Goal: Transaction & Acquisition: Purchase product/service

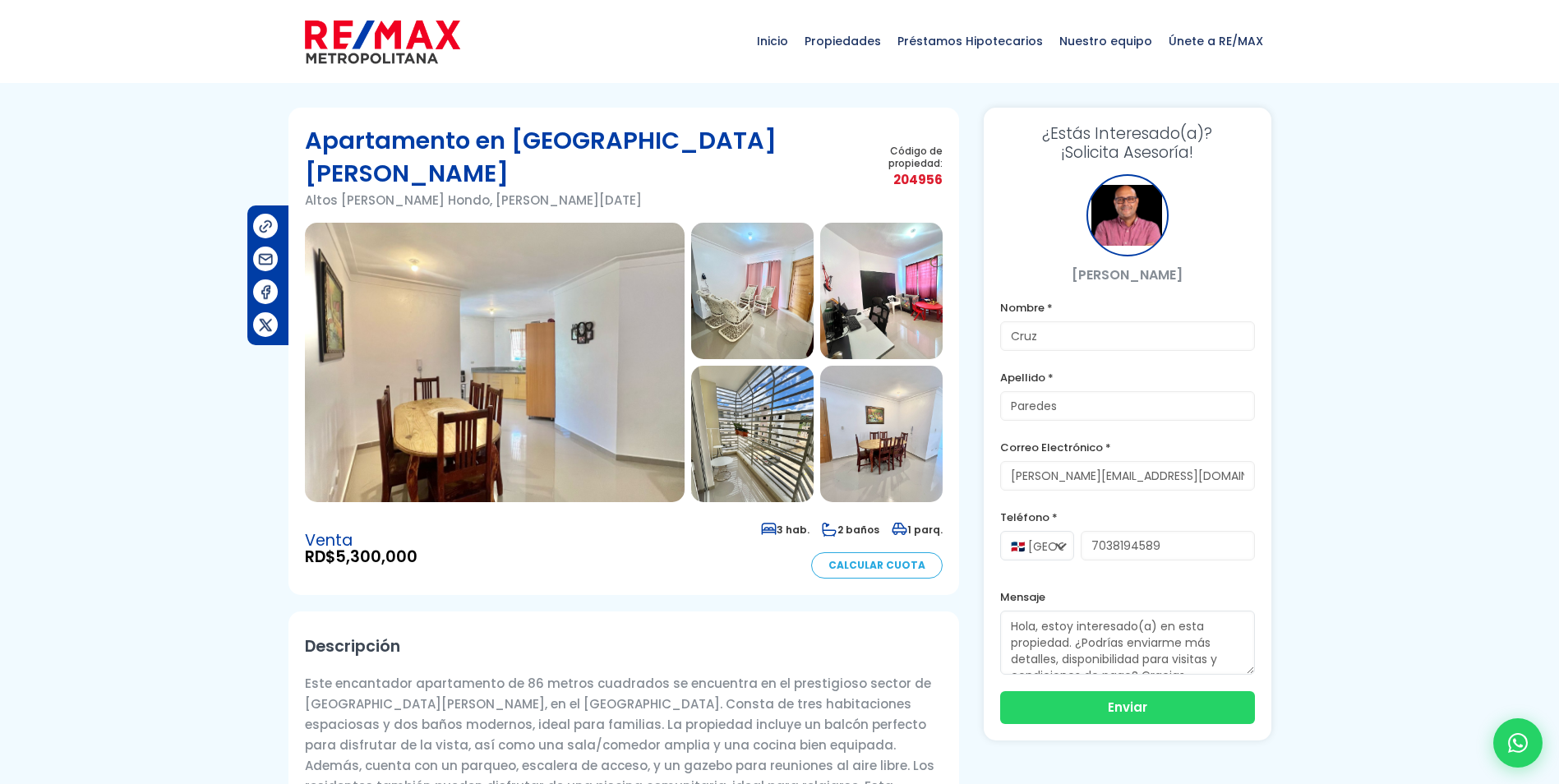
click at [389, 42] on img at bounding box center [382, 42] width 155 height 49
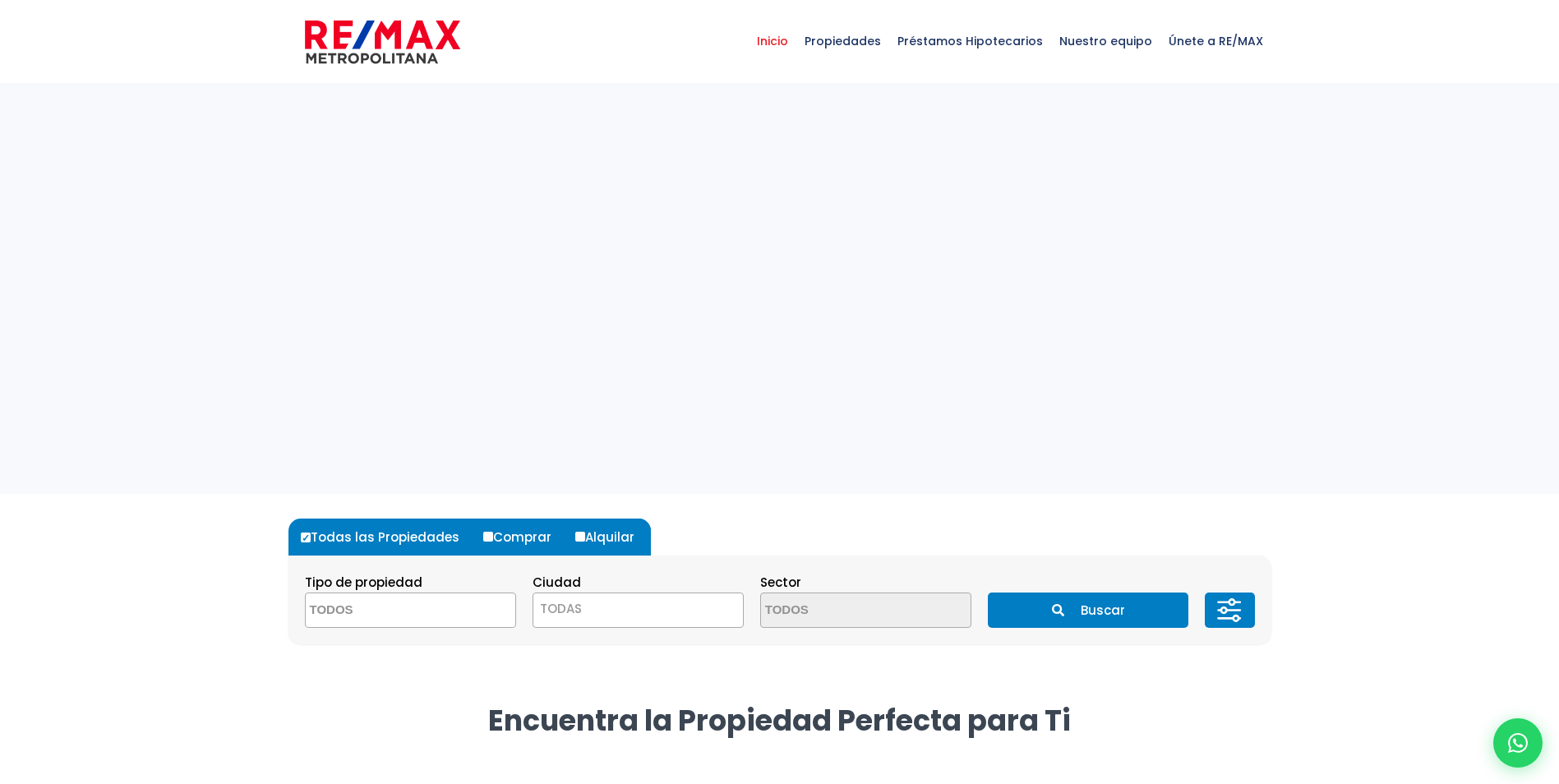
select select
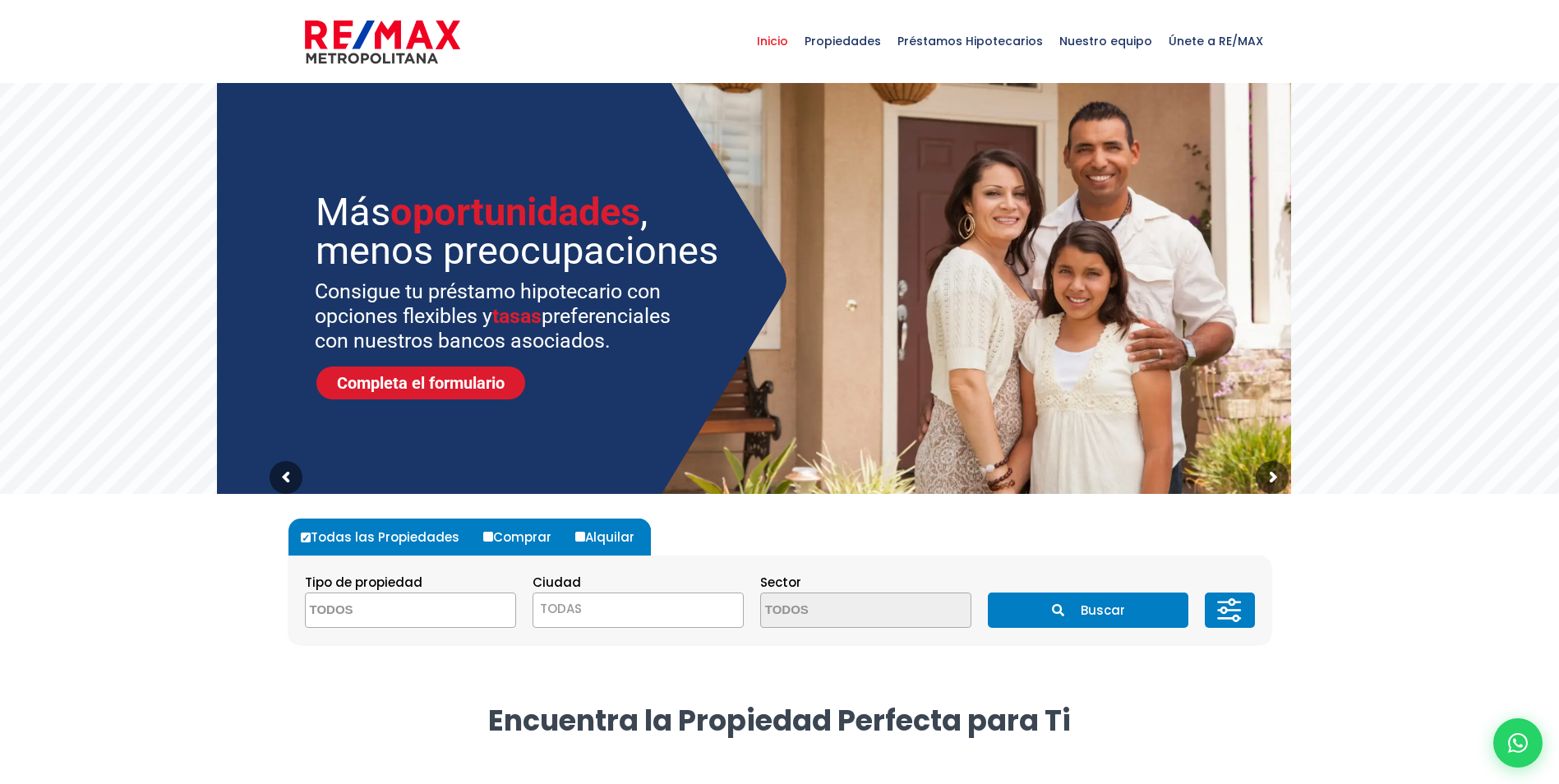
scroll to position [246, 0]
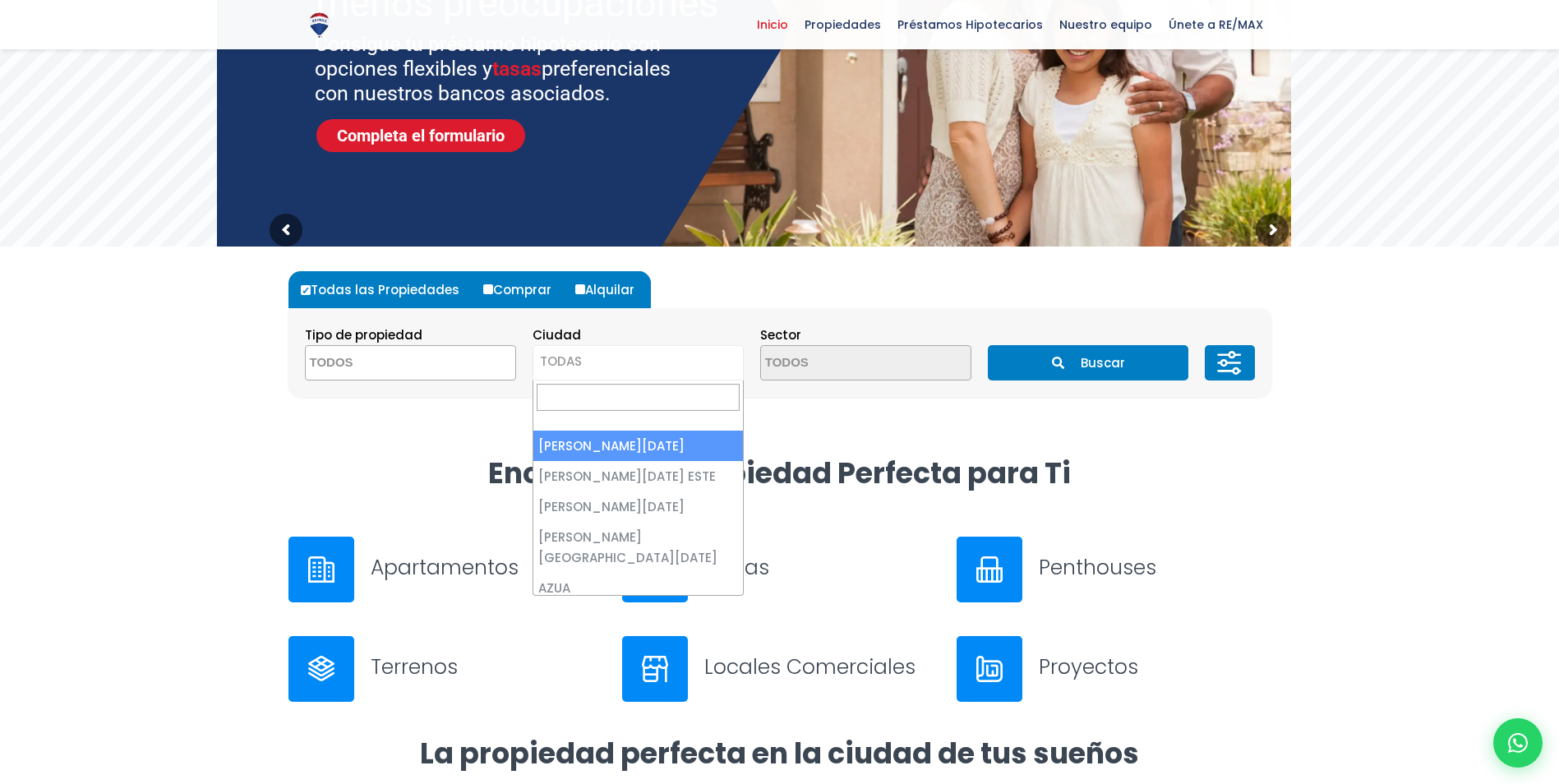
click at [571, 379] on span "TODAS" at bounding box center [637, 363] width 211 height 35
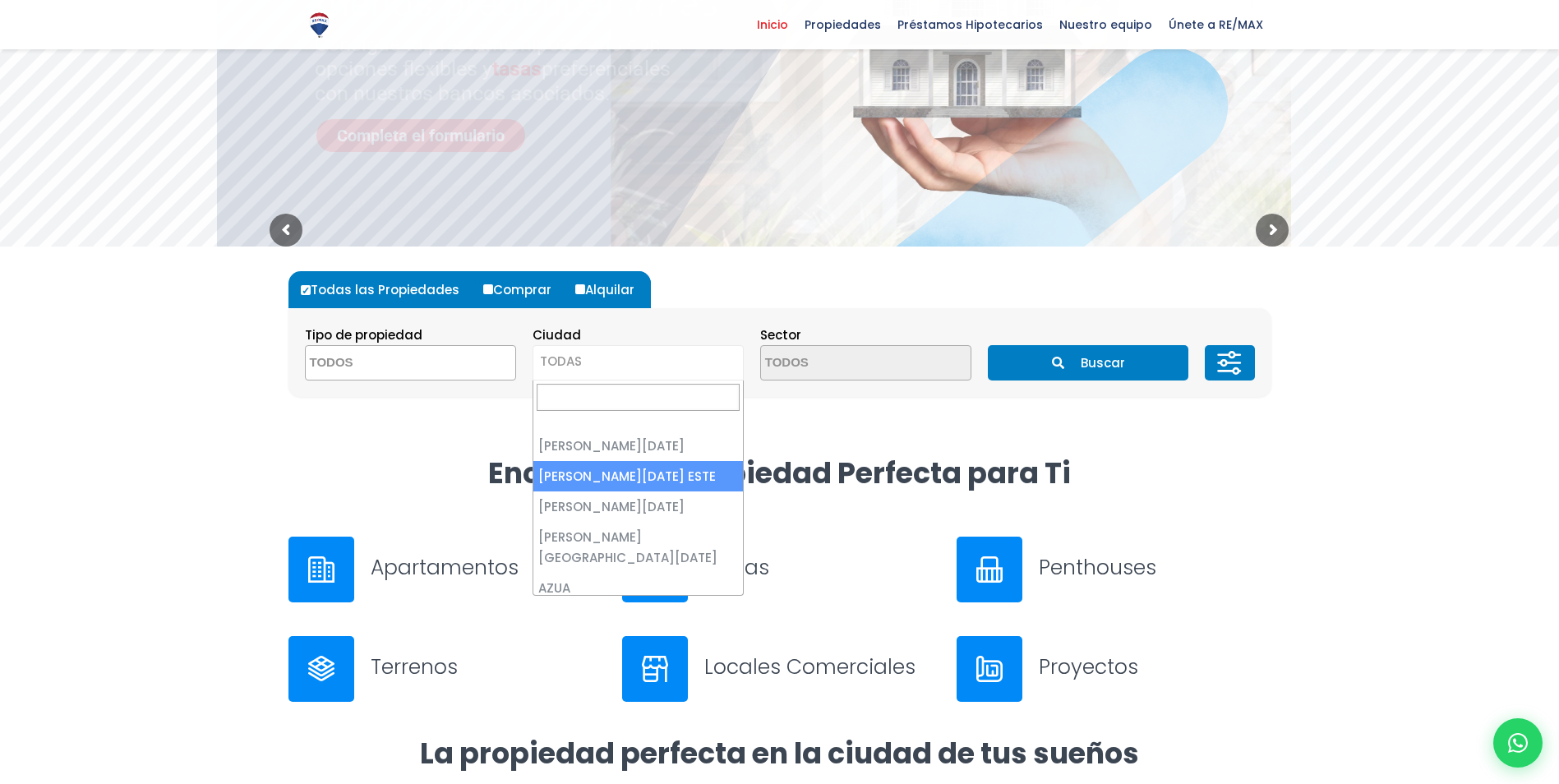
select select "148"
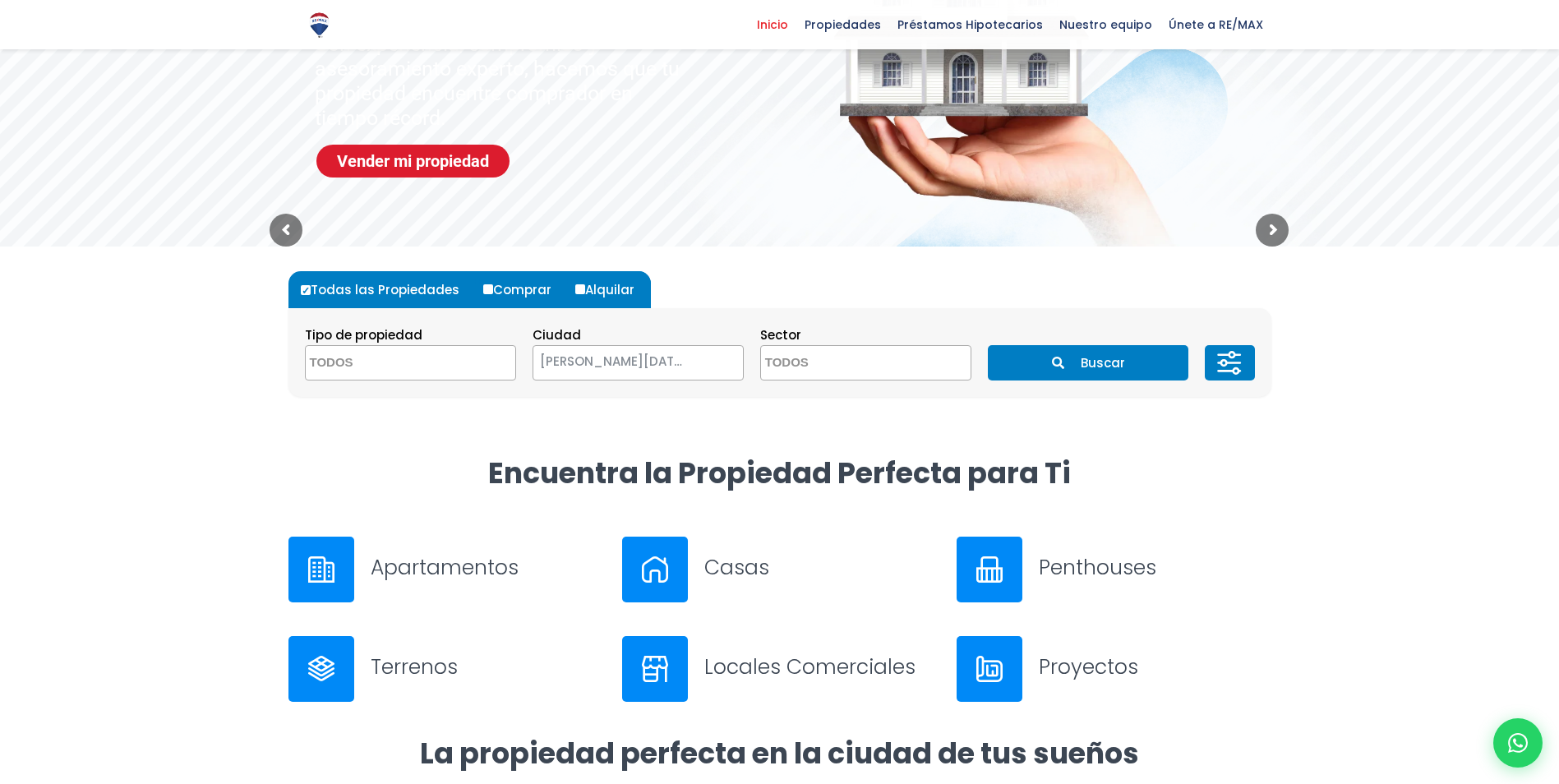
click at [784, 361] on textarea "Search" at bounding box center [840, 364] width 159 height 35
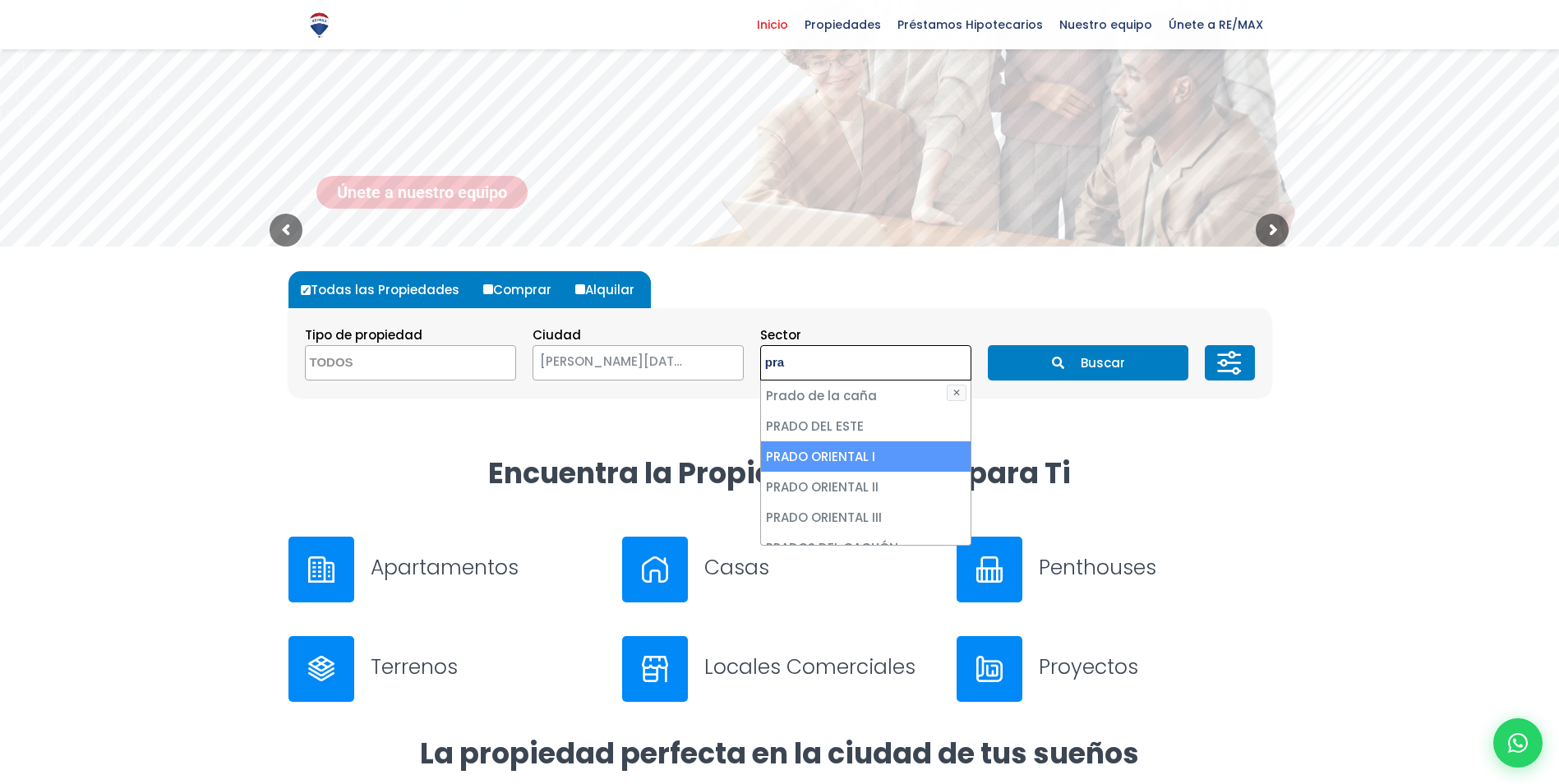
type textarea "pra"
click at [838, 458] on li "PRADO ORIENTAL I" at bounding box center [865, 456] width 209 height 31
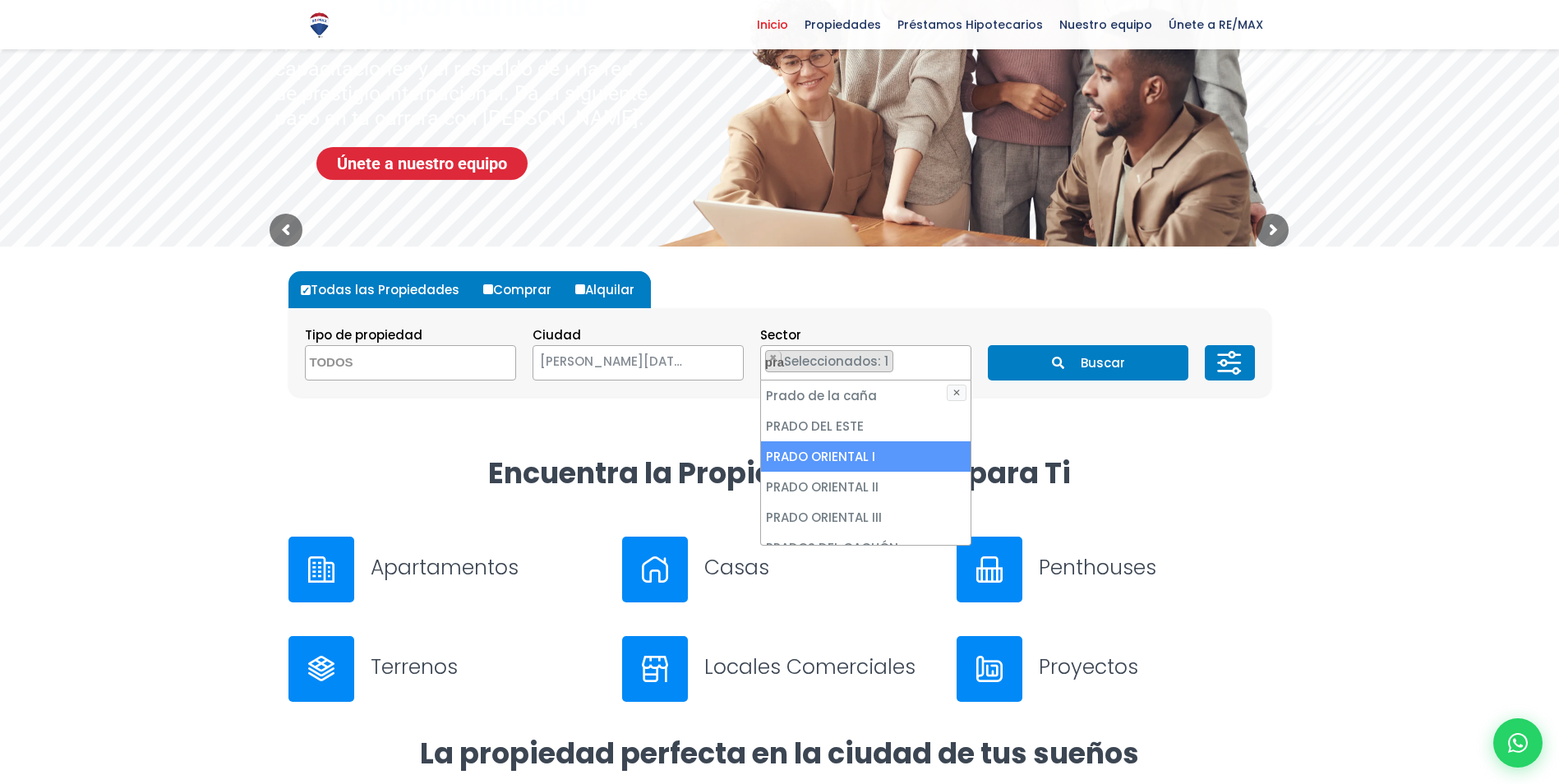
select select "13277"
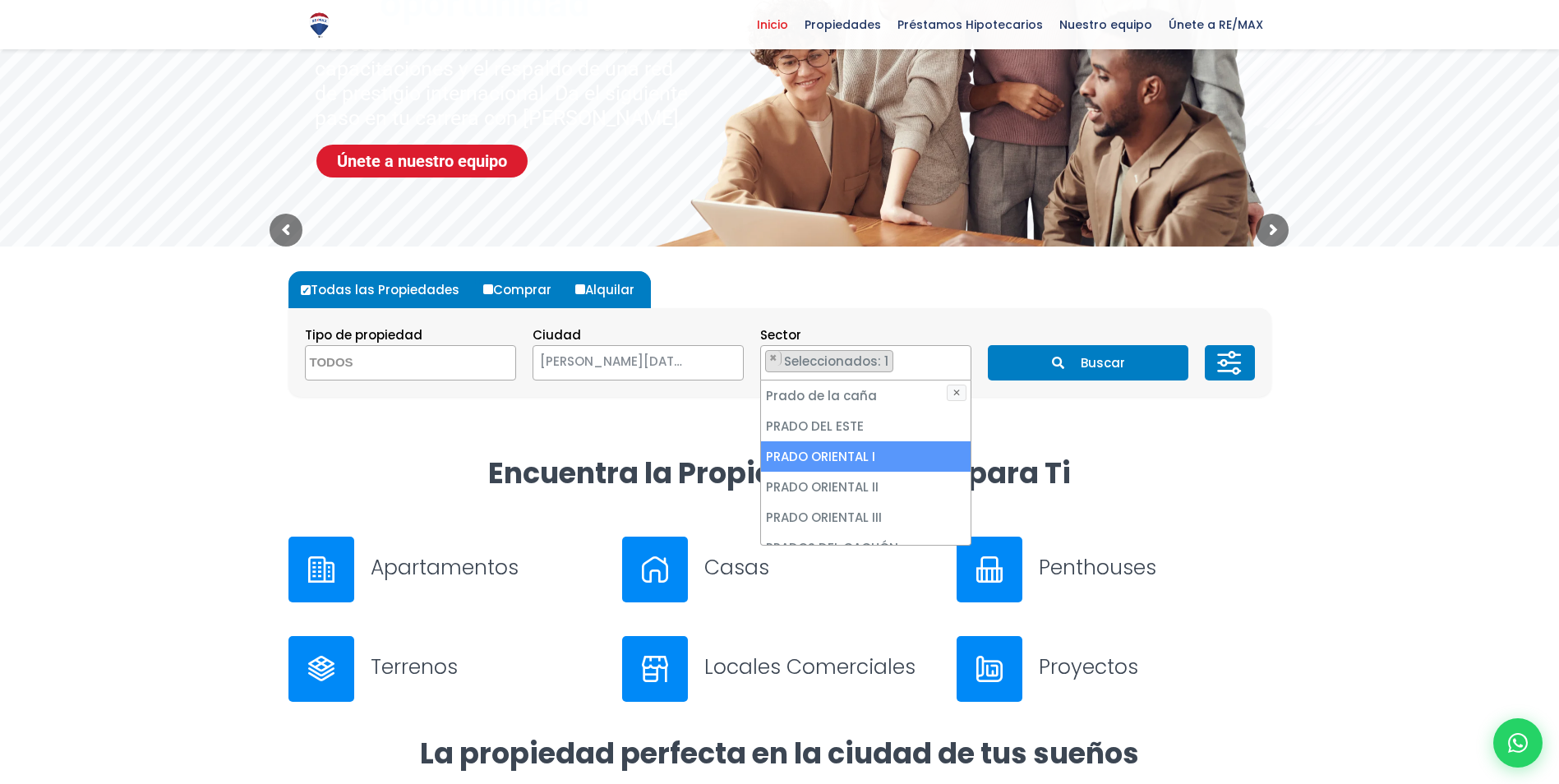
click at [1059, 369] on button "Buscar" at bounding box center [1088, 363] width 201 height 35
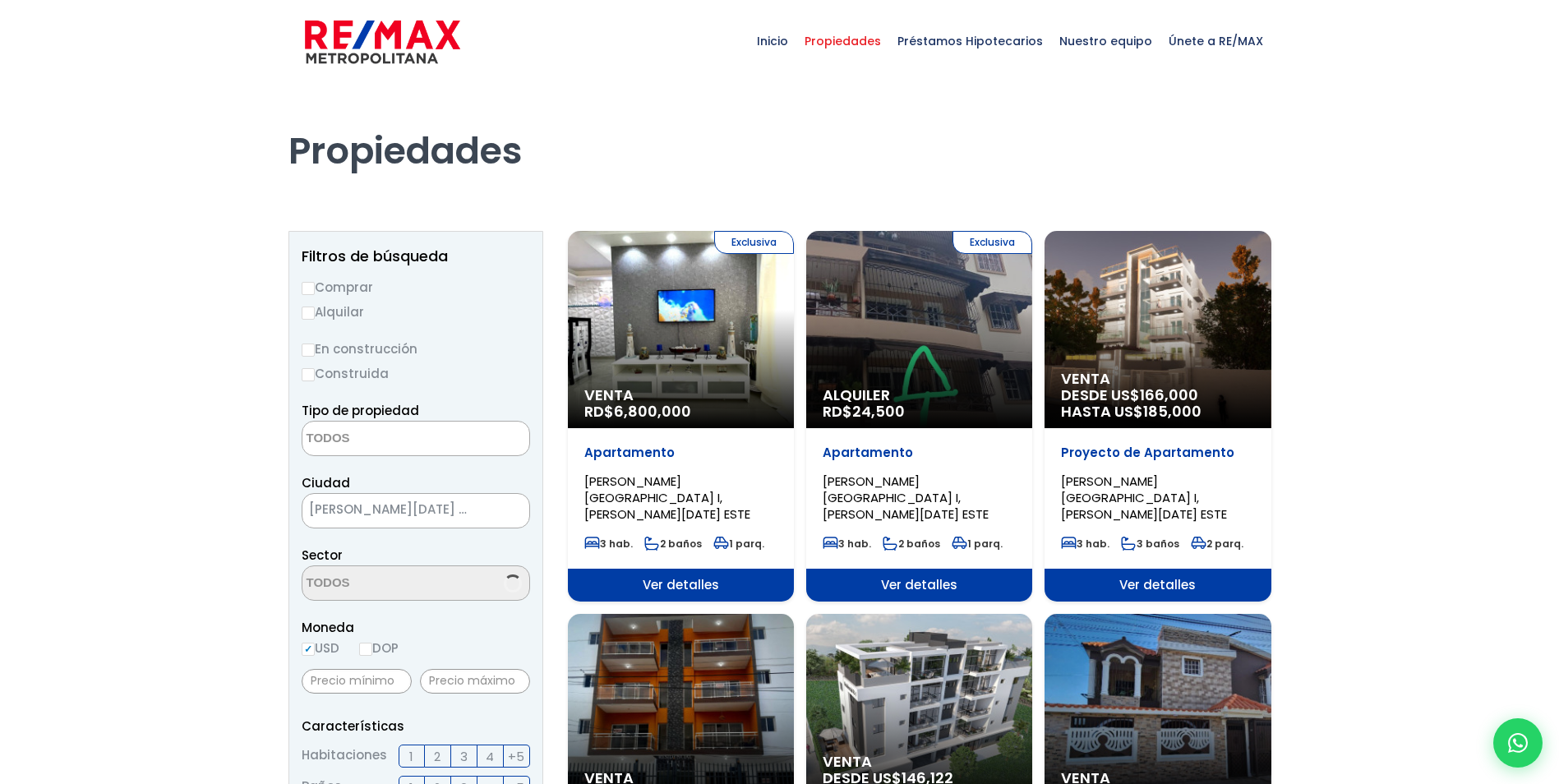
select select
select select "13277"
click at [310, 296] on label "Comprar" at bounding box center [416, 287] width 229 height 20
click at [310, 295] on input "Comprar" at bounding box center [308, 288] width 13 height 13
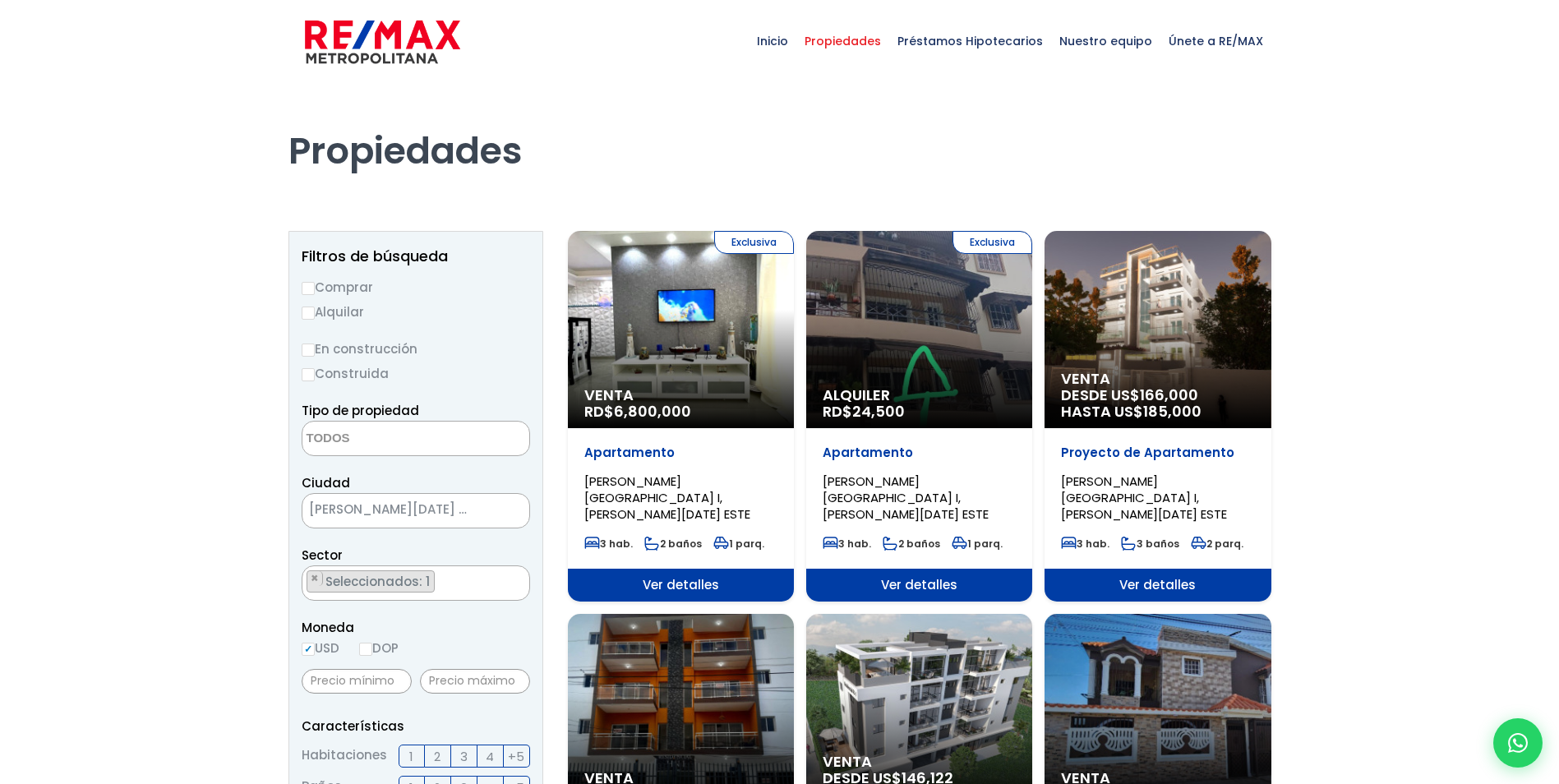
radio input "true"
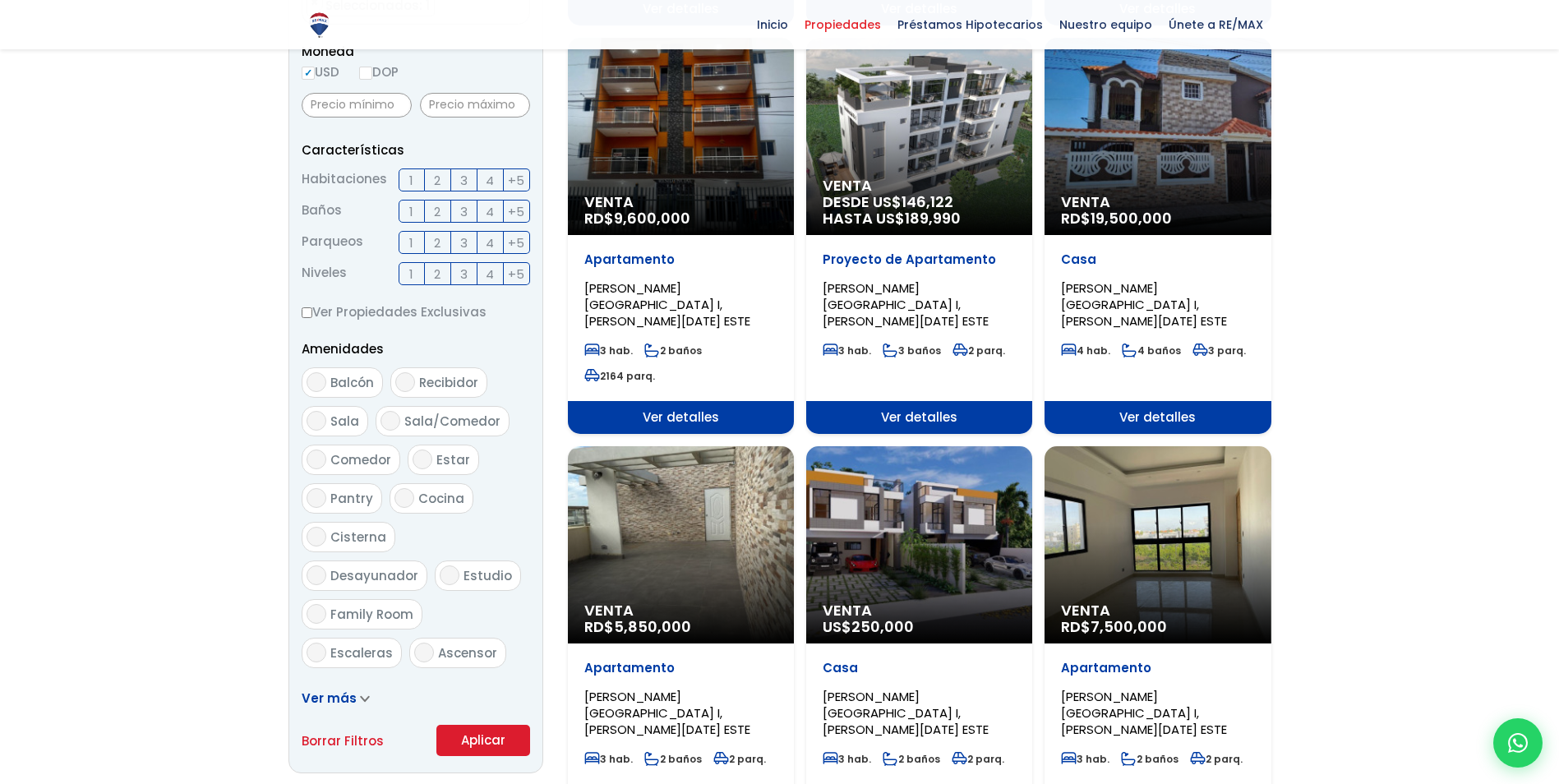
scroll to position [739, 0]
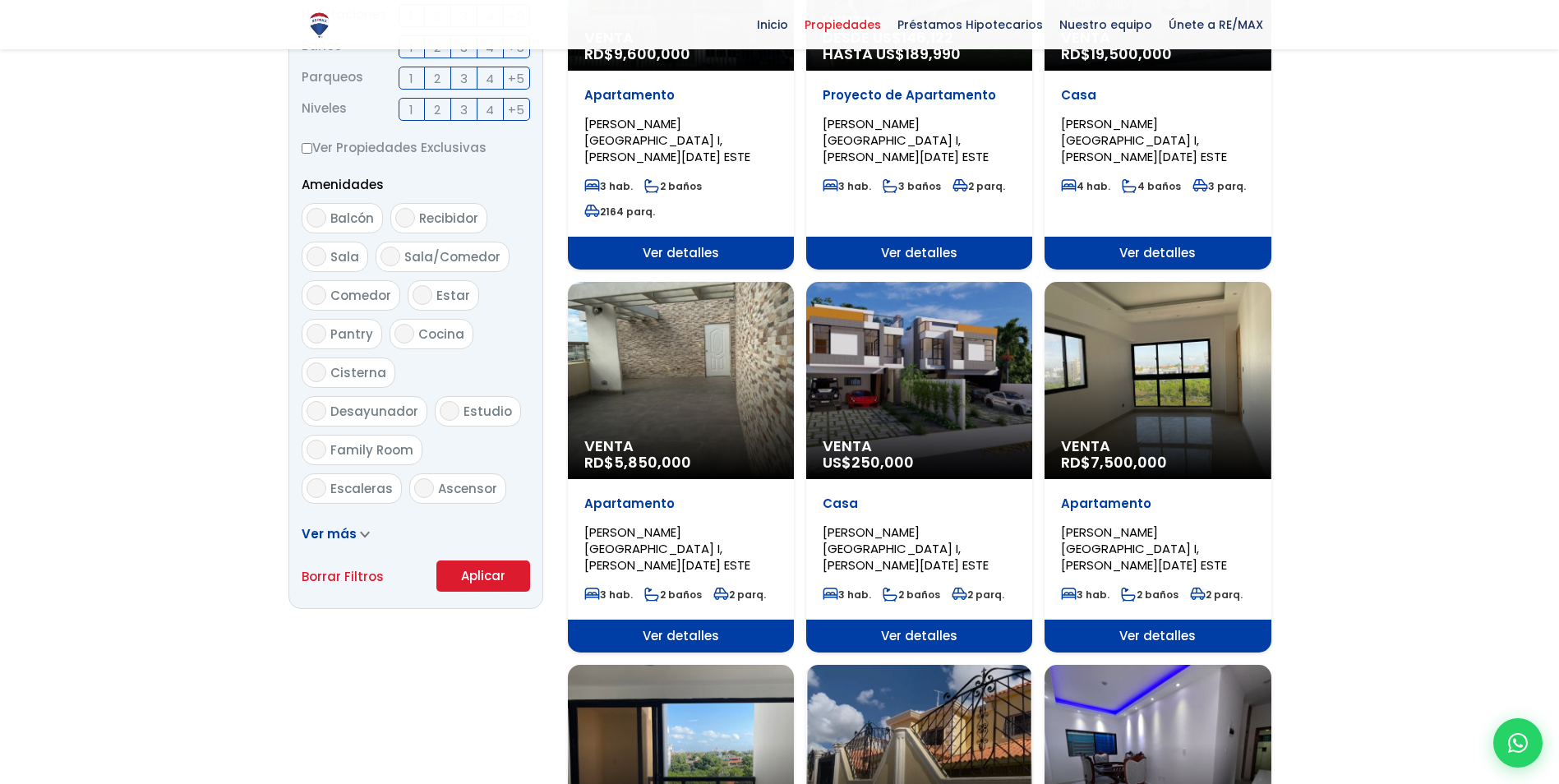
click at [506, 573] on button "Aplicar" at bounding box center [483, 576] width 94 height 32
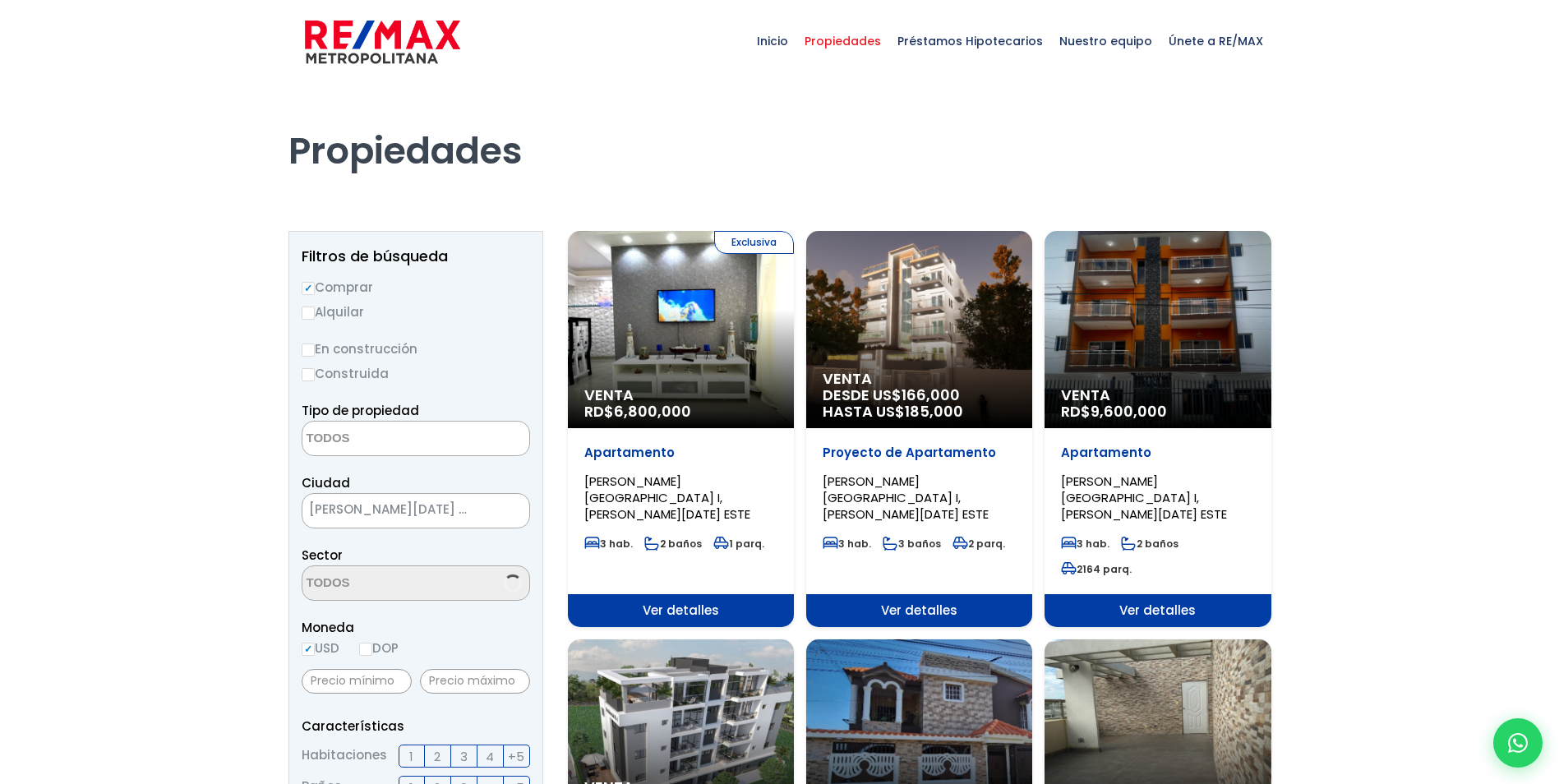
select select
select select "13277"
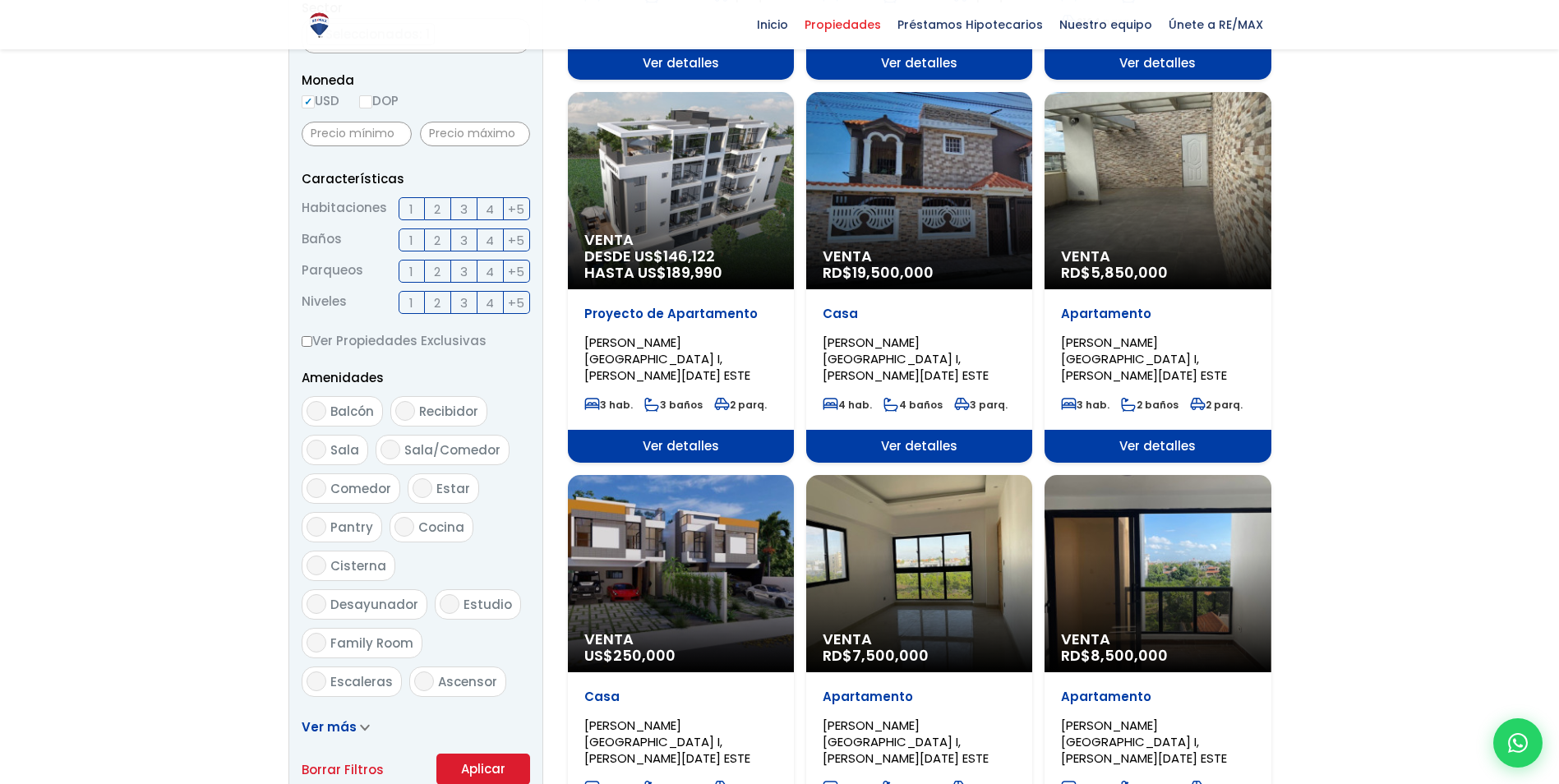
scroll to position [575, 0]
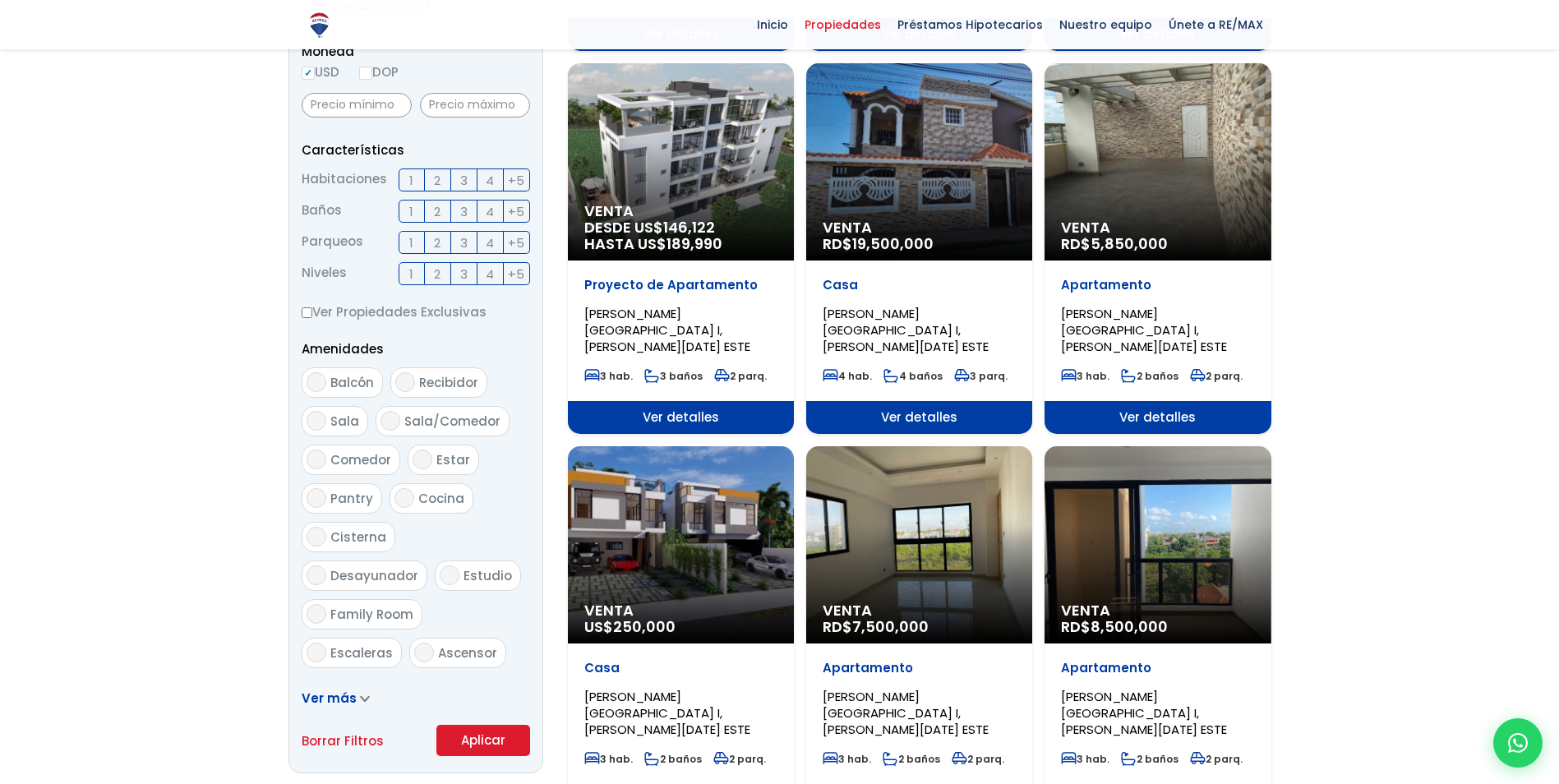
click at [431, 174] on label "2" at bounding box center [438, 179] width 26 height 23
click at [0, 0] on input "2" at bounding box center [0, 0] width 0 height 0
click at [488, 745] on button "Aplicar" at bounding box center [483, 740] width 94 height 32
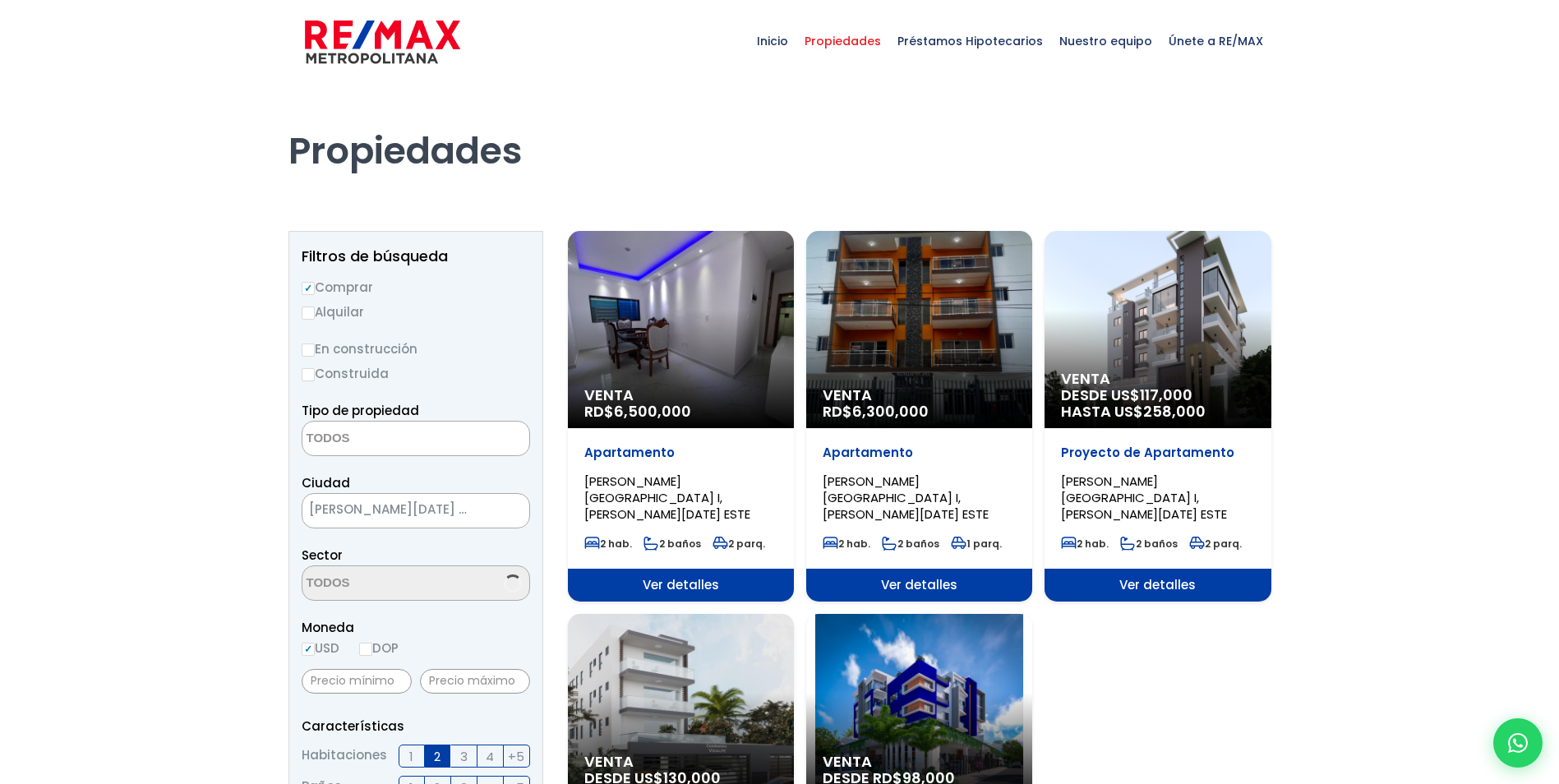
select select
select select "13277"
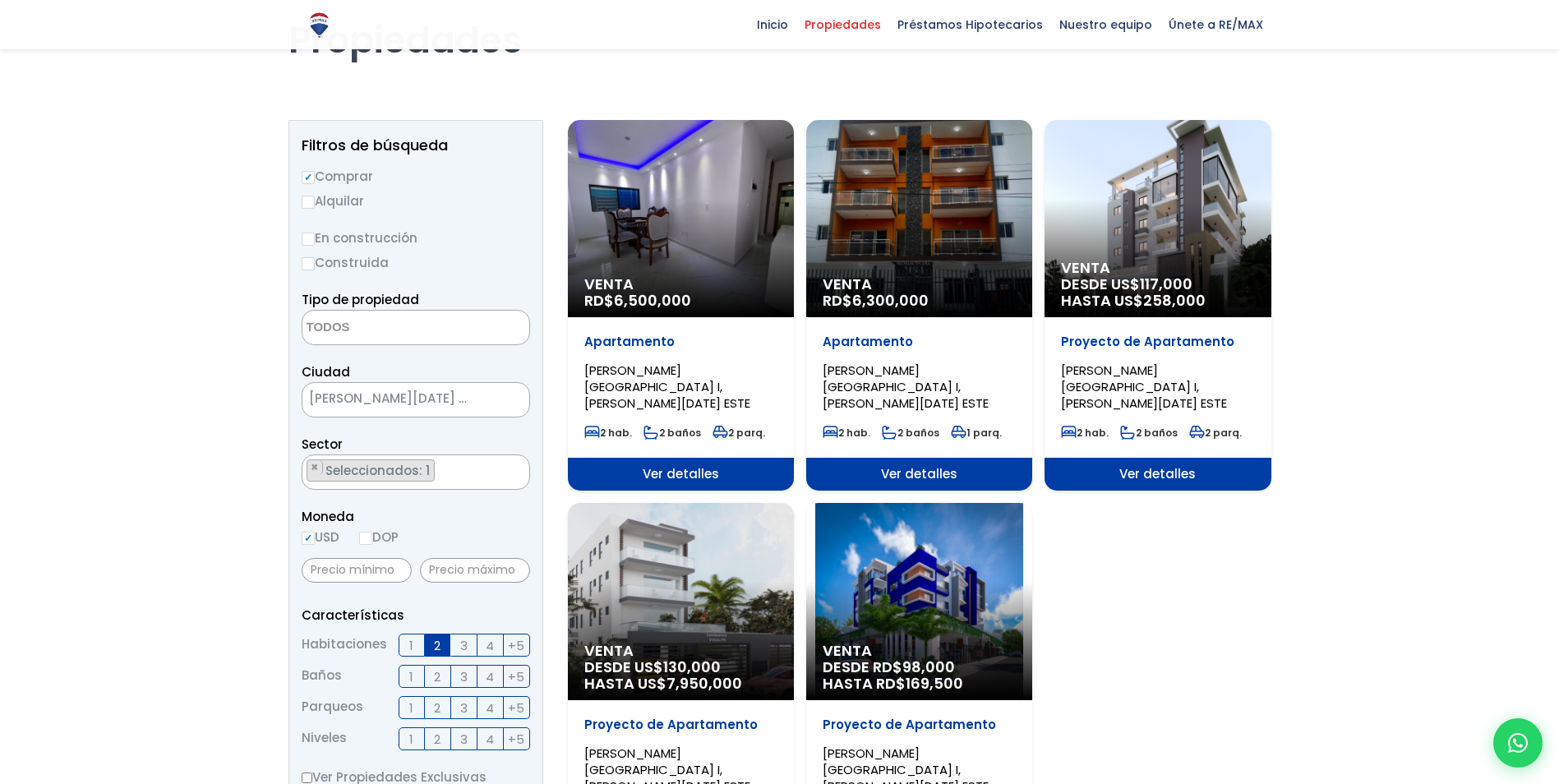
scroll to position [82, 0]
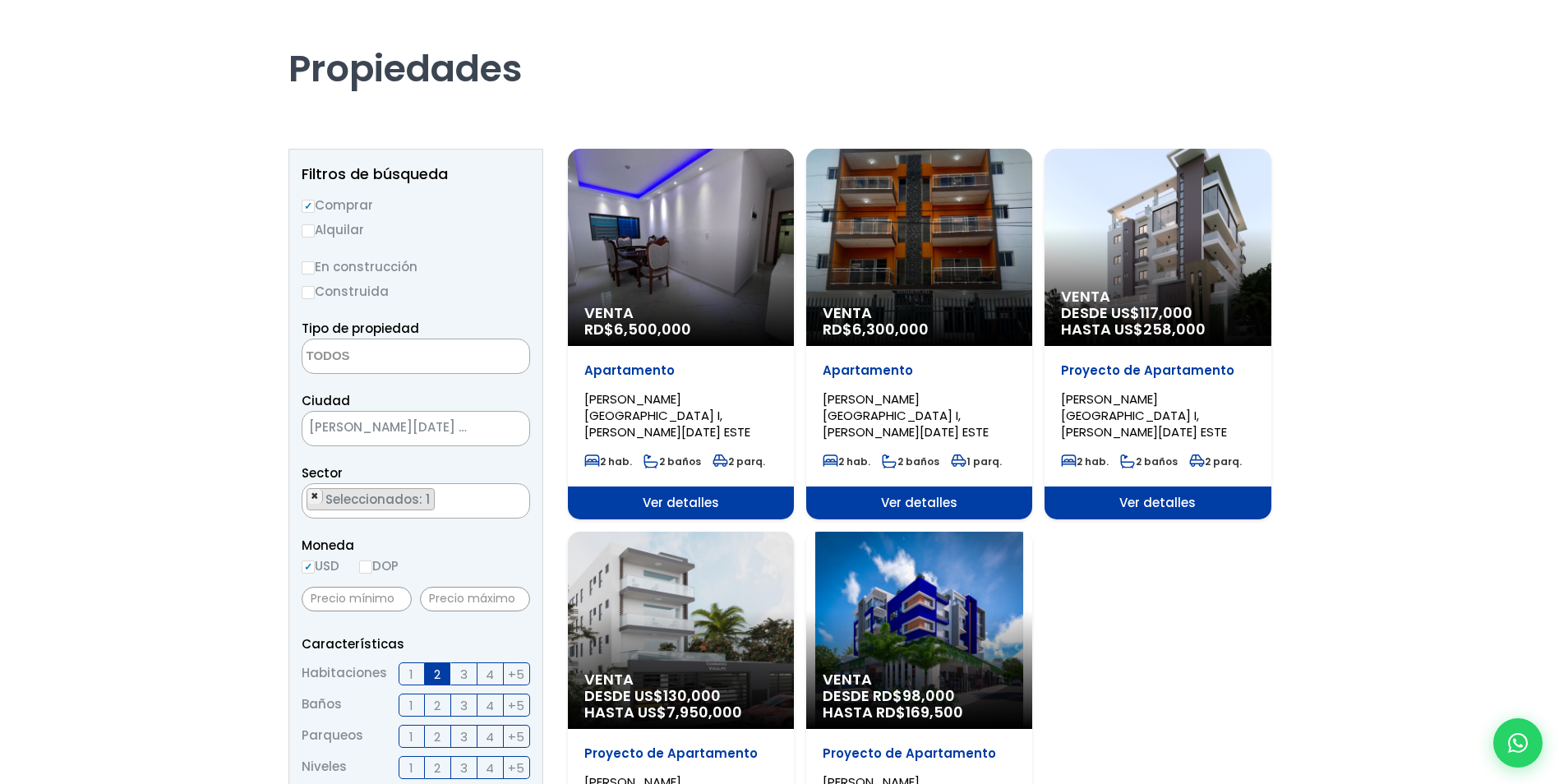
click at [314, 497] on span "×" at bounding box center [314, 497] width 8 height 15
select select
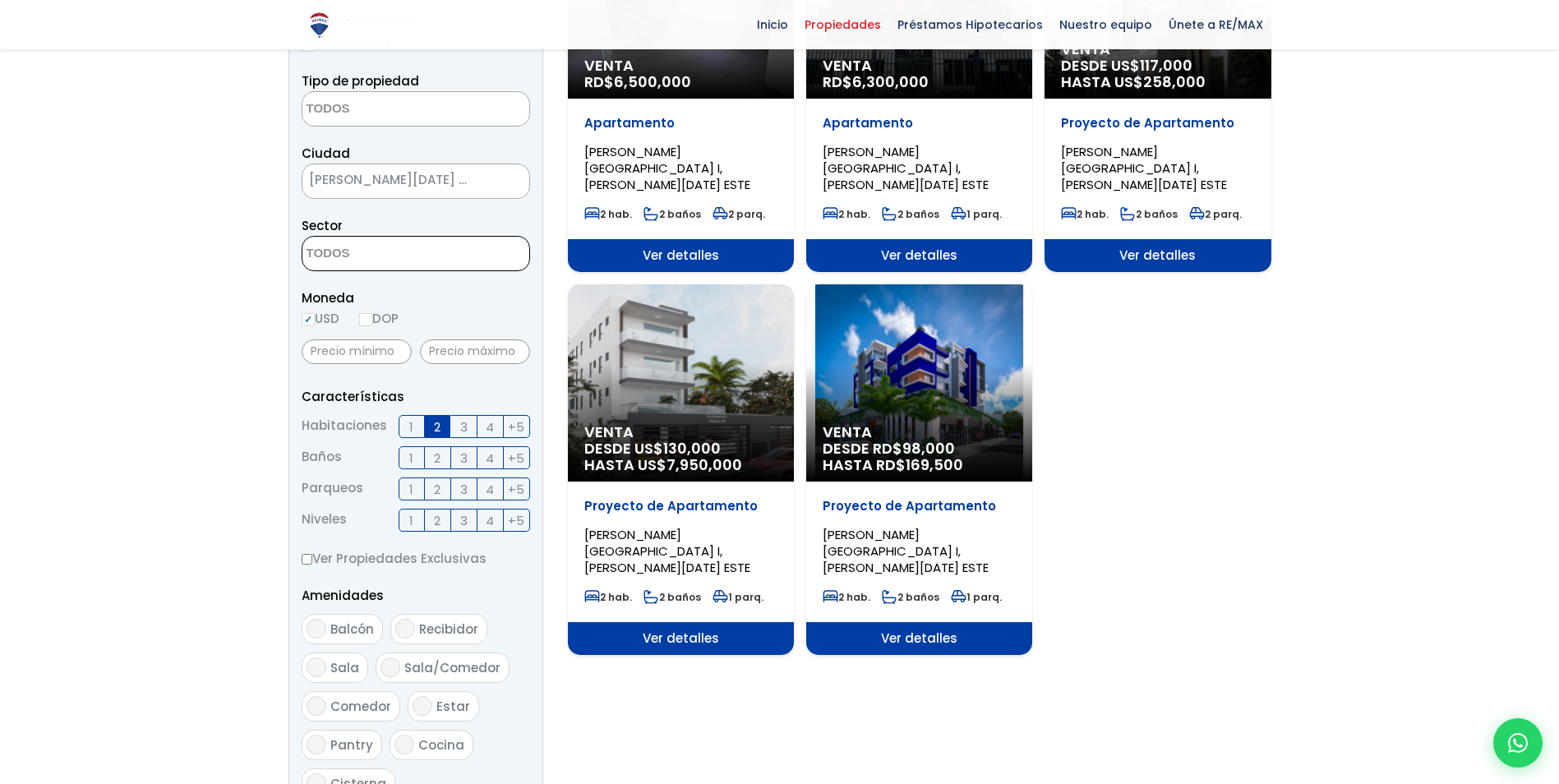
scroll to position [658, 0]
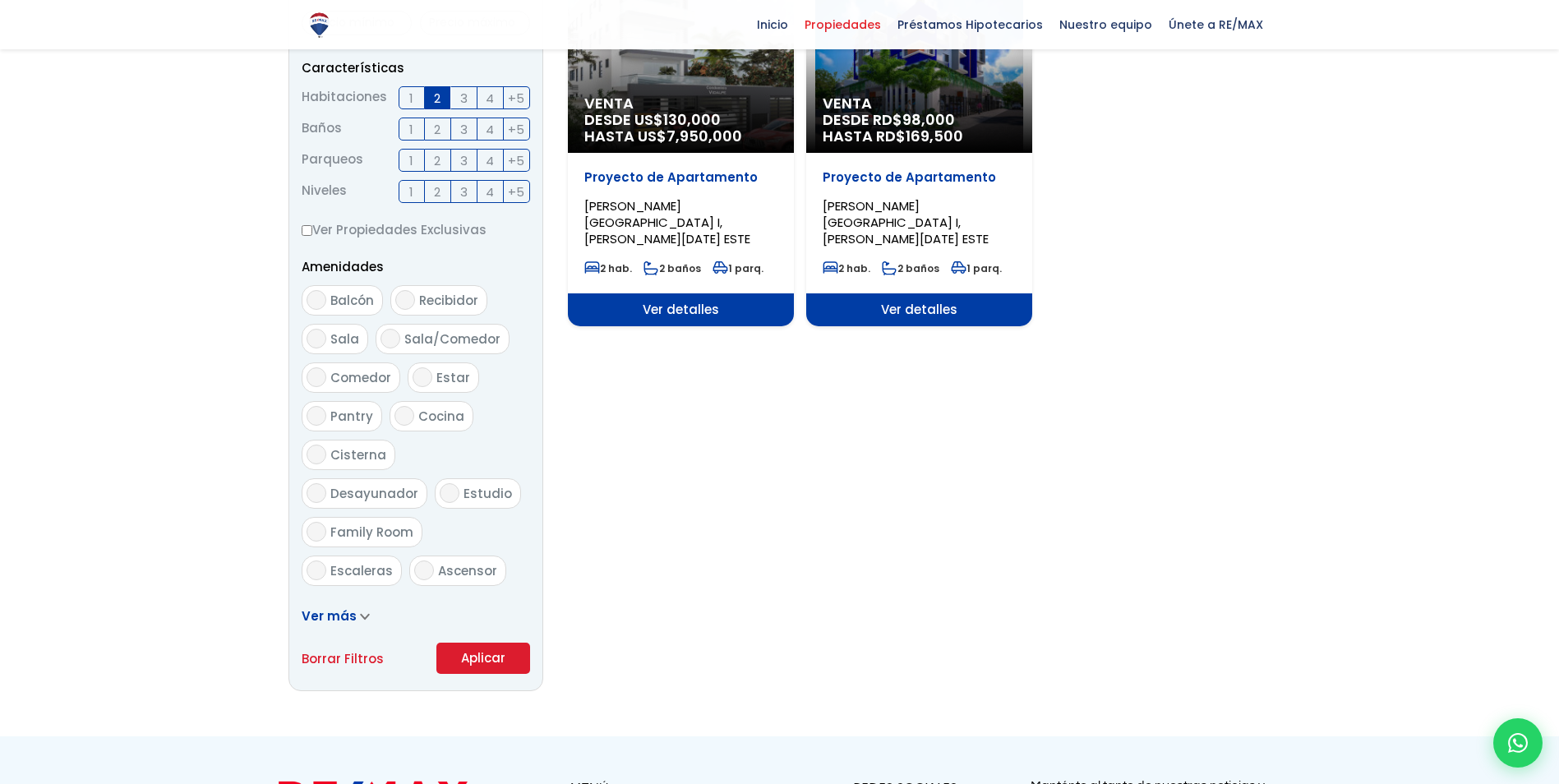
click at [482, 655] on button "Aplicar" at bounding box center [483, 658] width 94 height 32
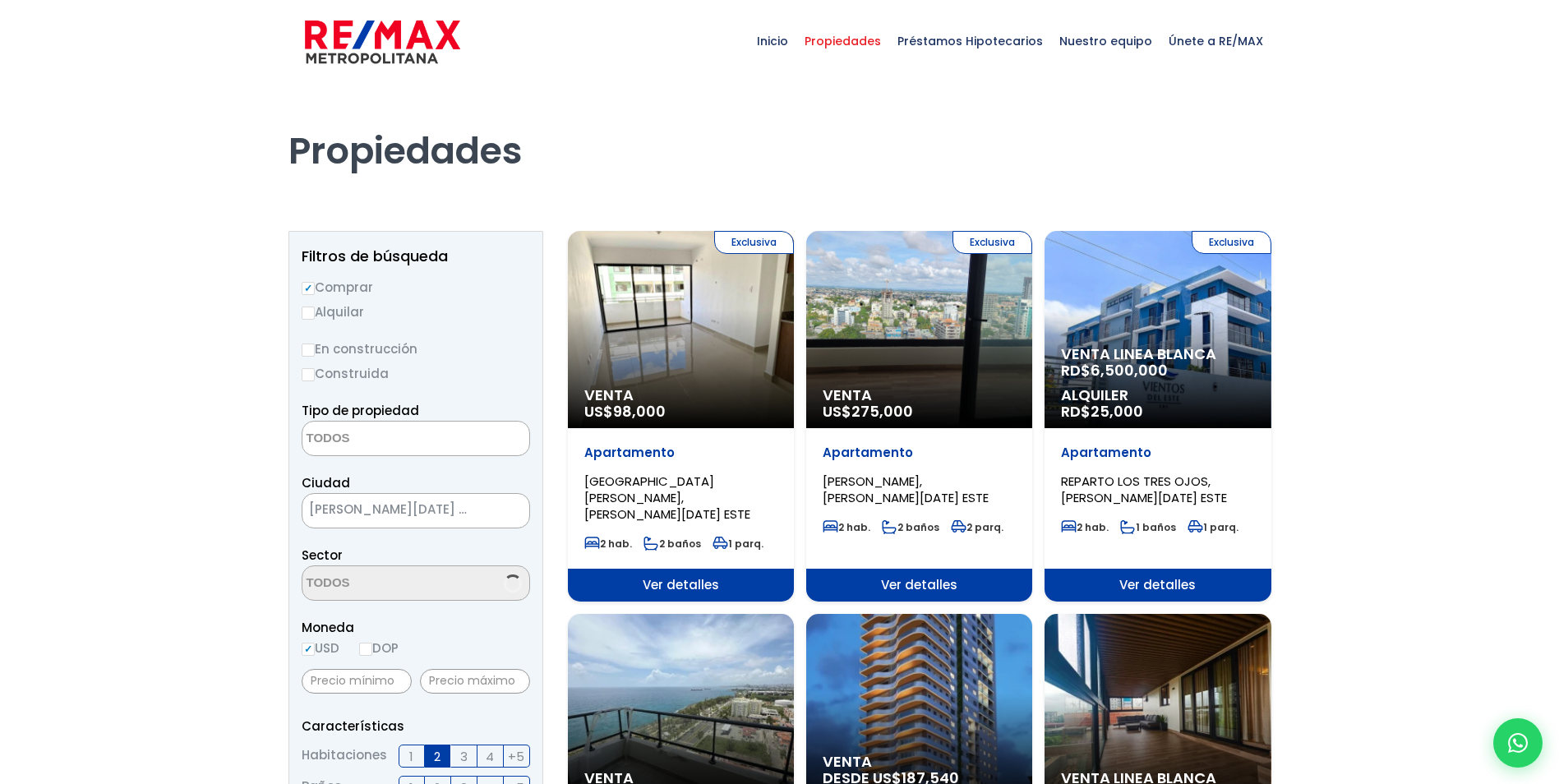
select select
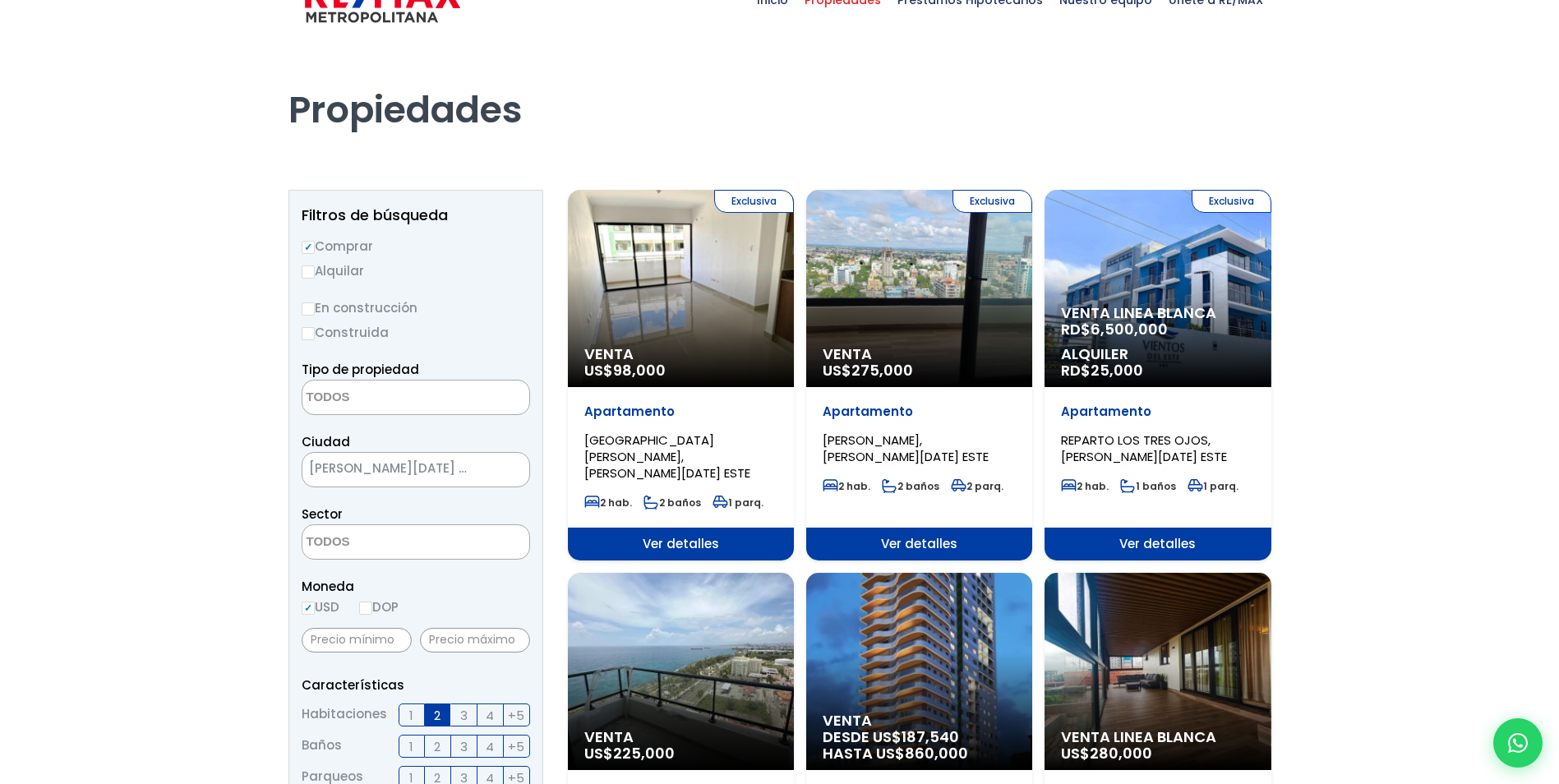
scroll to position [82, 0]
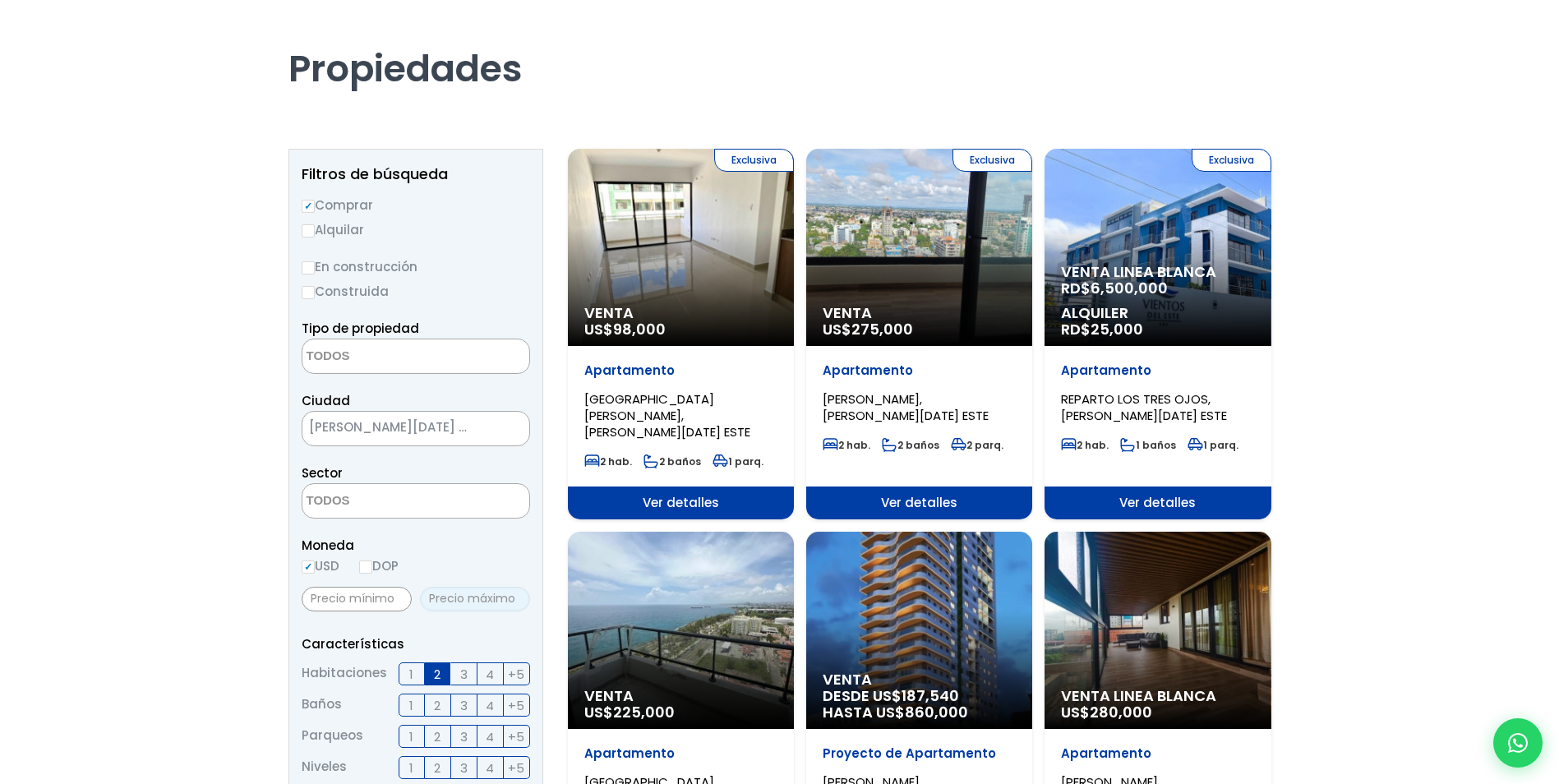
click at [455, 600] on input "text" at bounding box center [474, 599] width 110 height 24
click at [455, 601] on input "text" at bounding box center [474, 599] width 110 height 24
type input "79,000"
click at [490, 556] on div "Moneda USD DOP" at bounding box center [416, 557] width 229 height 46
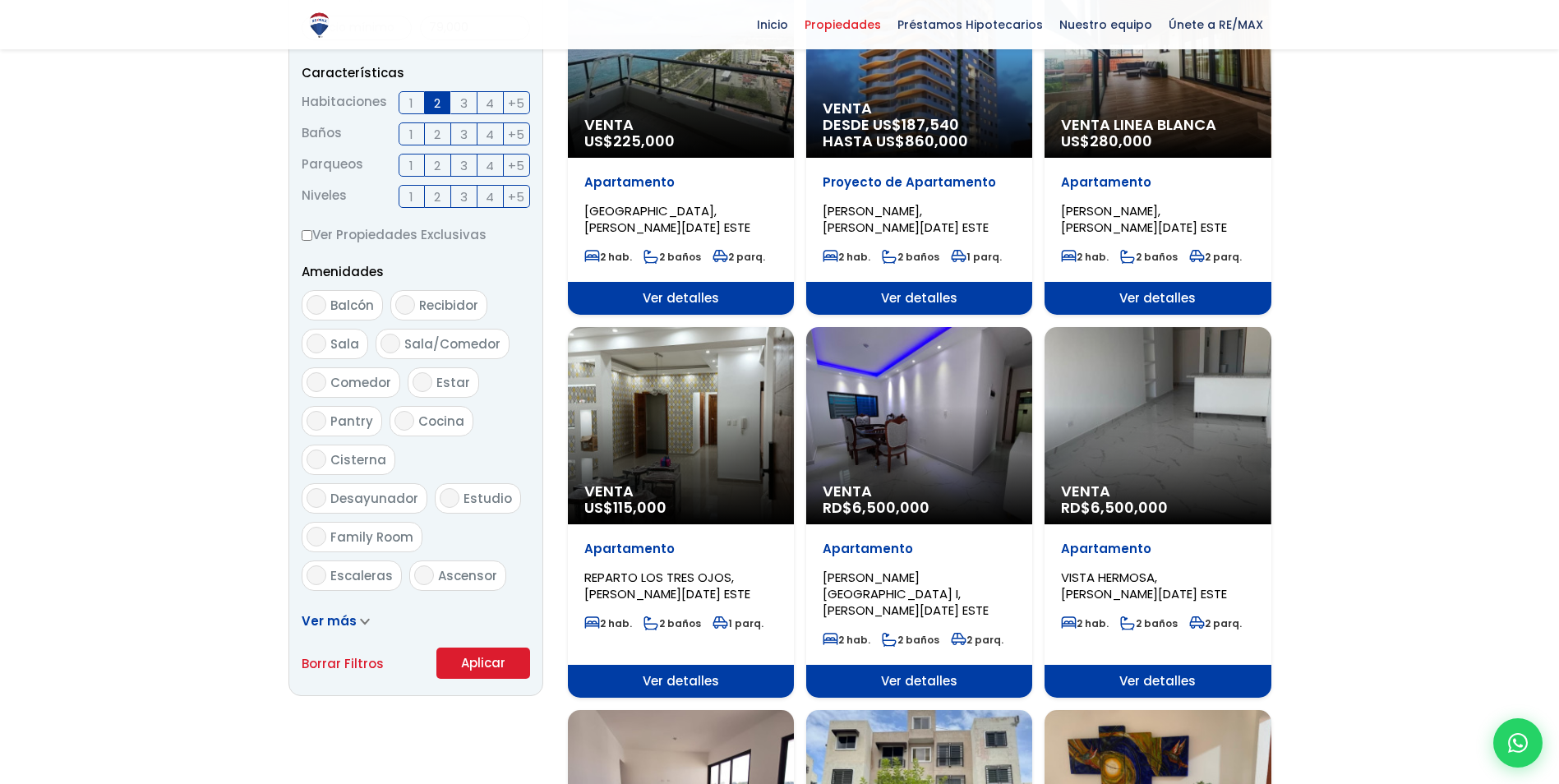
scroll to position [739, 0]
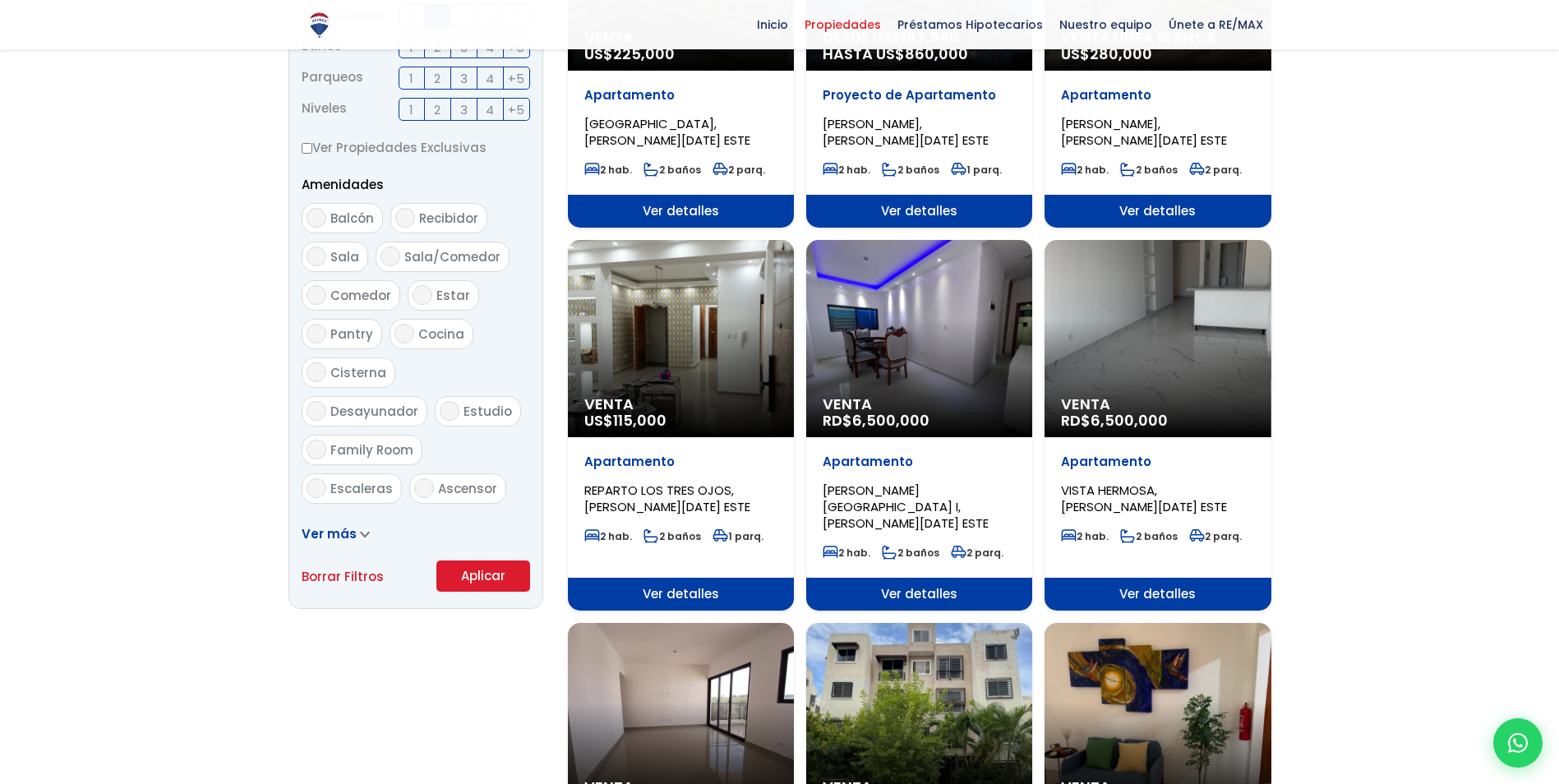
click at [466, 575] on button "Aplicar" at bounding box center [483, 576] width 94 height 32
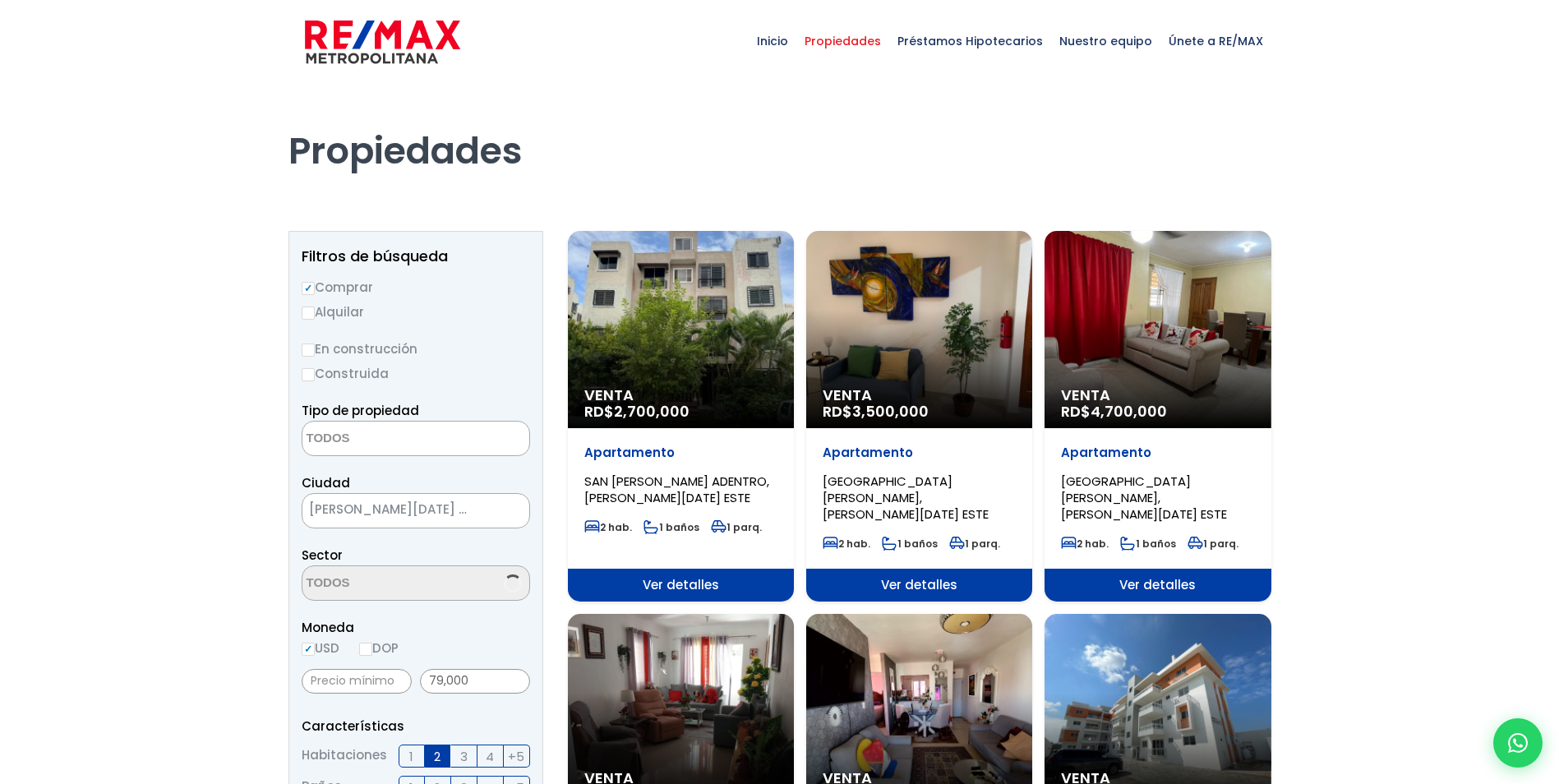
select select
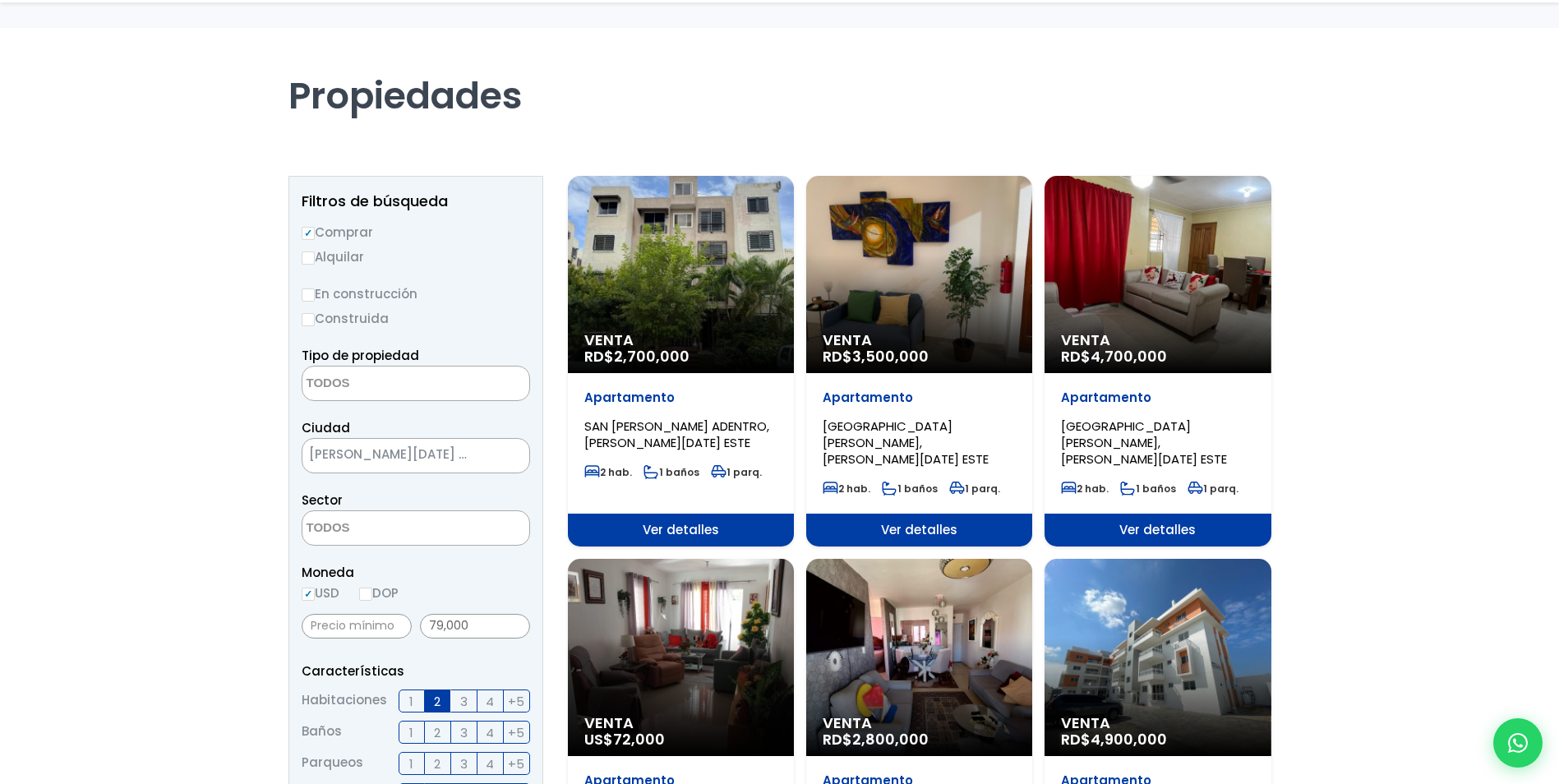
scroll to position [165, 0]
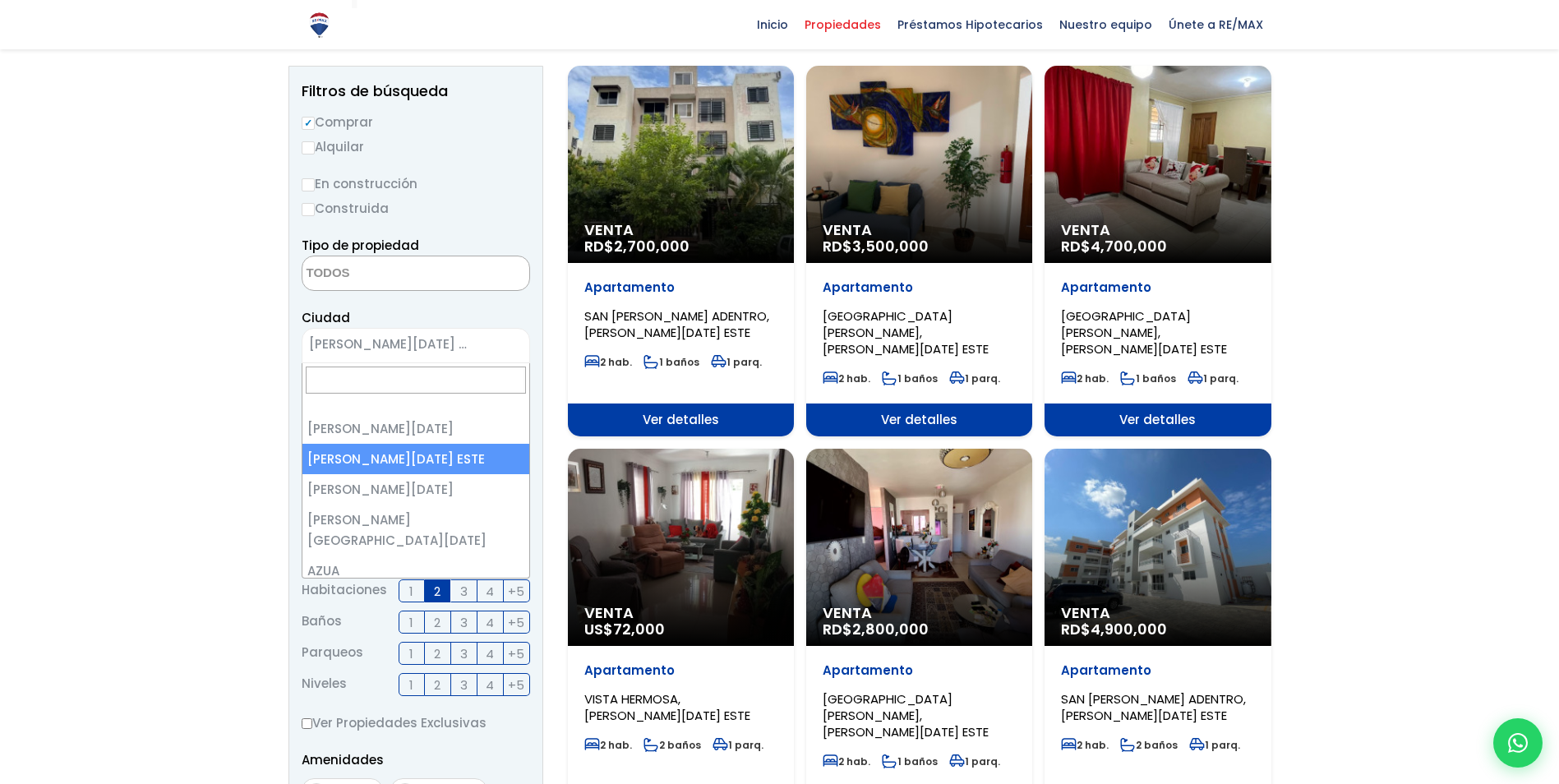
click at [419, 341] on span "[PERSON_NAME][DATE] ESTE" at bounding box center [395, 344] width 186 height 23
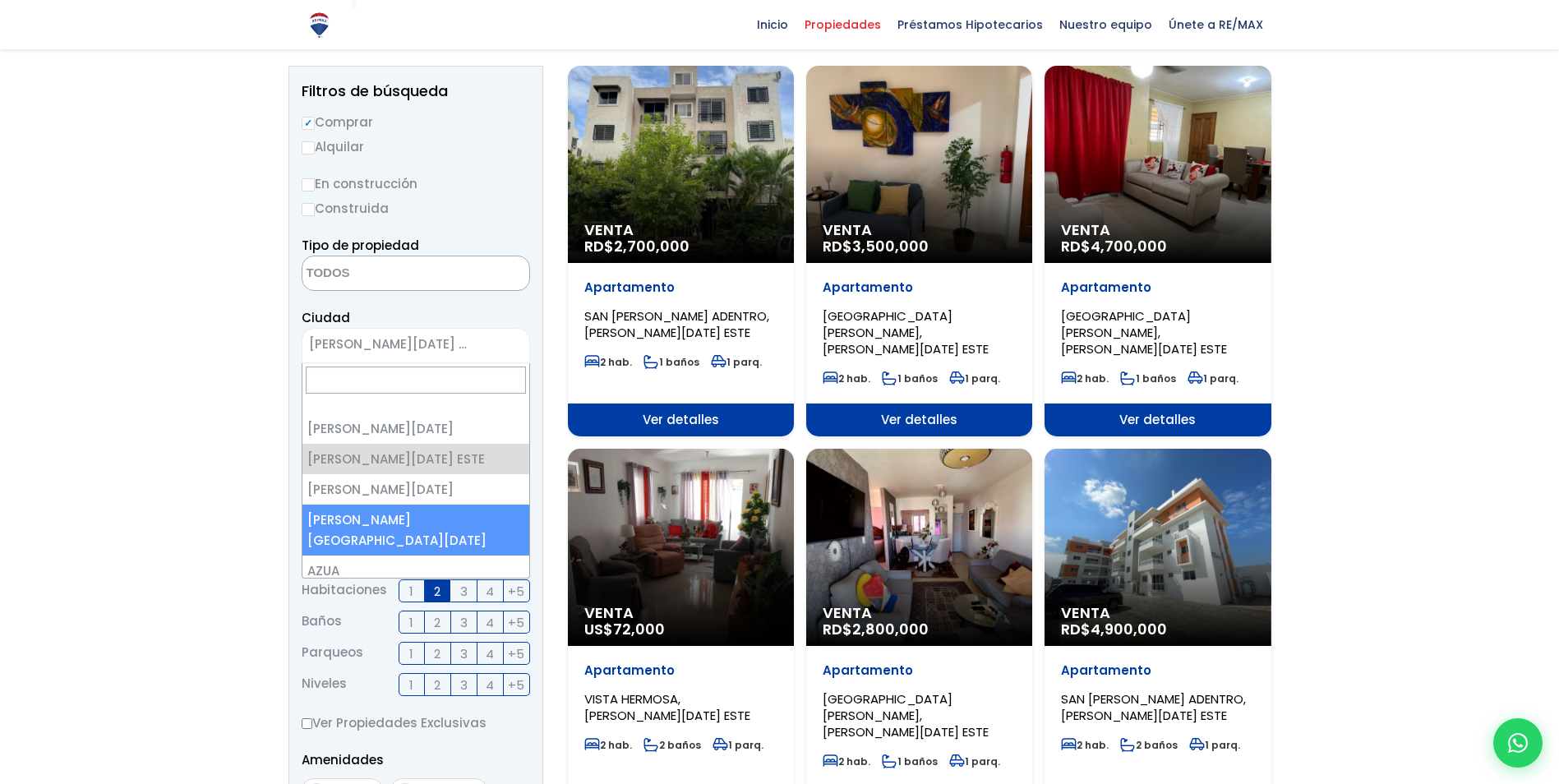
select select "150"
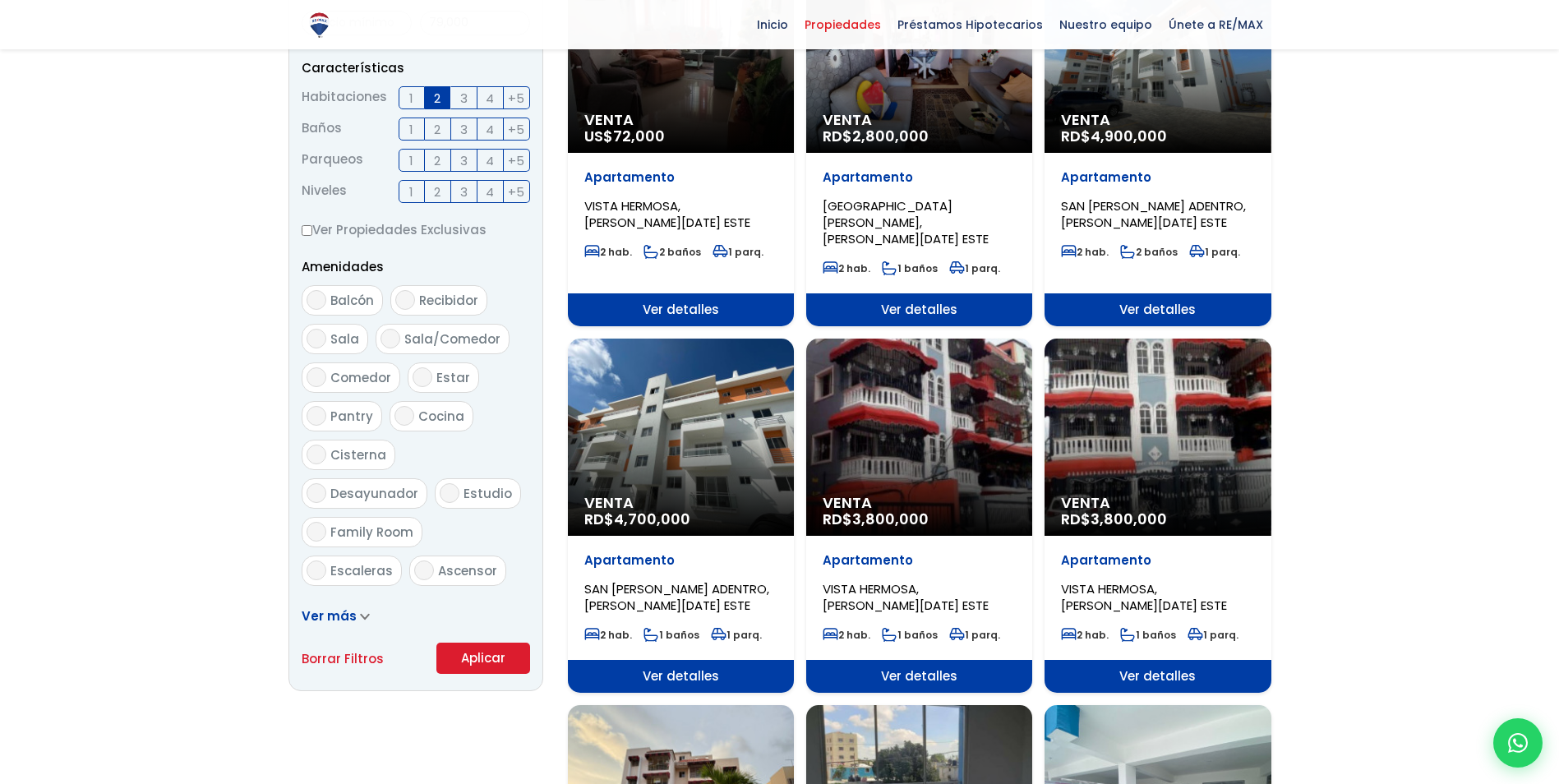
scroll to position [986, 0]
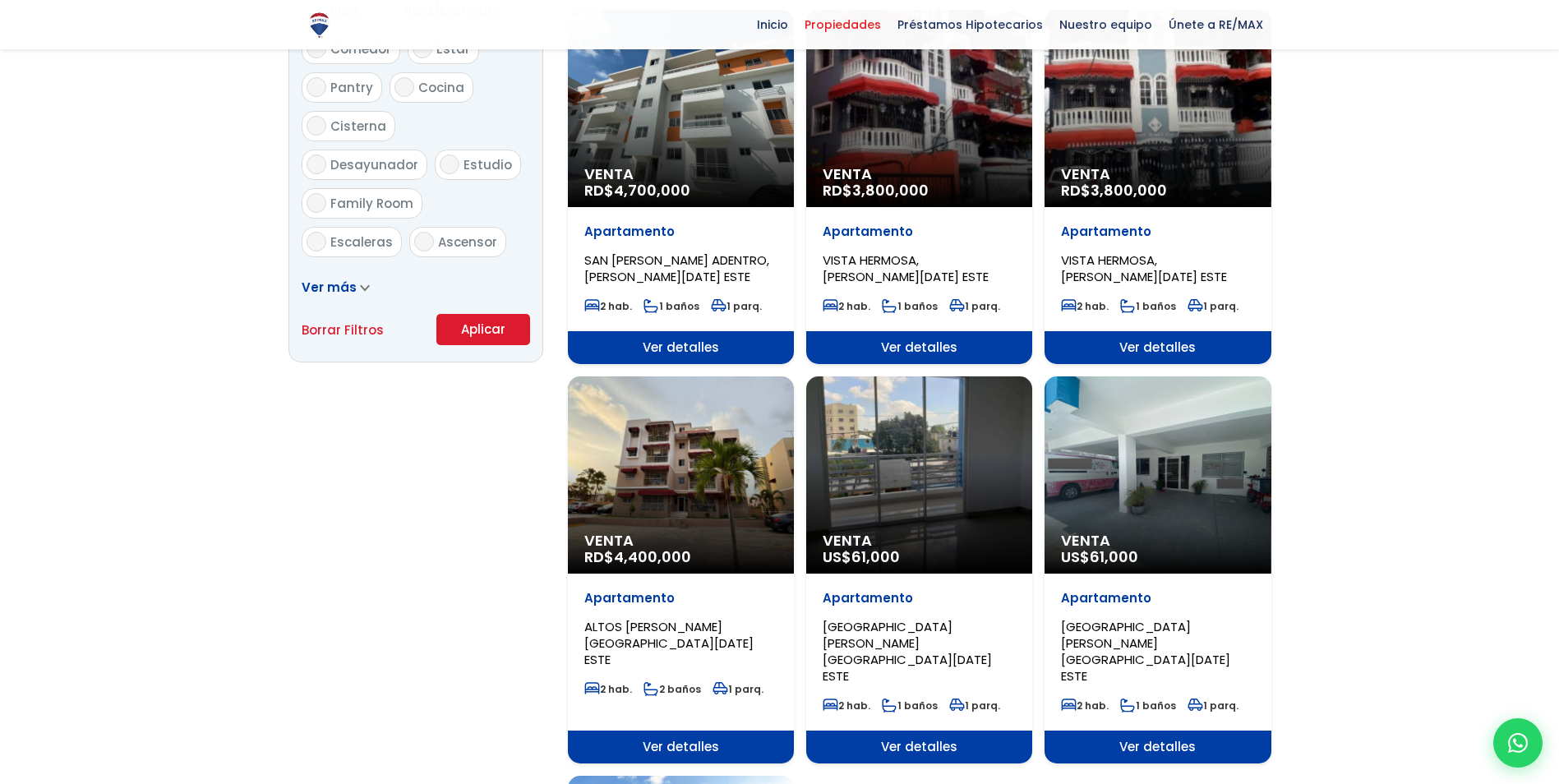
click at [465, 329] on button "Aplicar" at bounding box center [483, 329] width 94 height 32
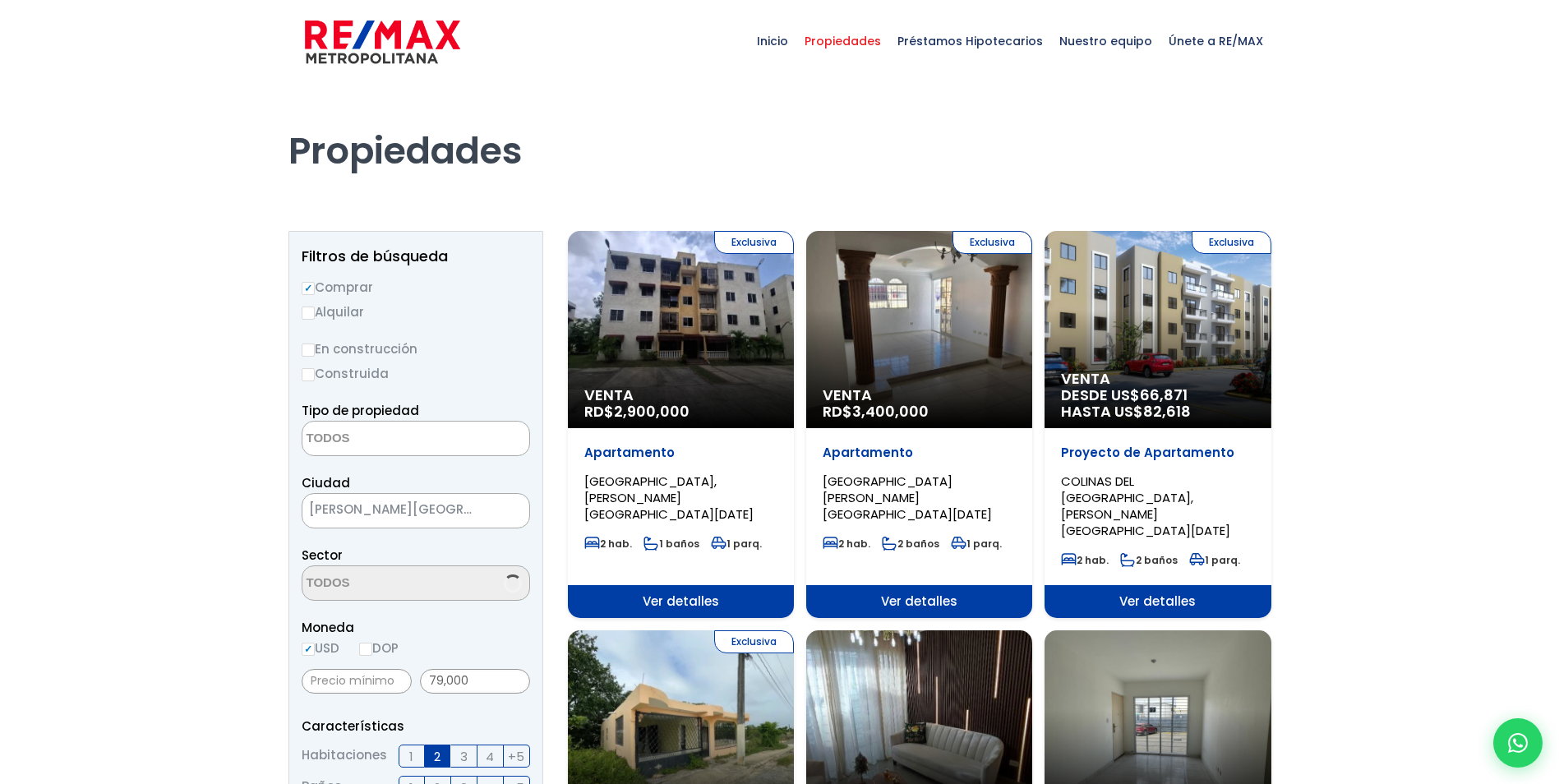
select select
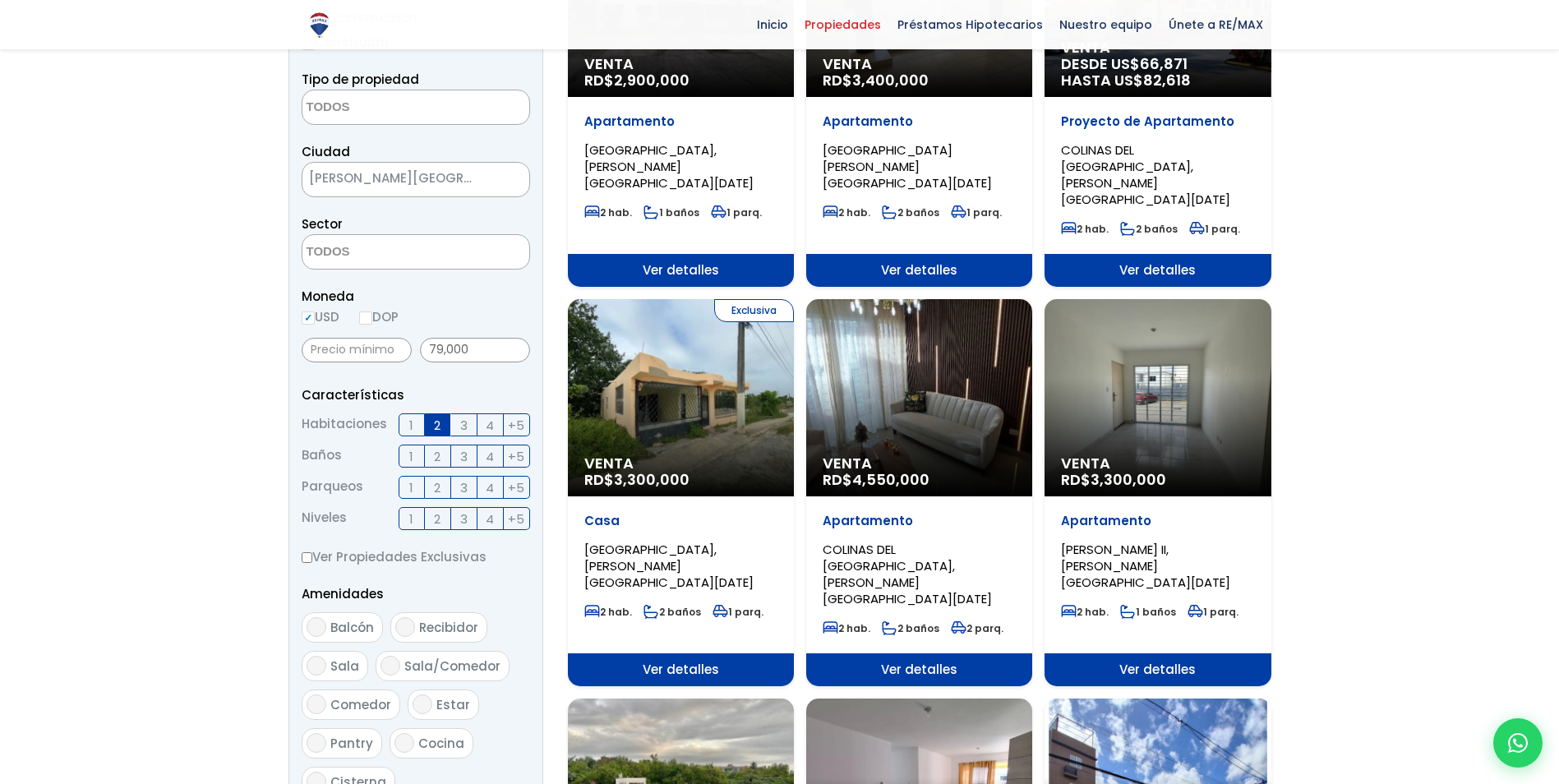
scroll to position [328, 0]
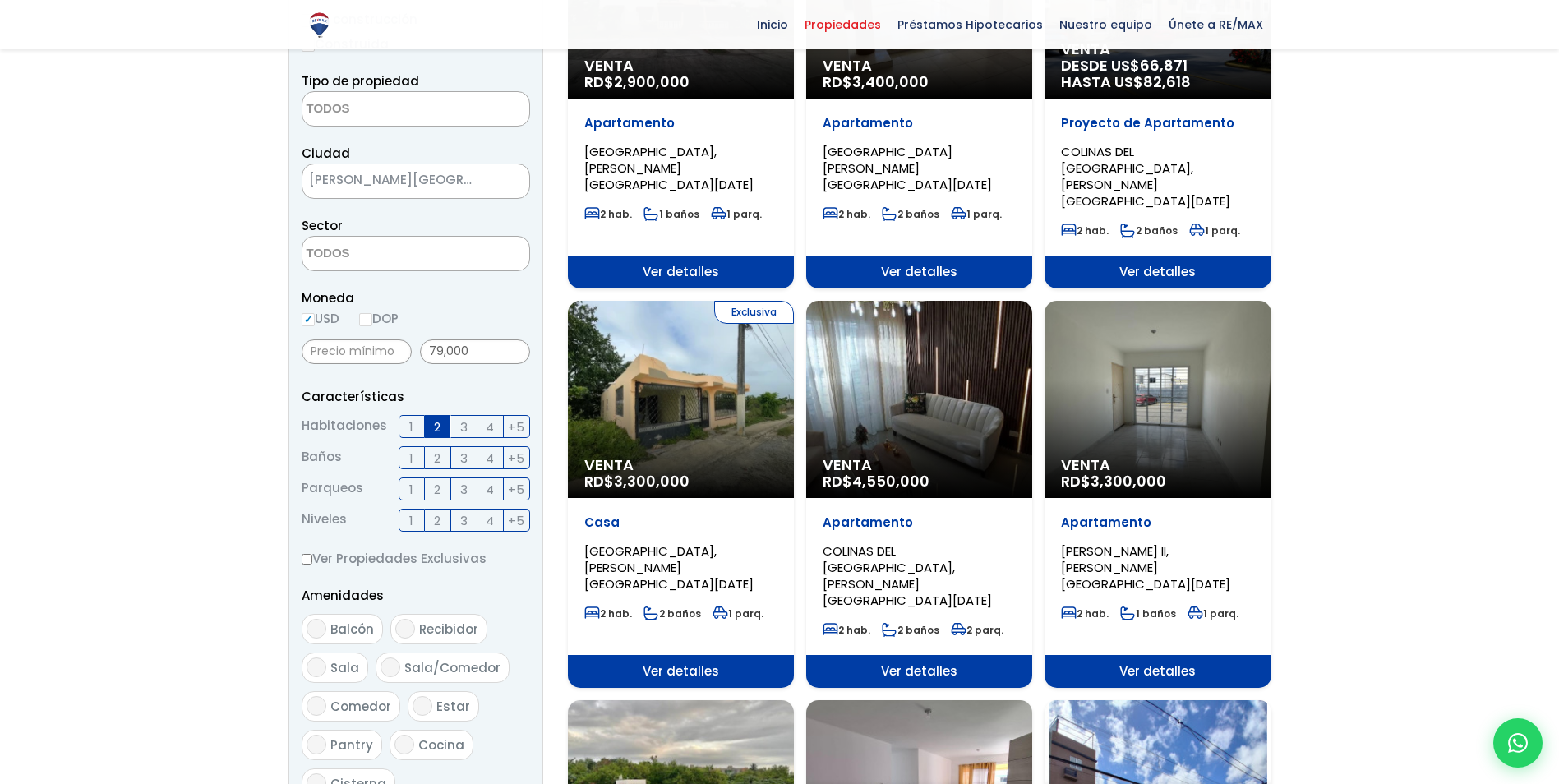
click at [416, 185] on span "SANTO DOMINGO NORTE" at bounding box center [395, 179] width 186 height 23
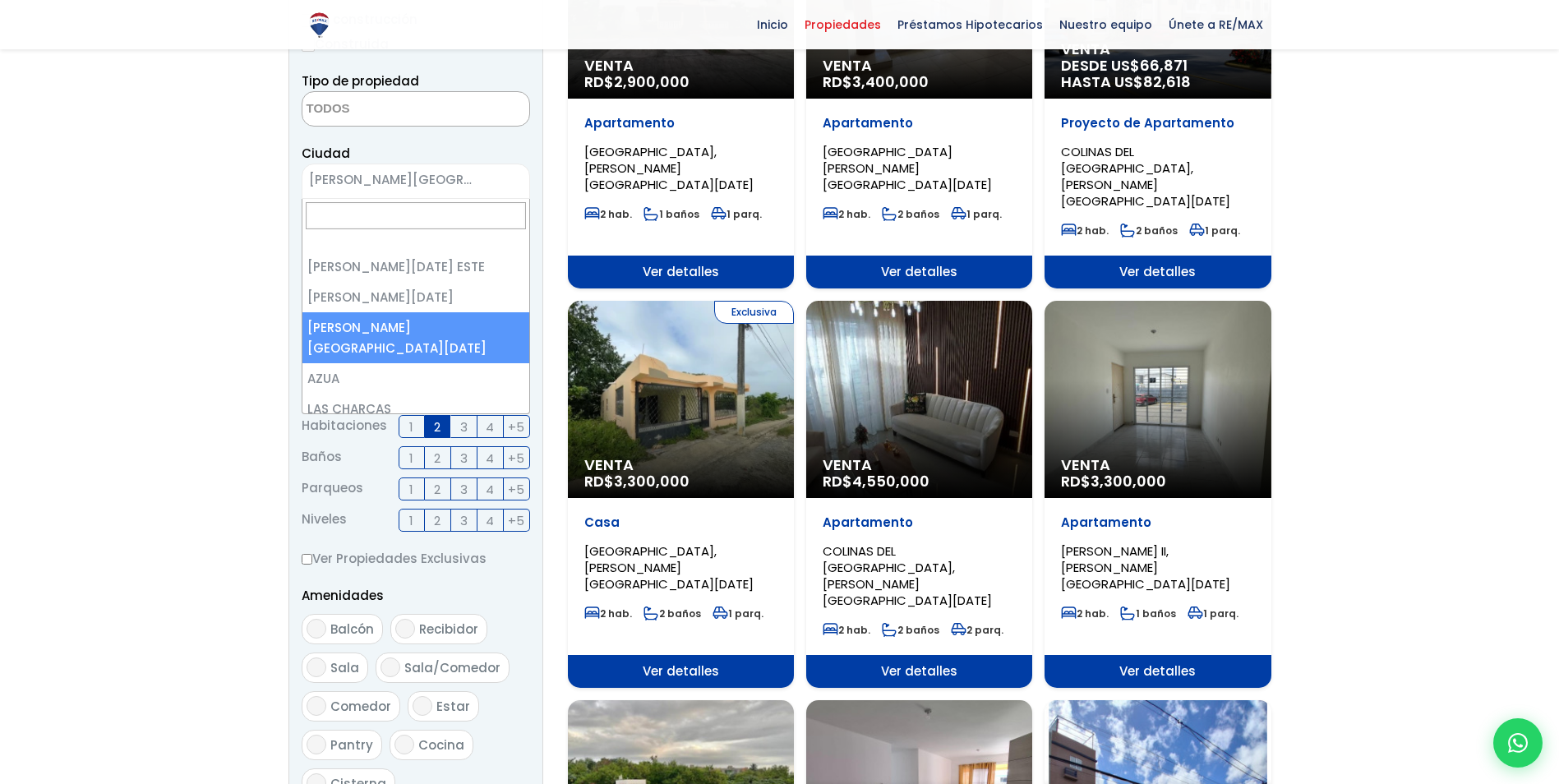
scroll to position [0, 0]
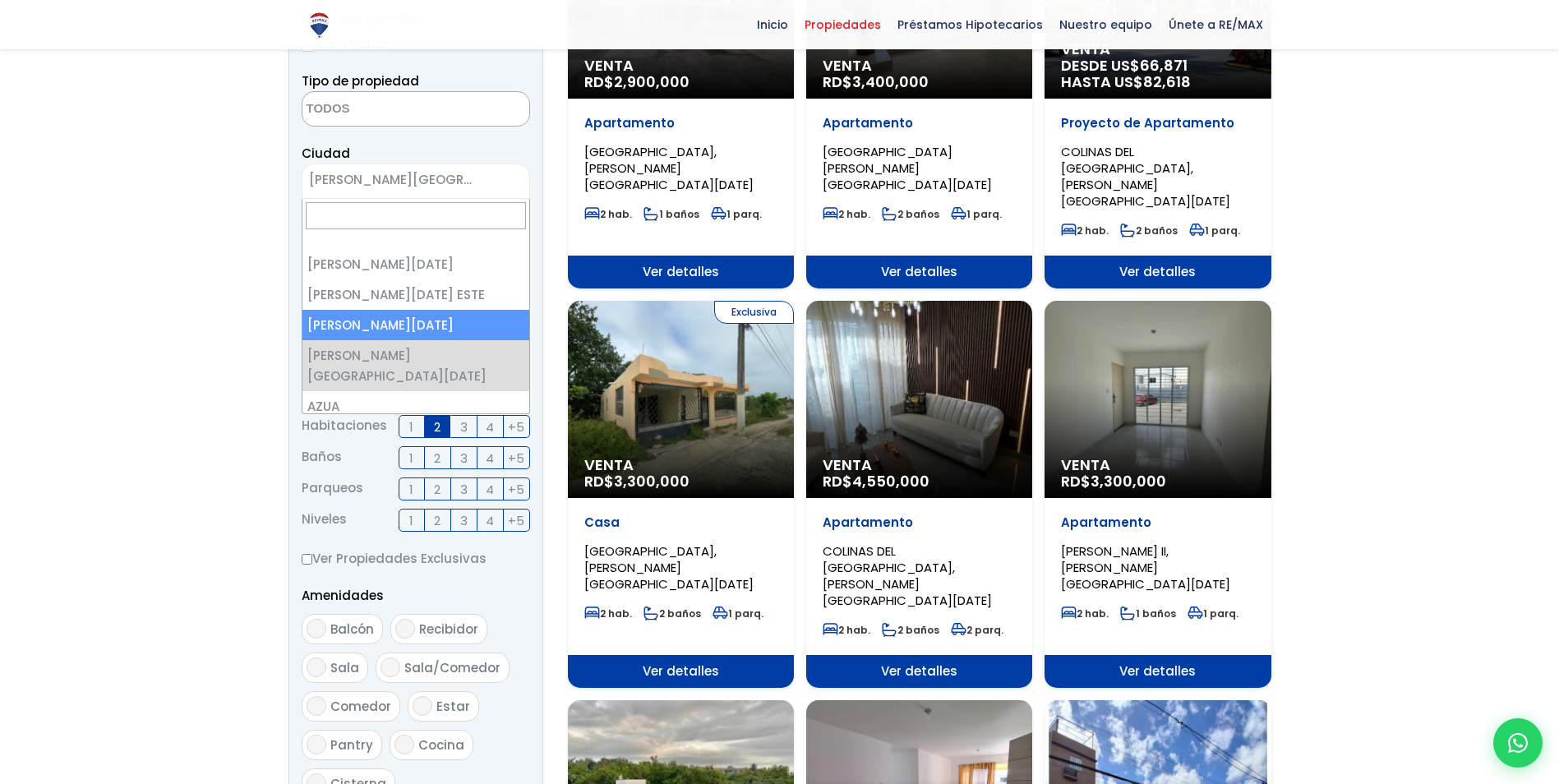
select select "149"
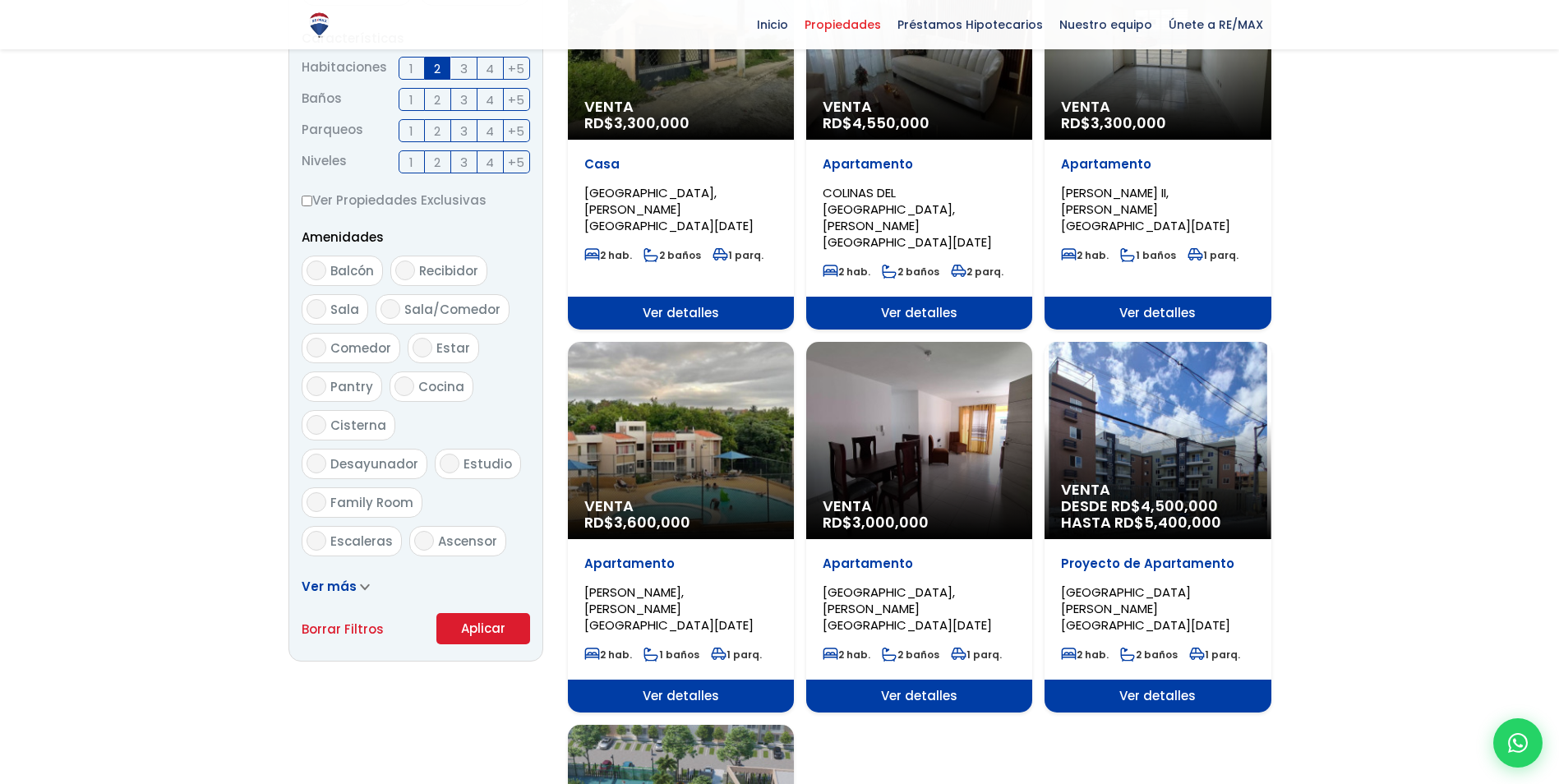
scroll to position [904, 0]
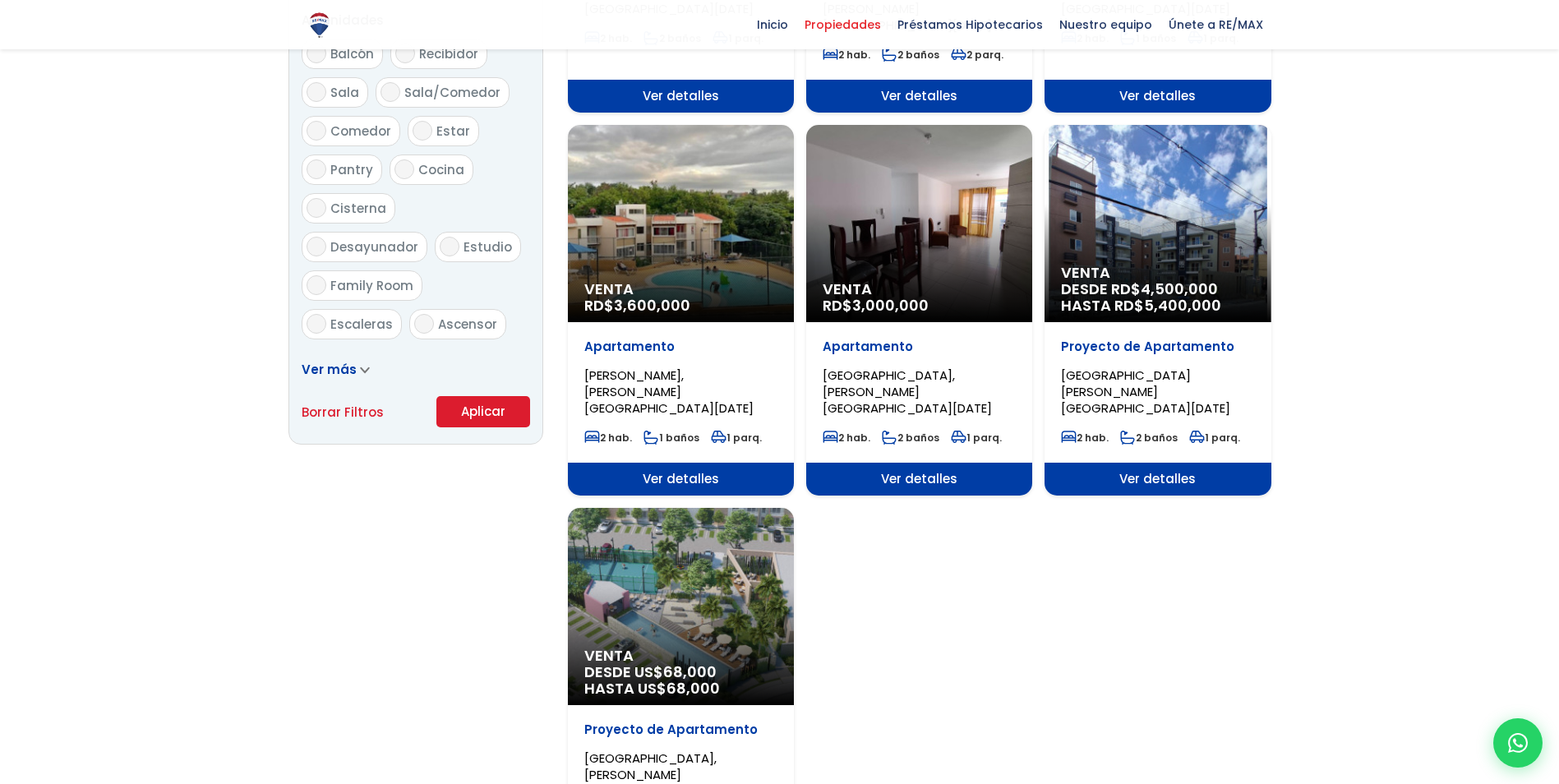
click at [447, 407] on button "Aplicar" at bounding box center [483, 412] width 94 height 32
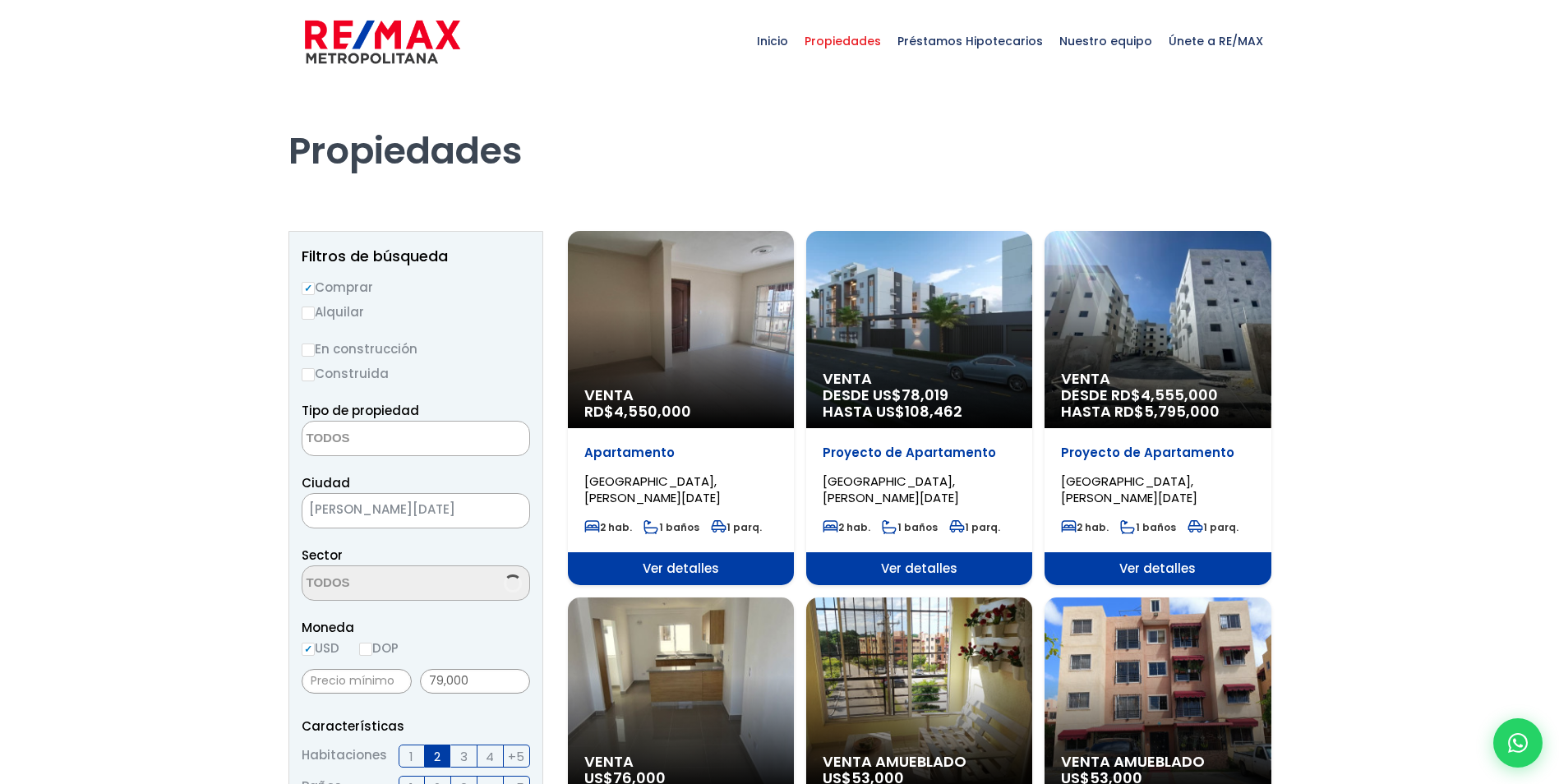
select select
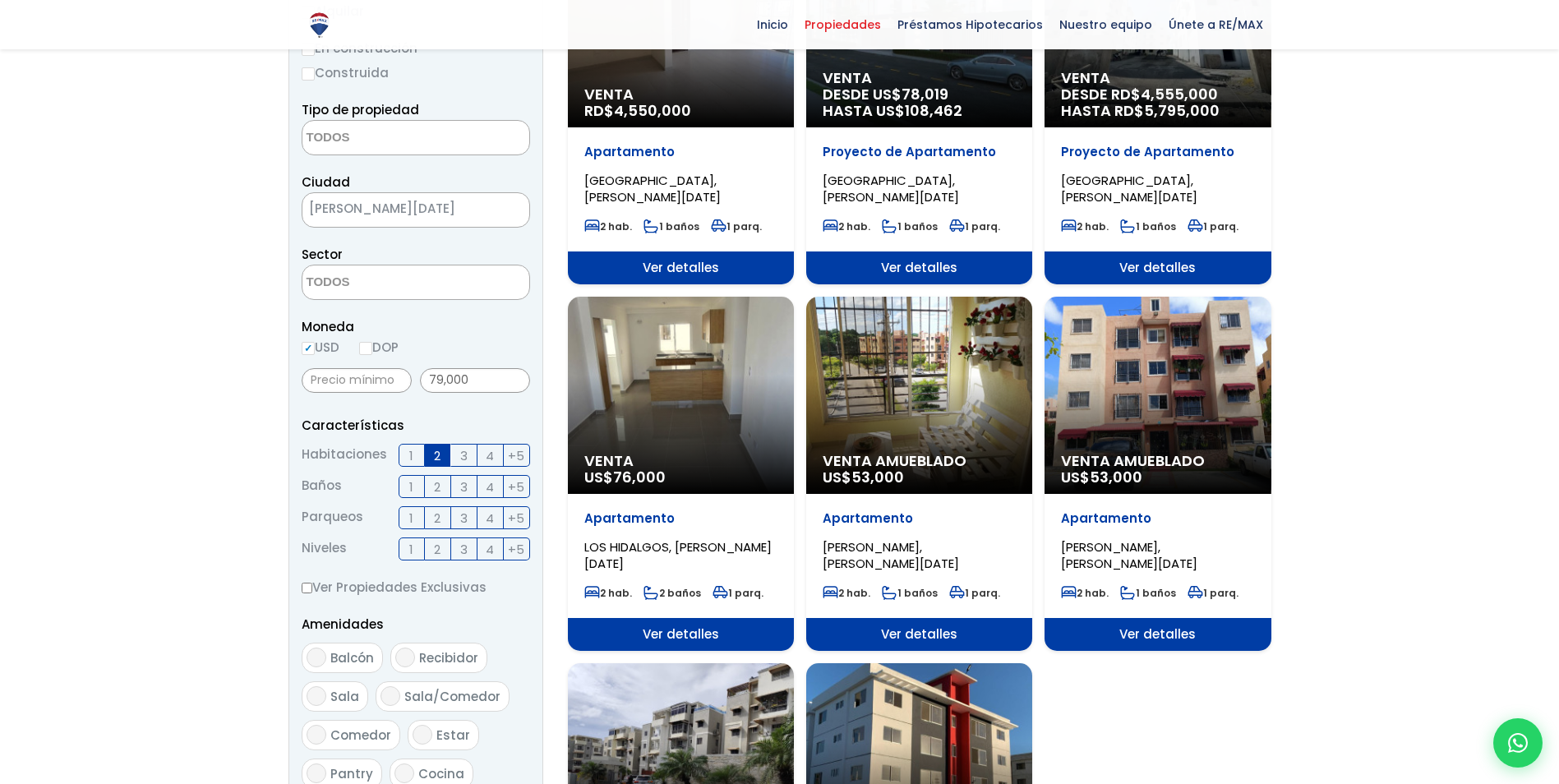
scroll to position [328, 0]
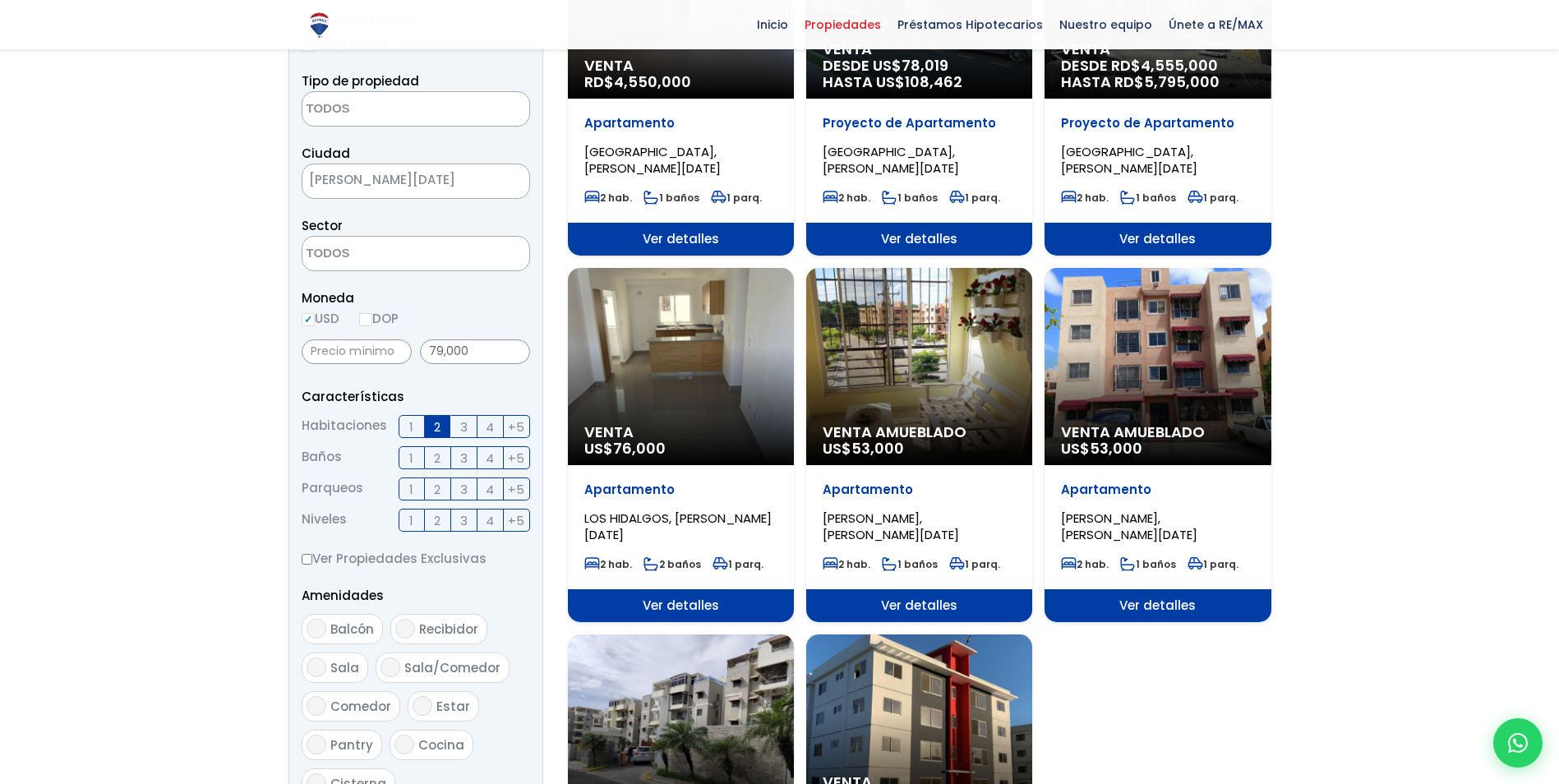
click at [680, 411] on div "Venta US$ 76,000" at bounding box center [680, 366] width 226 height 197
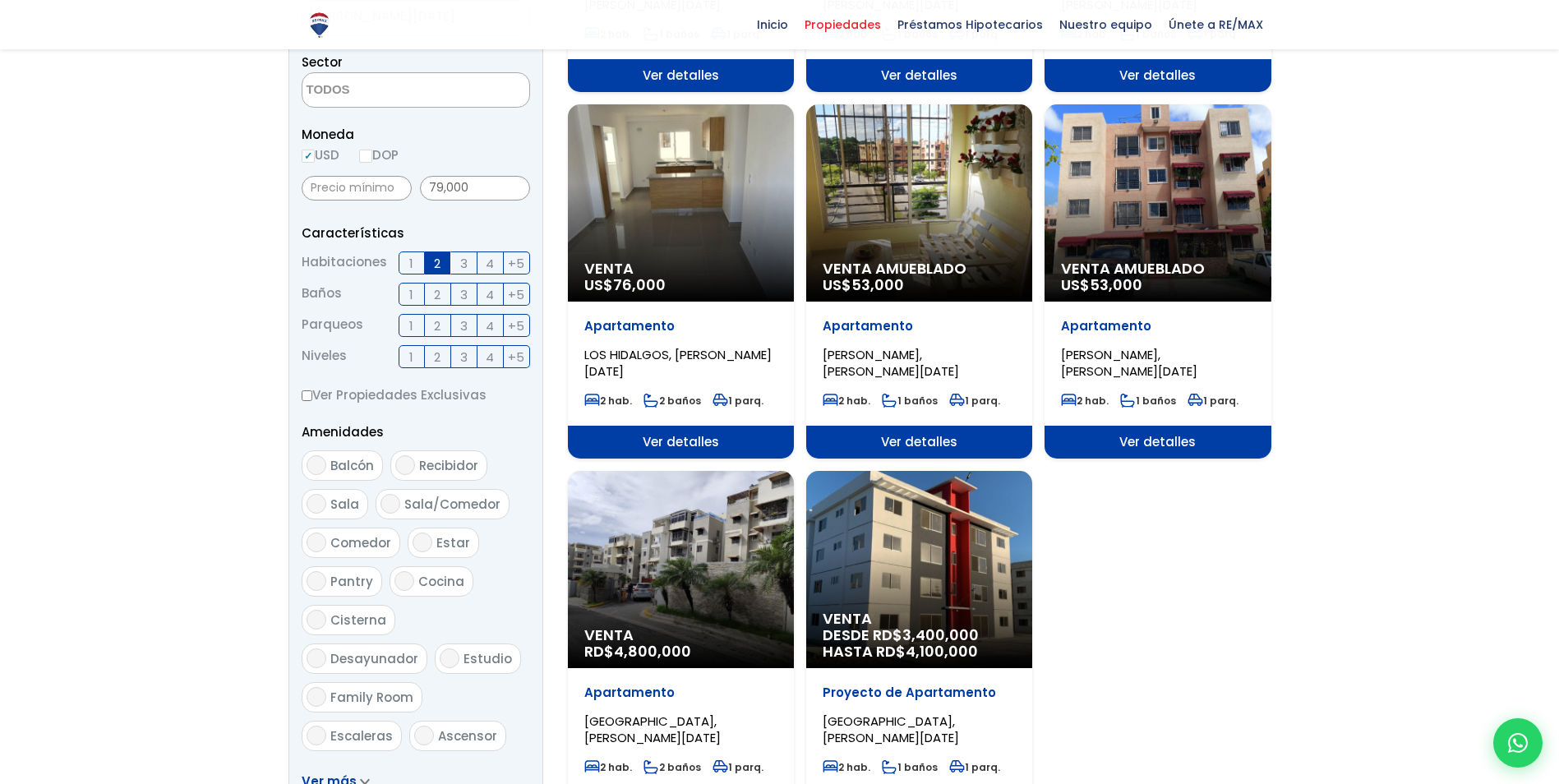
scroll to position [493, 0]
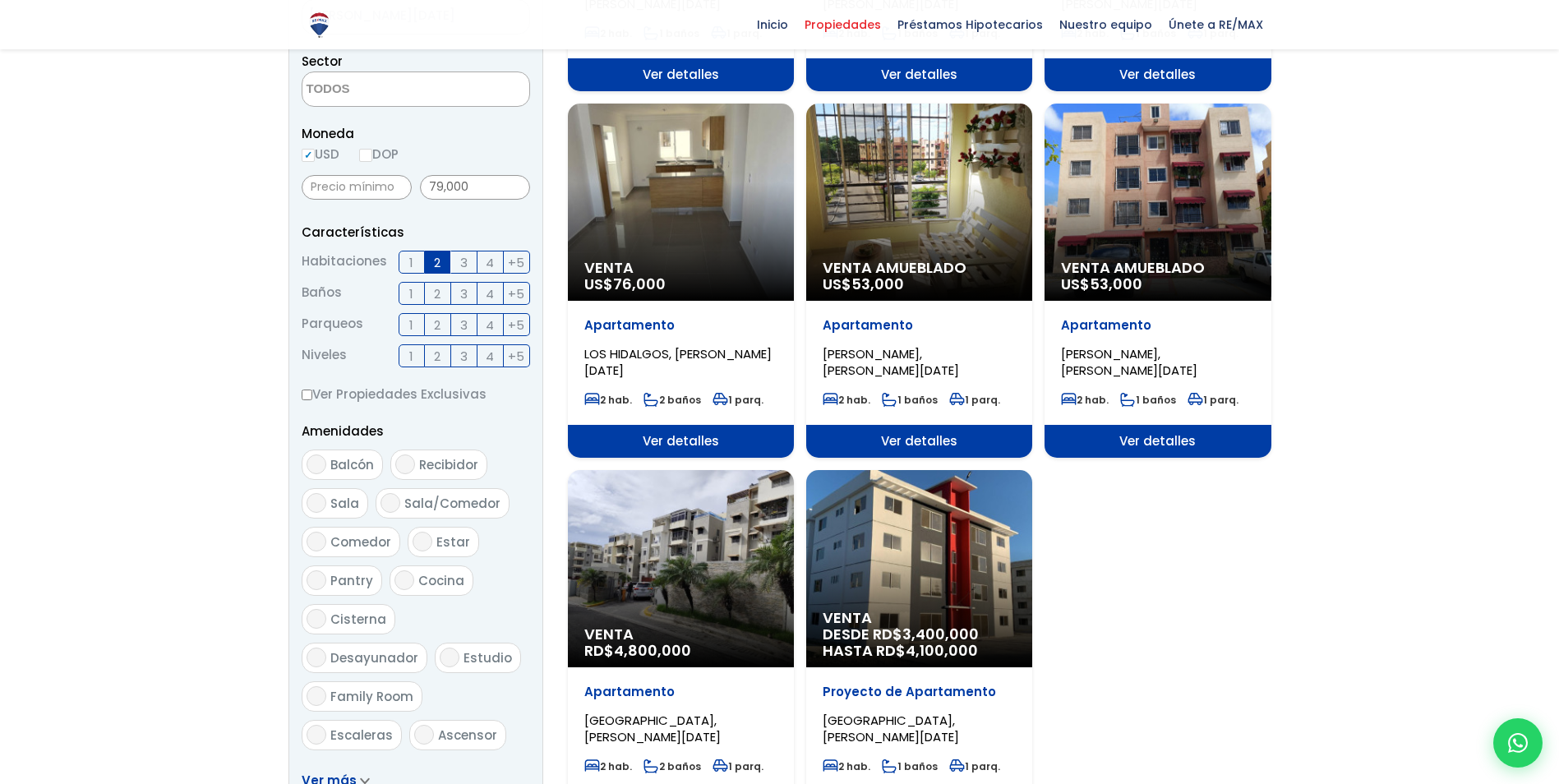
click at [669, 439] on span "Ver detalles" at bounding box center [680, 441] width 226 height 33
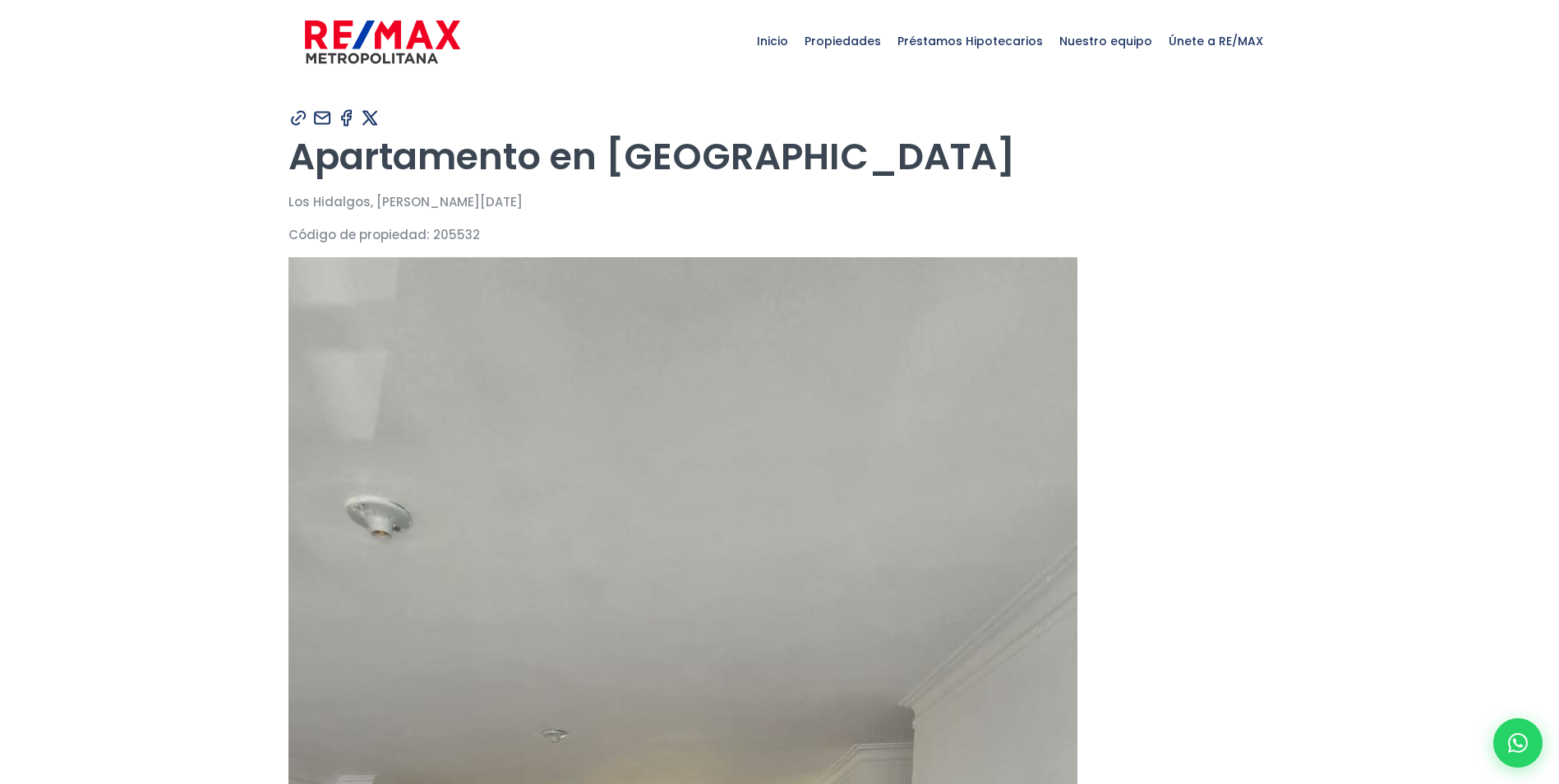
type input "Cruz"
type input "Paredes"
type input "[PERSON_NAME][EMAIL_ADDRESS][DOMAIN_NAME]"
type input "7038194589"
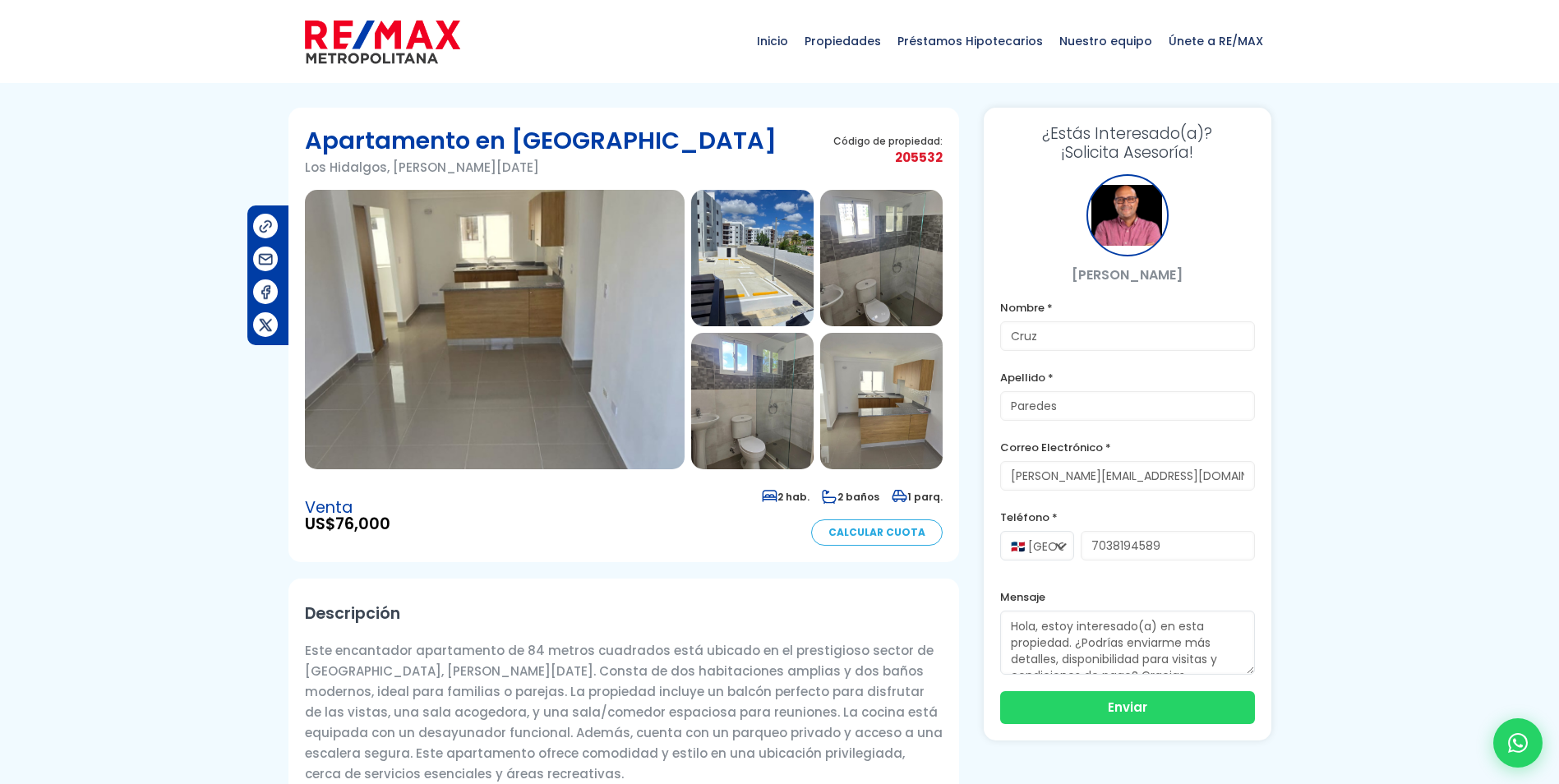
click at [553, 345] on img at bounding box center [495, 329] width 380 height 279
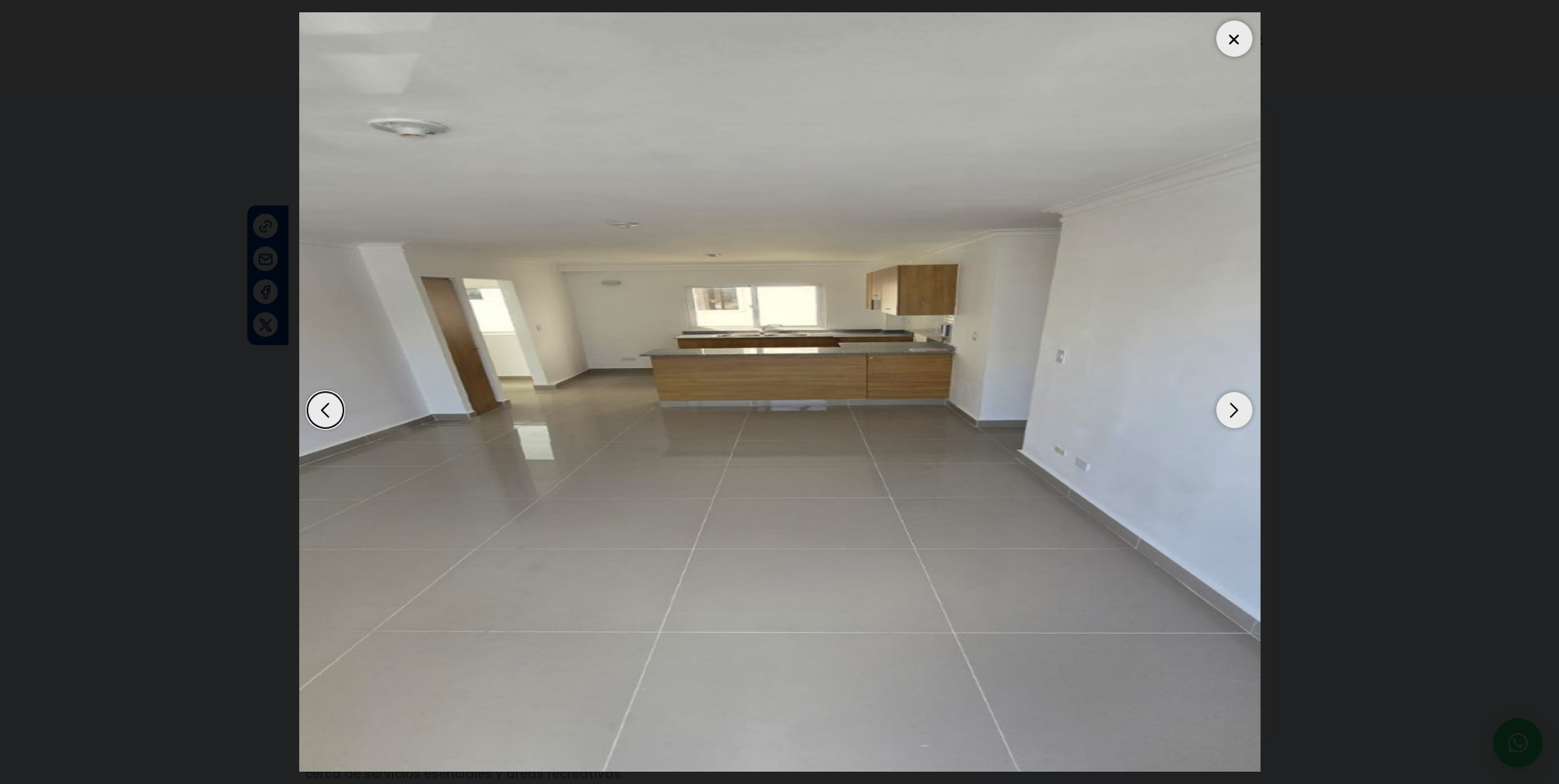
click at [1239, 413] on div "Next slide" at bounding box center [1233, 409] width 36 height 36
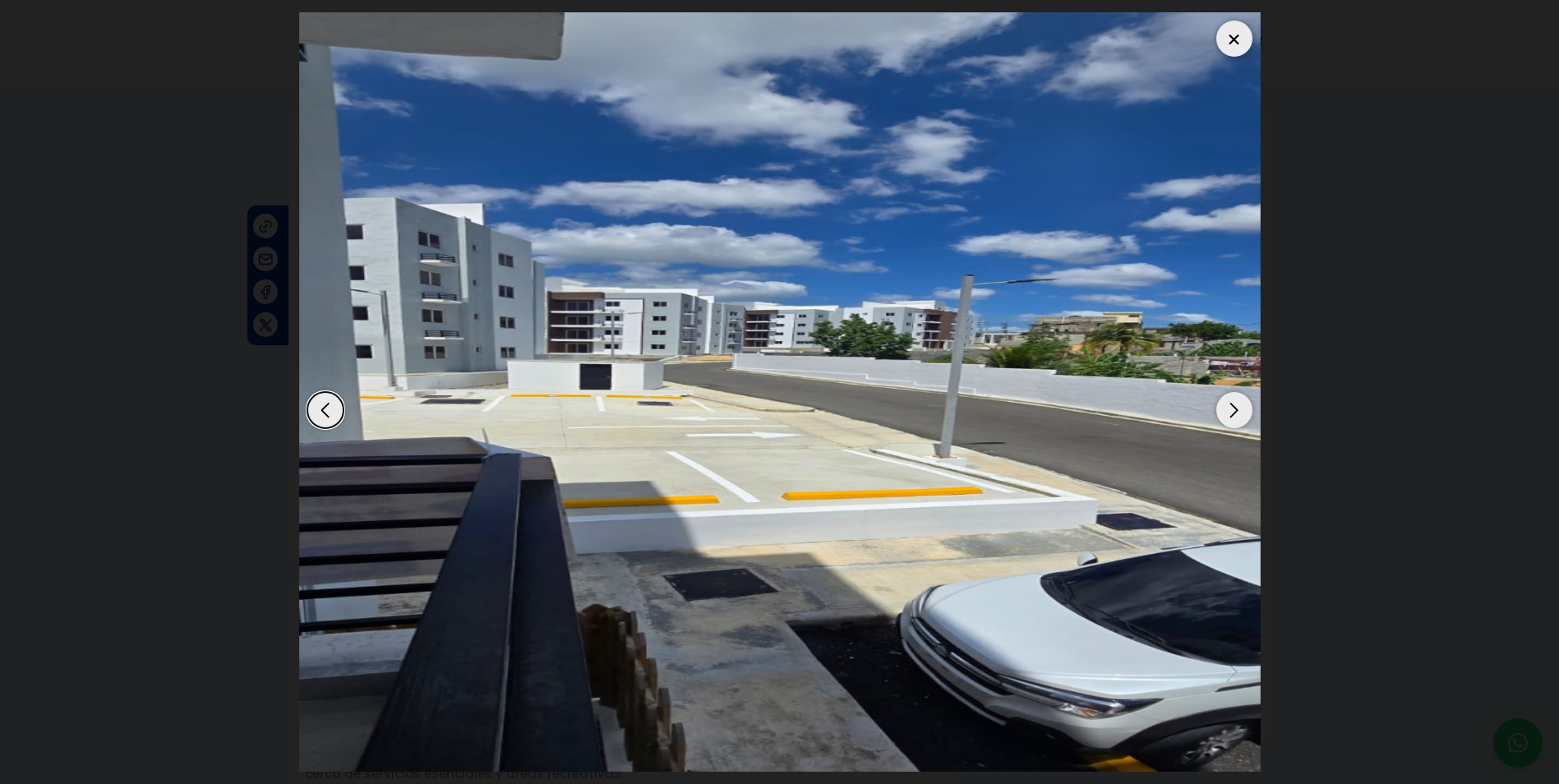
click at [1239, 413] on div "Next slide" at bounding box center [1233, 409] width 36 height 36
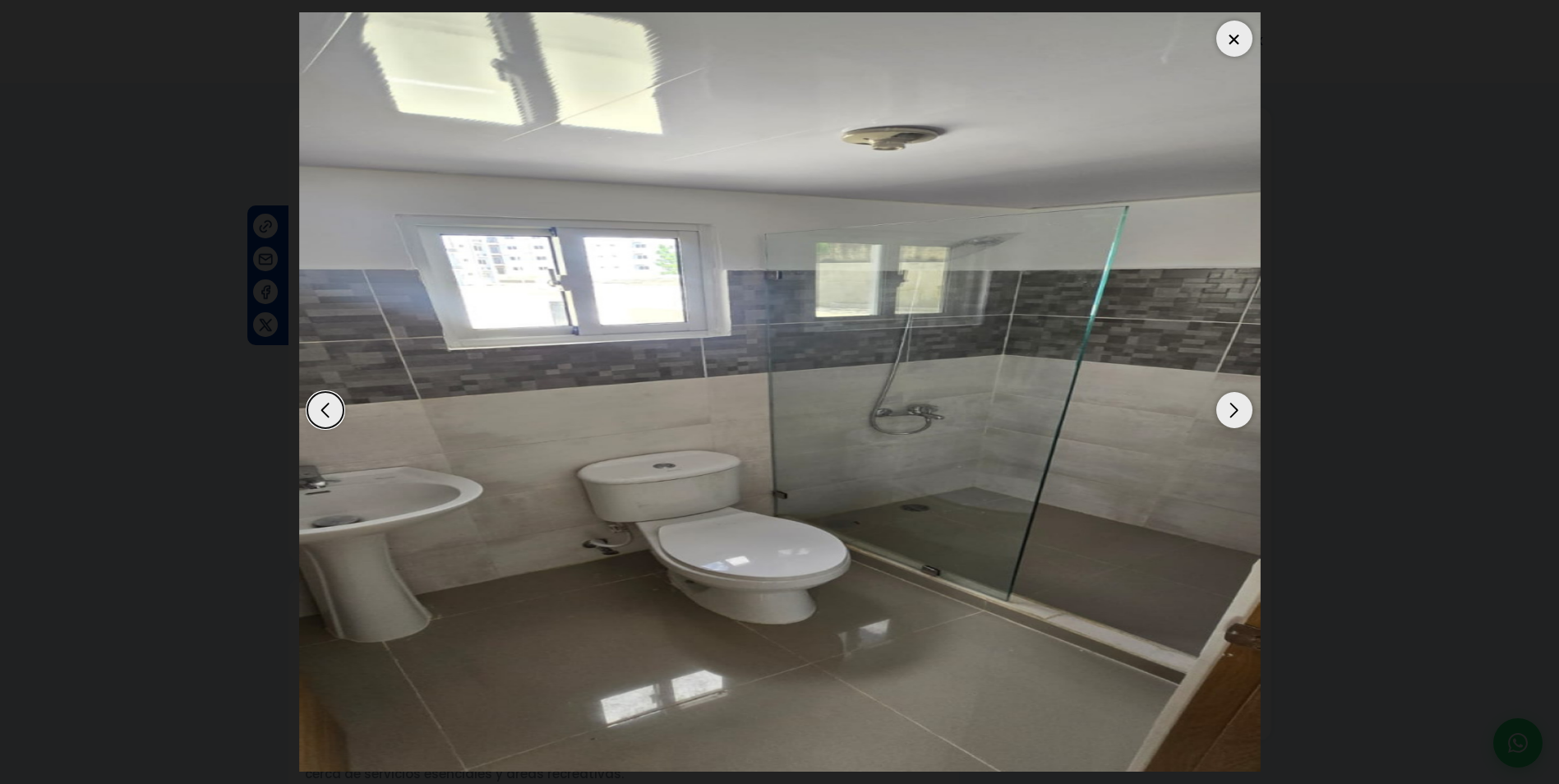
click at [1239, 413] on div "Next slide" at bounding box center [1233, 409] width 36 height 36
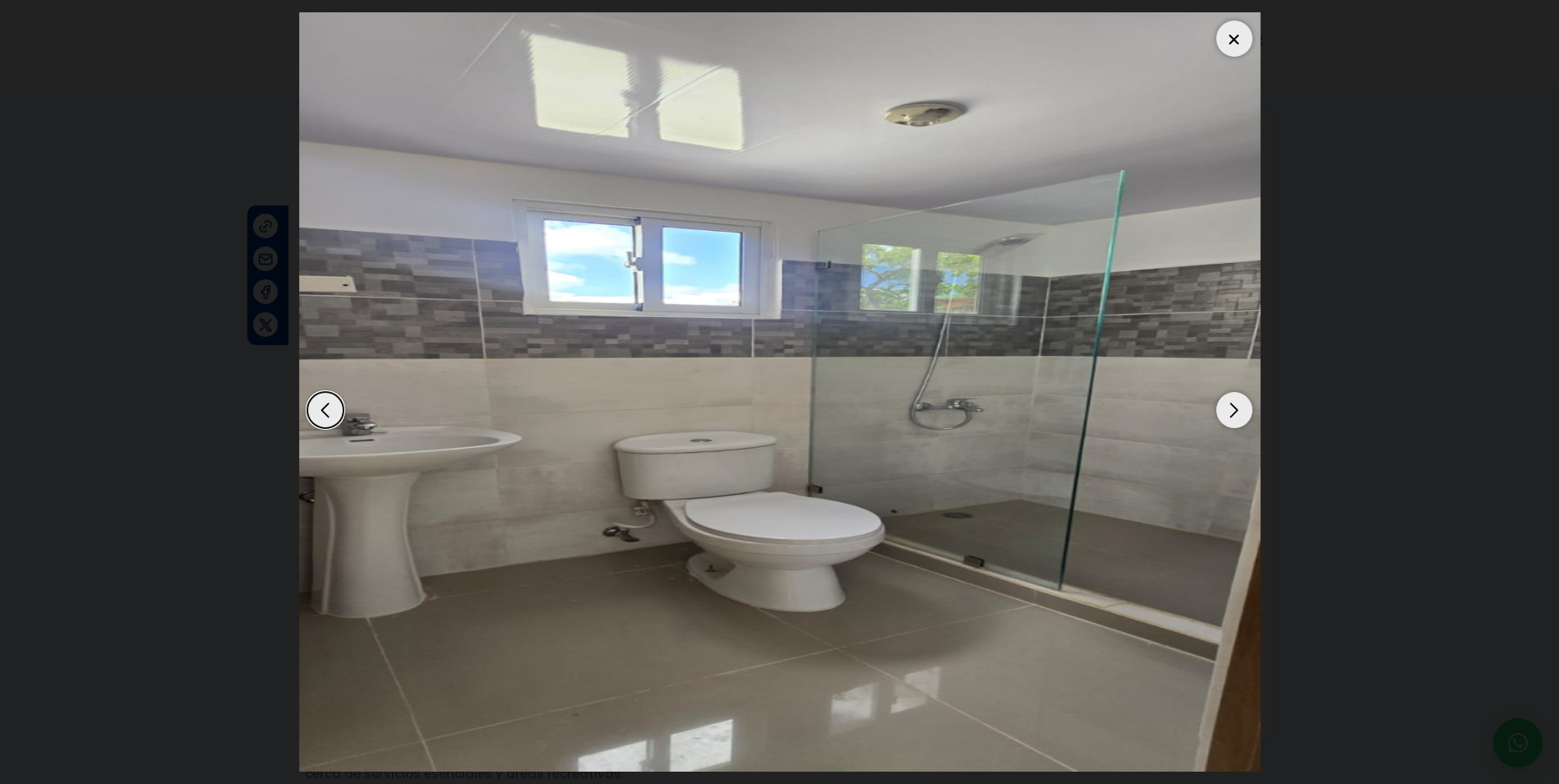
click at [1239, 413] on div "Next slide" at bounding box center [1233, 409] width 36 height 36
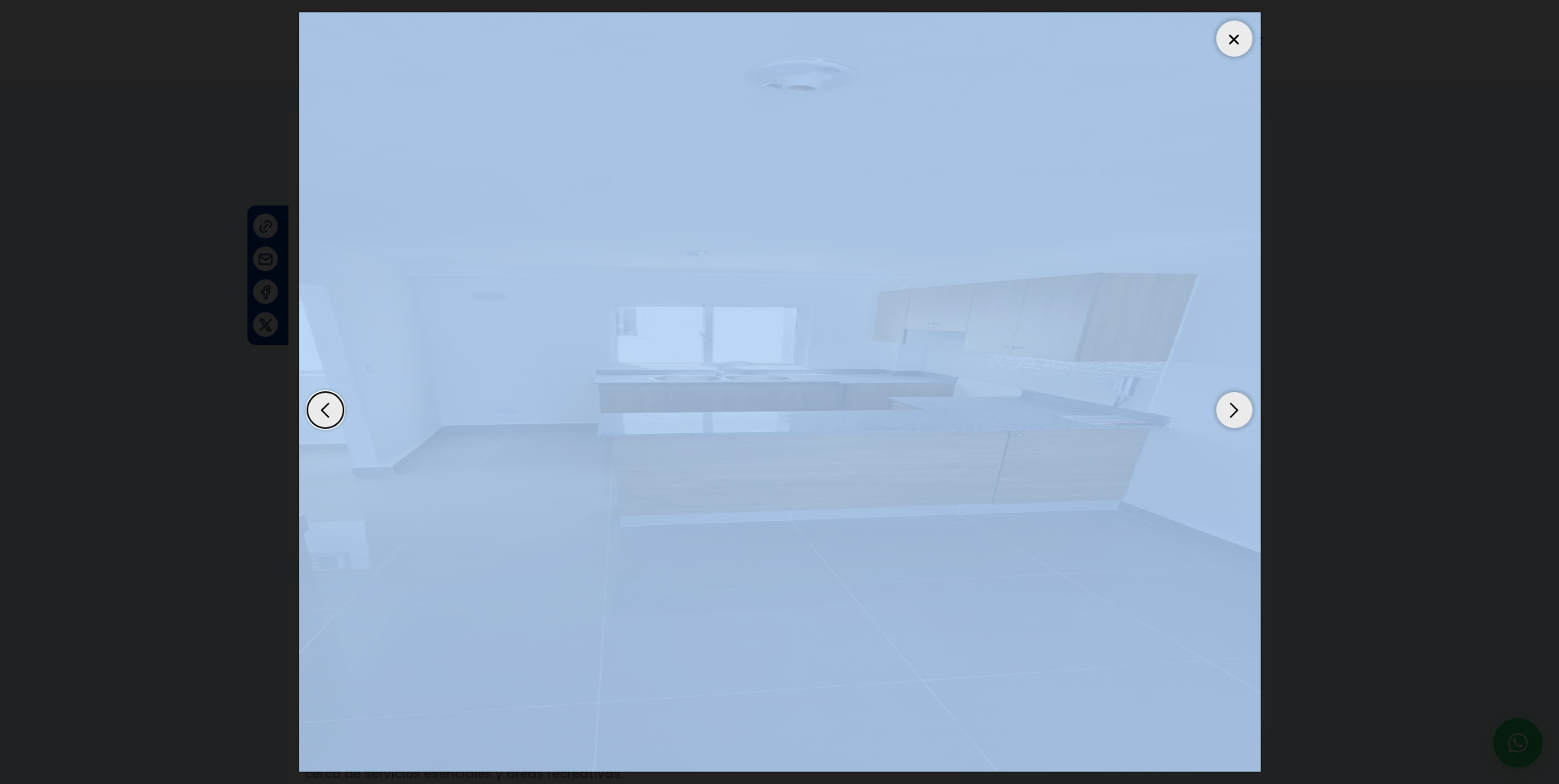
click at [1239, 413] on div "Next slide" at bounding box center [1233, 409] width 36 height 36
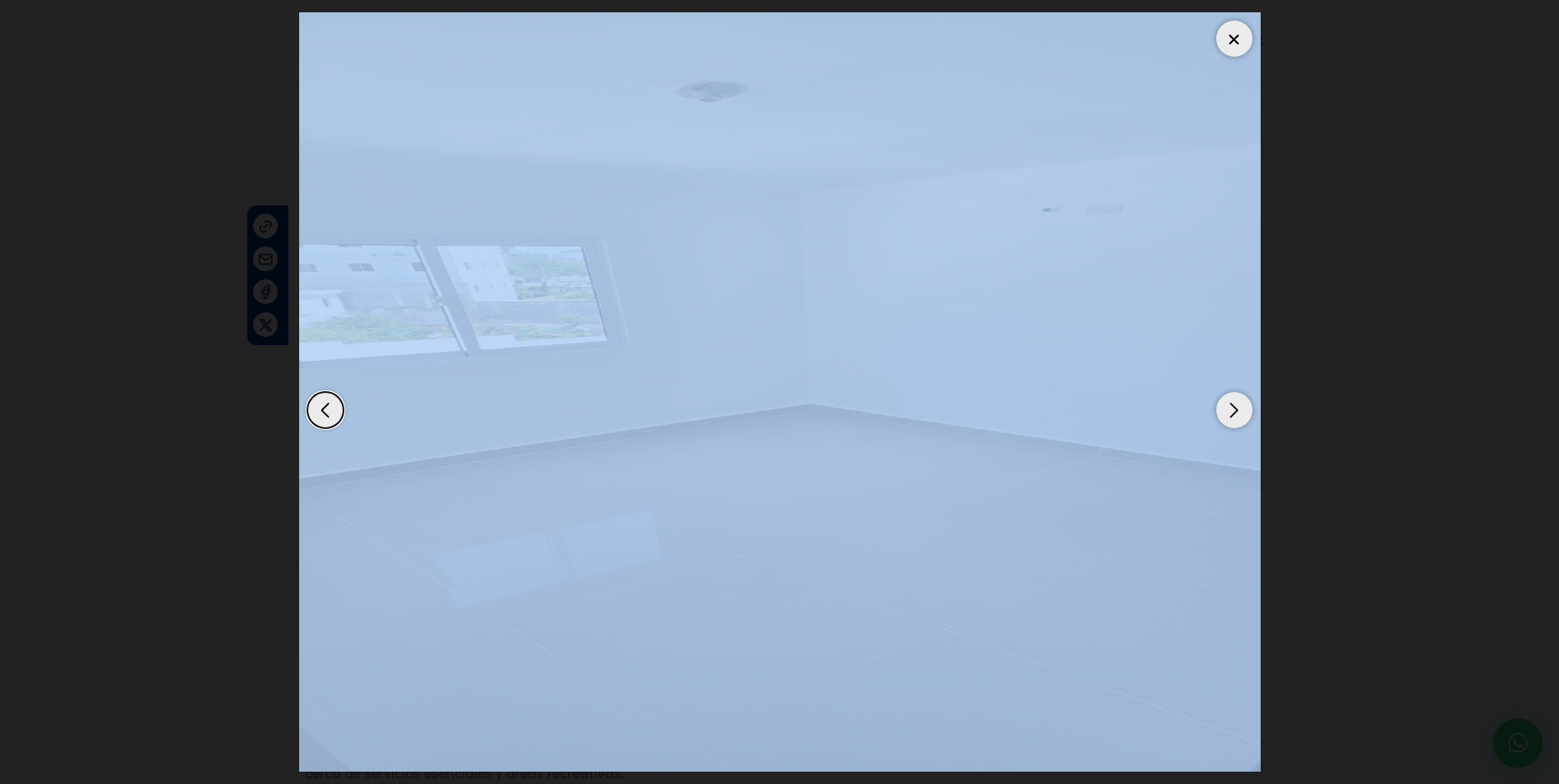
click at [1105, 395] on img "6 / 8" at bounding box center [780, 392] width 961 height 759
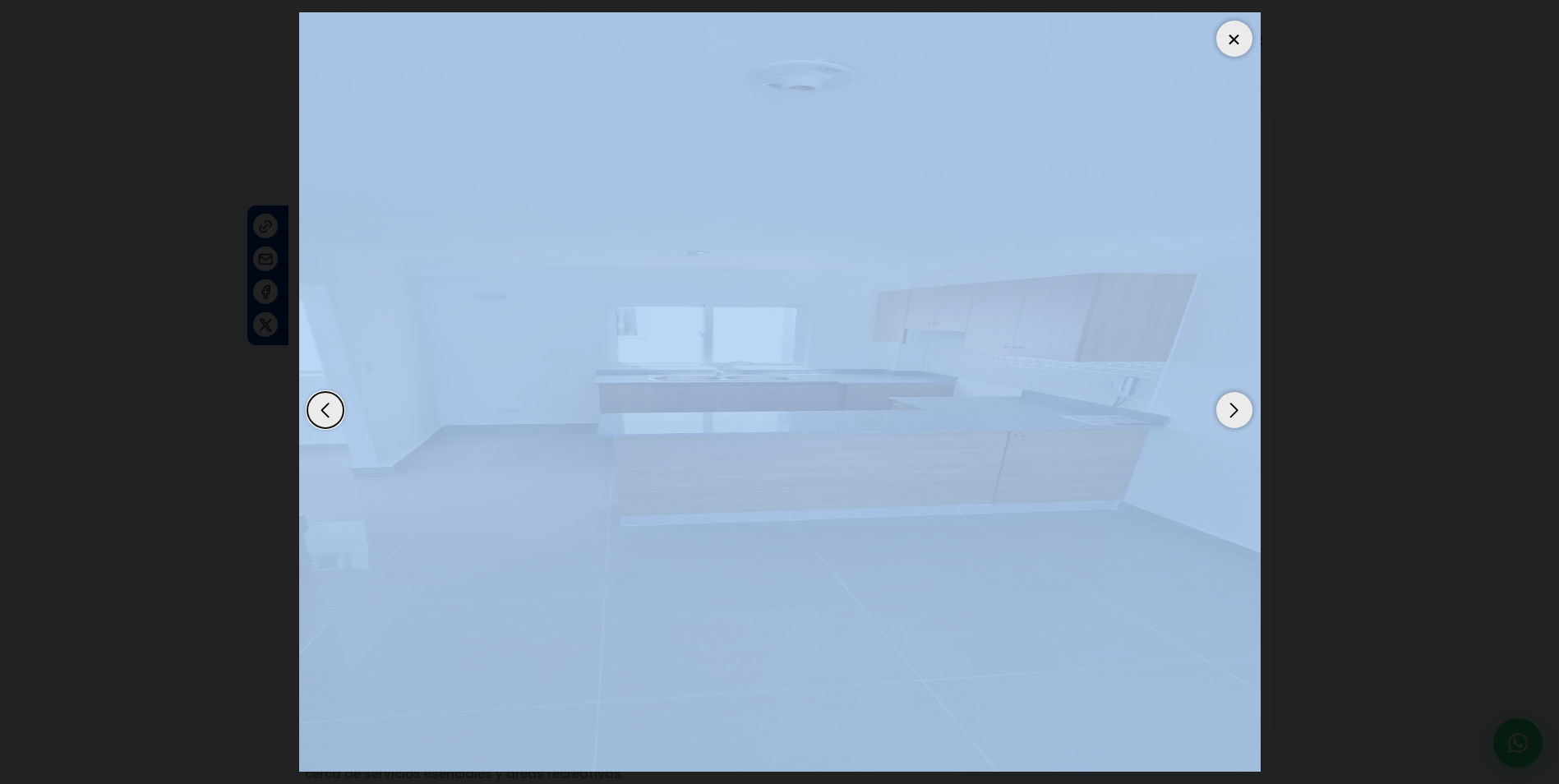
click at [1218, 411] on div "Next slide" at bounding box center [1233, 409] width 36 height 36
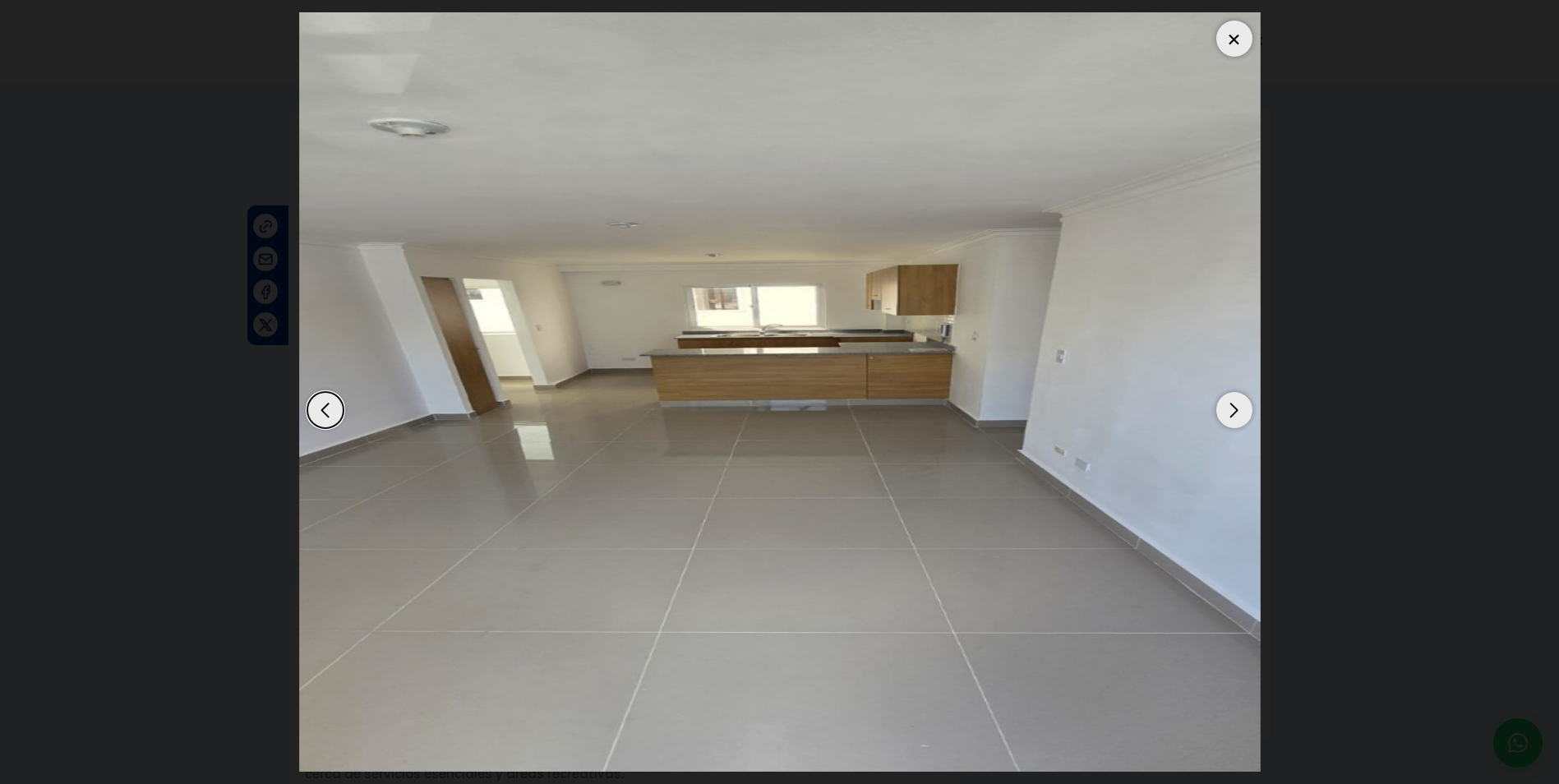
click at [1228, 419] on div "Next slide" at bounding box center [1233, 409] width 36 height 36
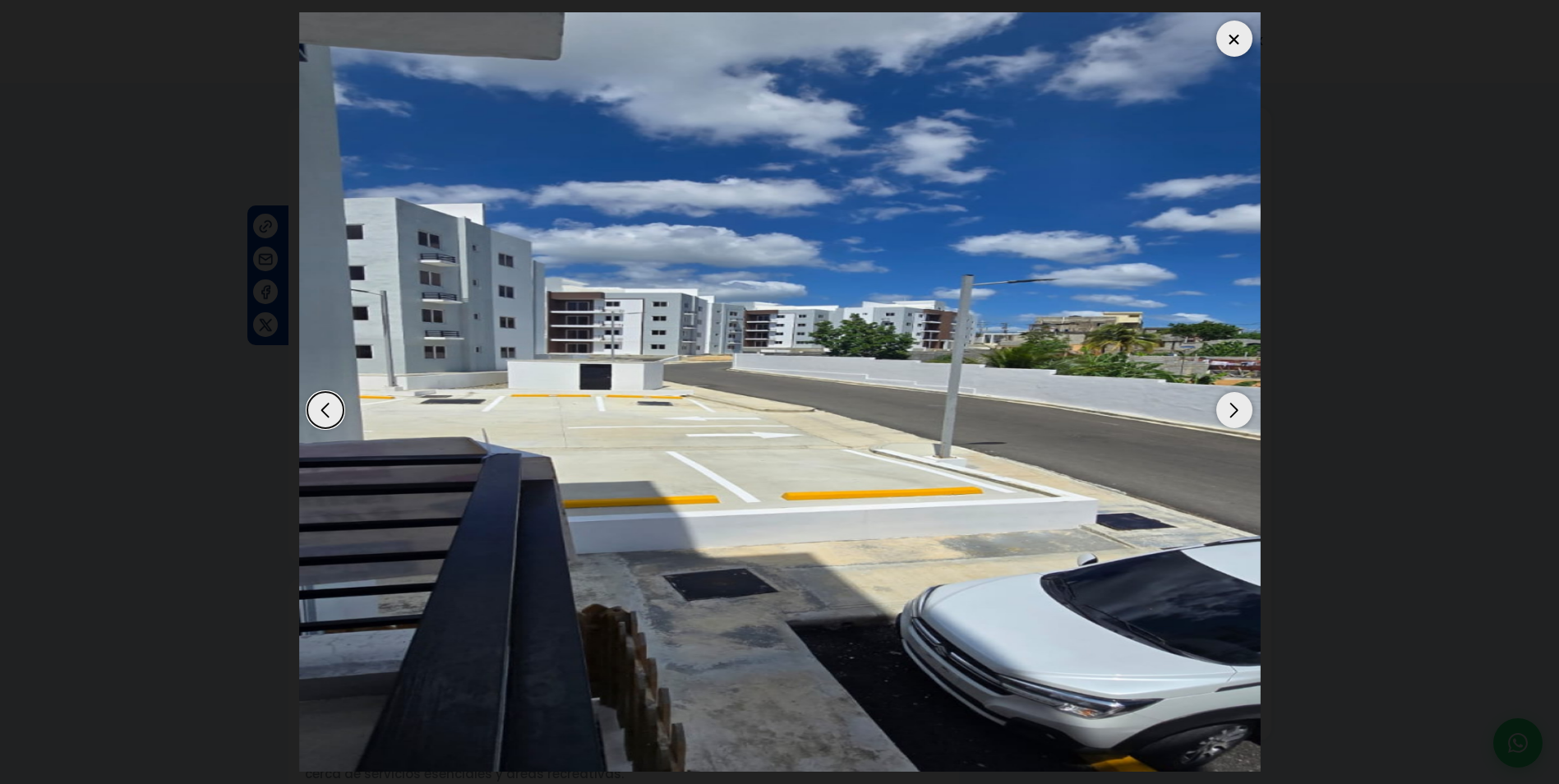
click at [1228, 419] on div "Next slide" at bounding box center [1233, 409] width 36 height 36
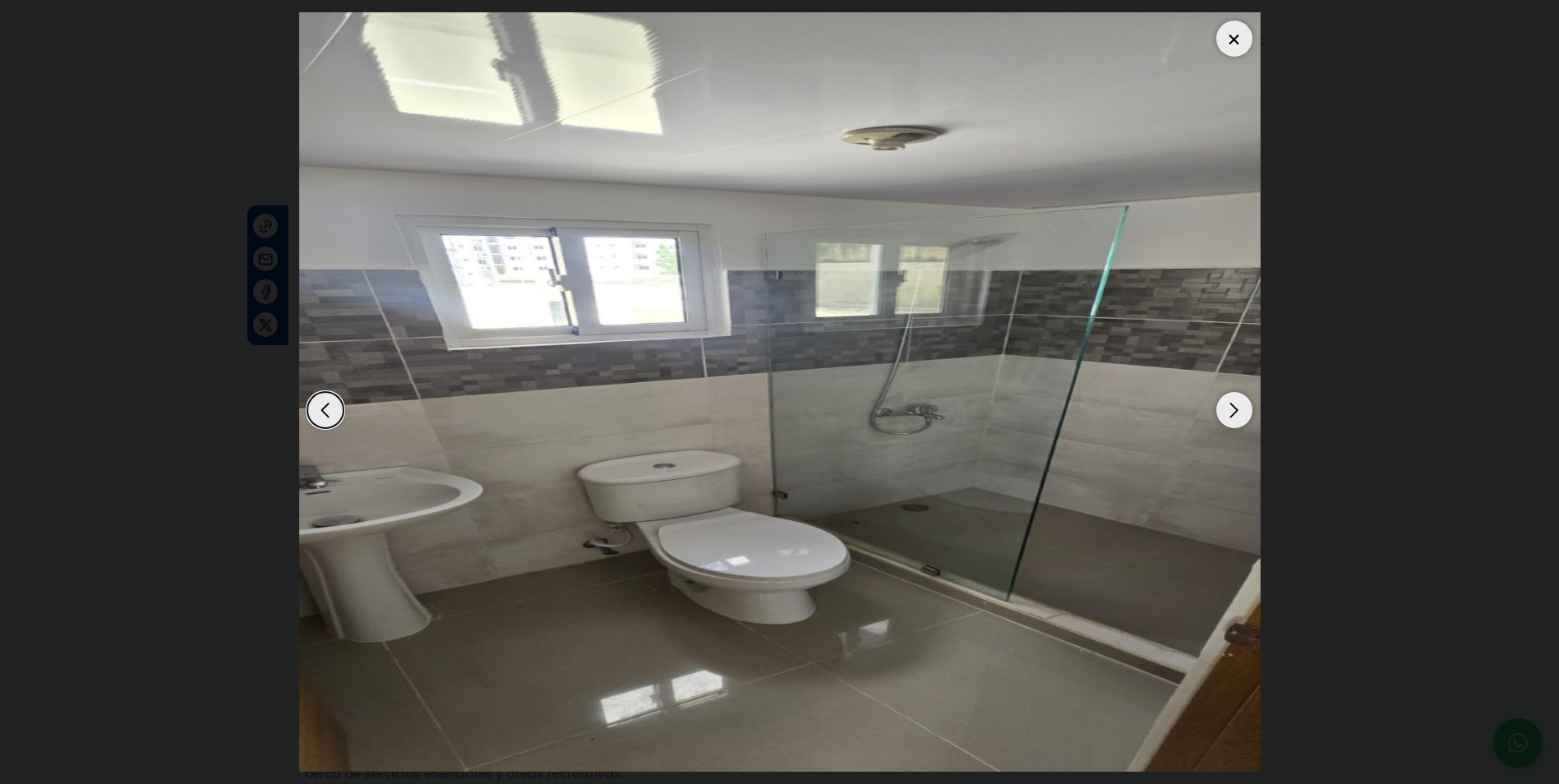
click at [1228, 419] on div "Next slide" at bounding box center [1233, 409] width 36 height 36
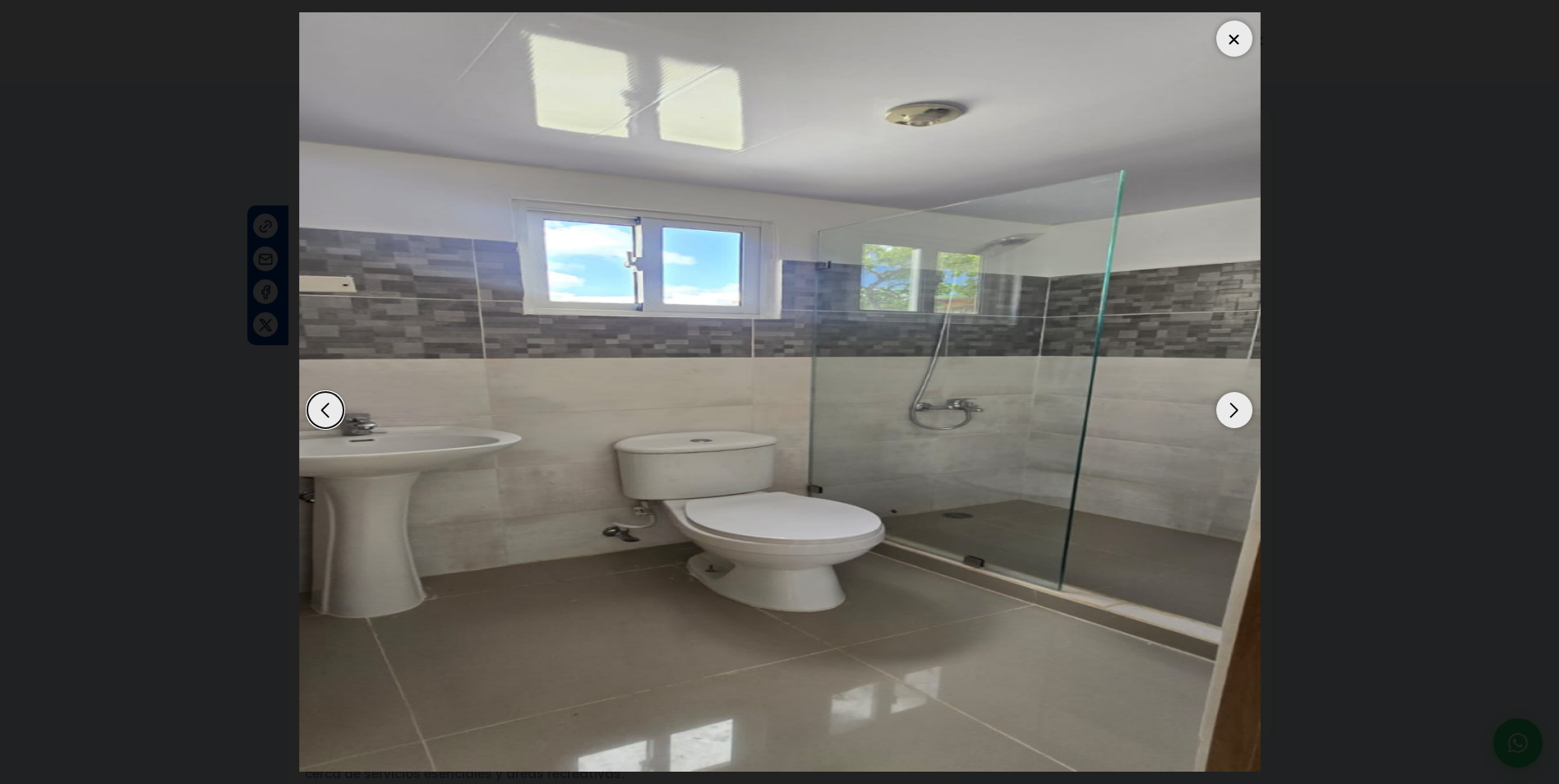
click at [1232, 43] on div at bounding box center [1233, 38] width 36 height 36
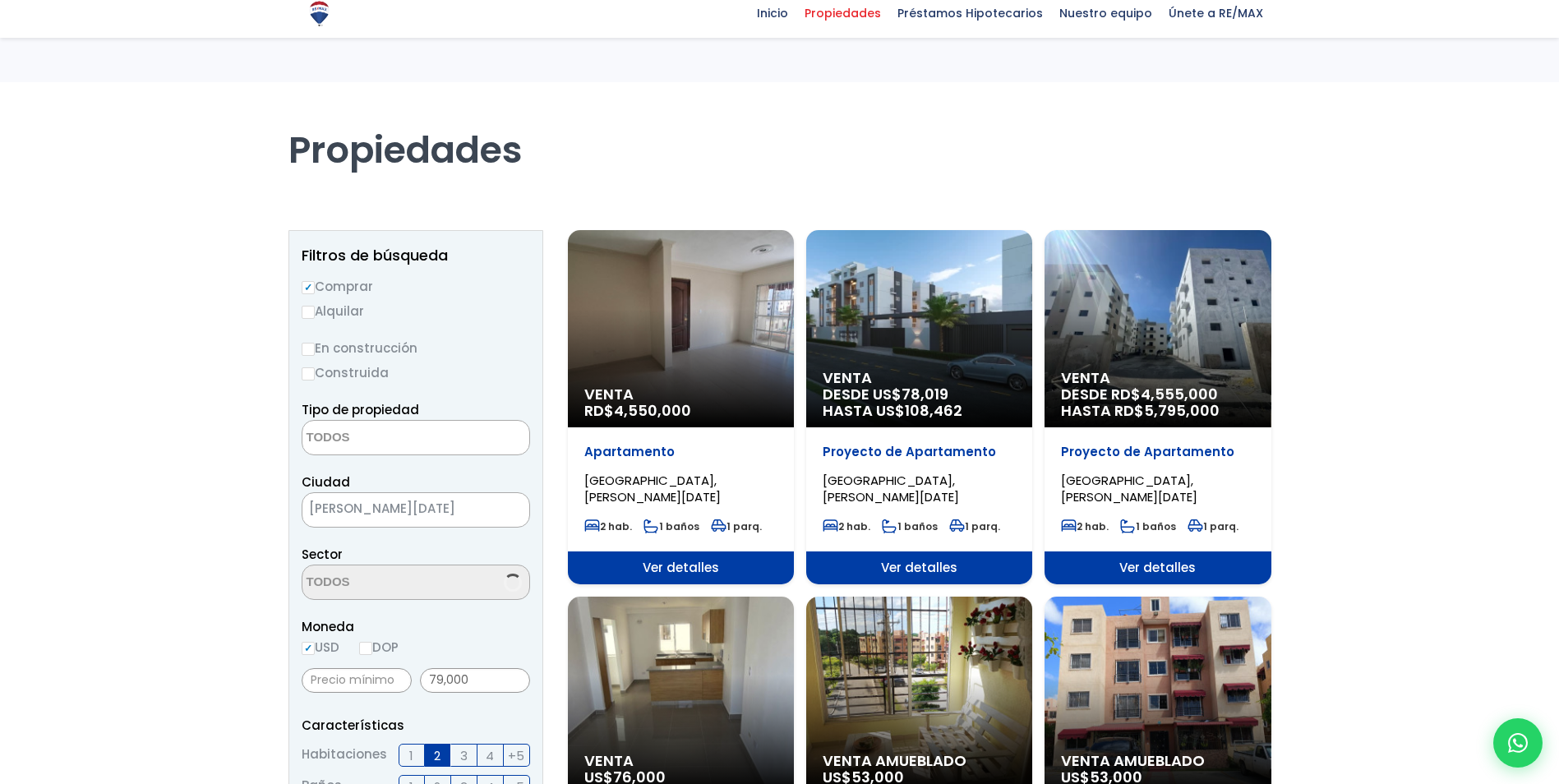
select select
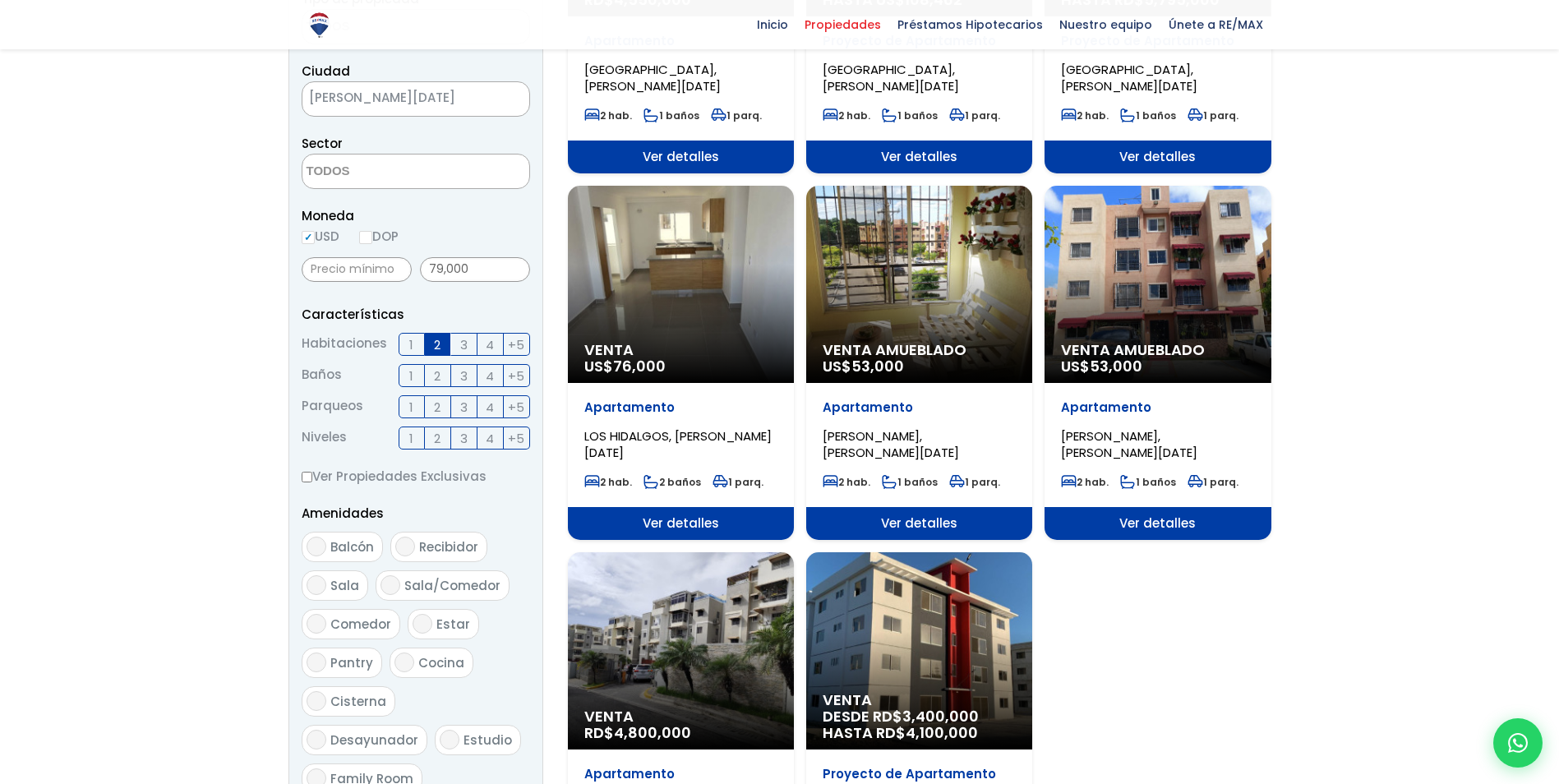
scroll to position [246, 0]
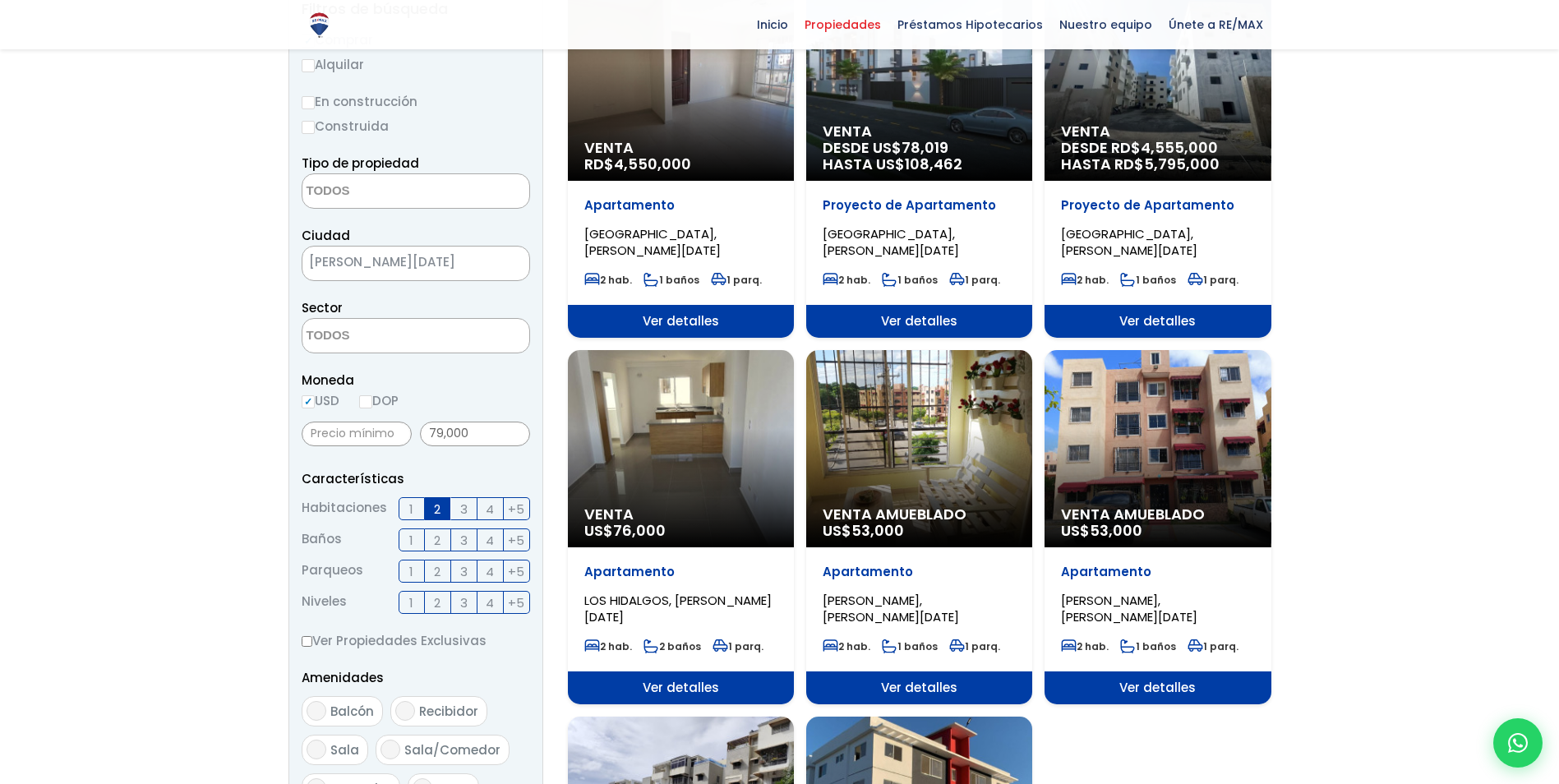
click at [452, 271] on span "[PERSON_NAME][DATE]" at bounding box center [395, 261] width 186 height 23
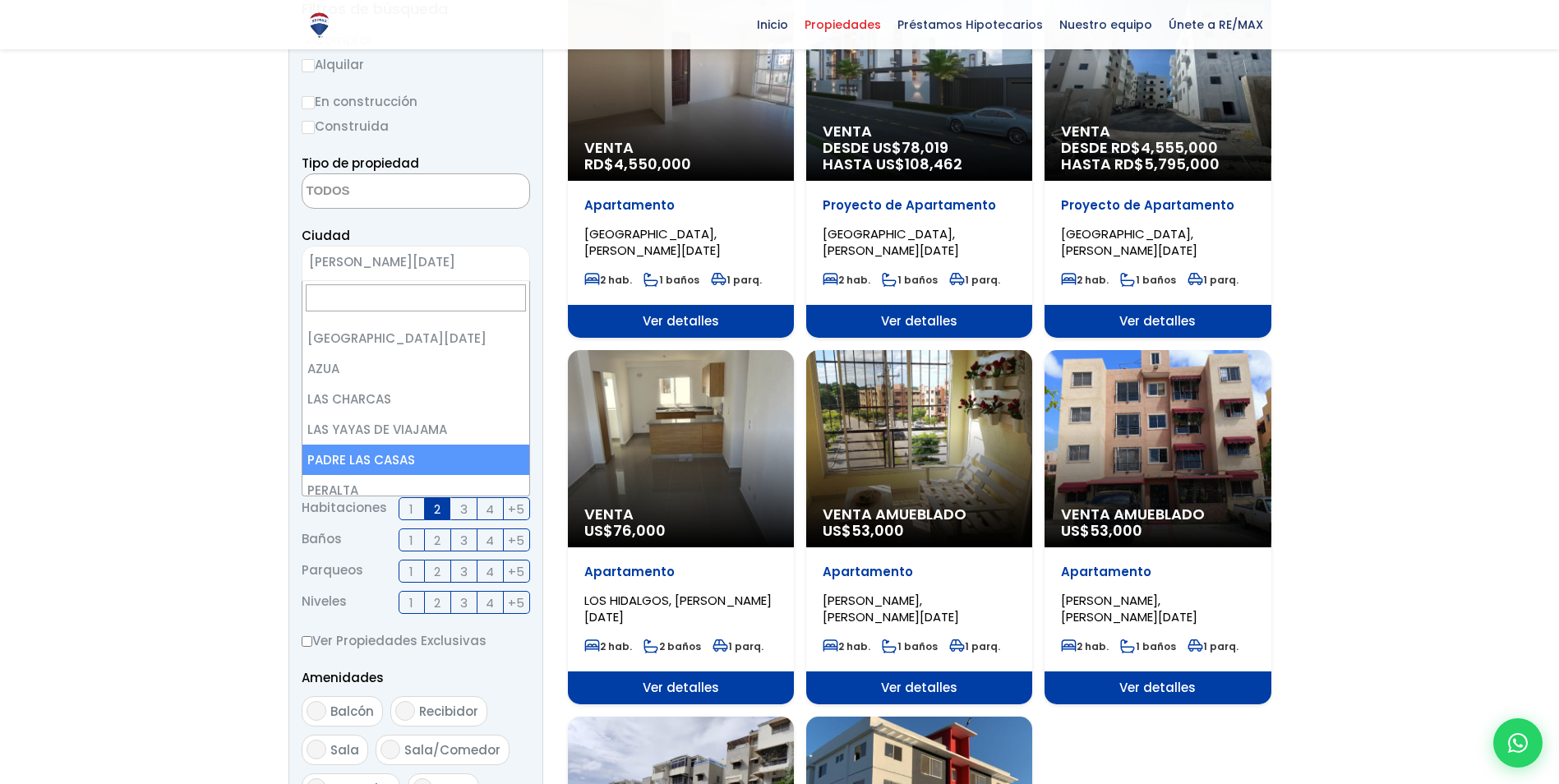
scroll to position [0, 0]
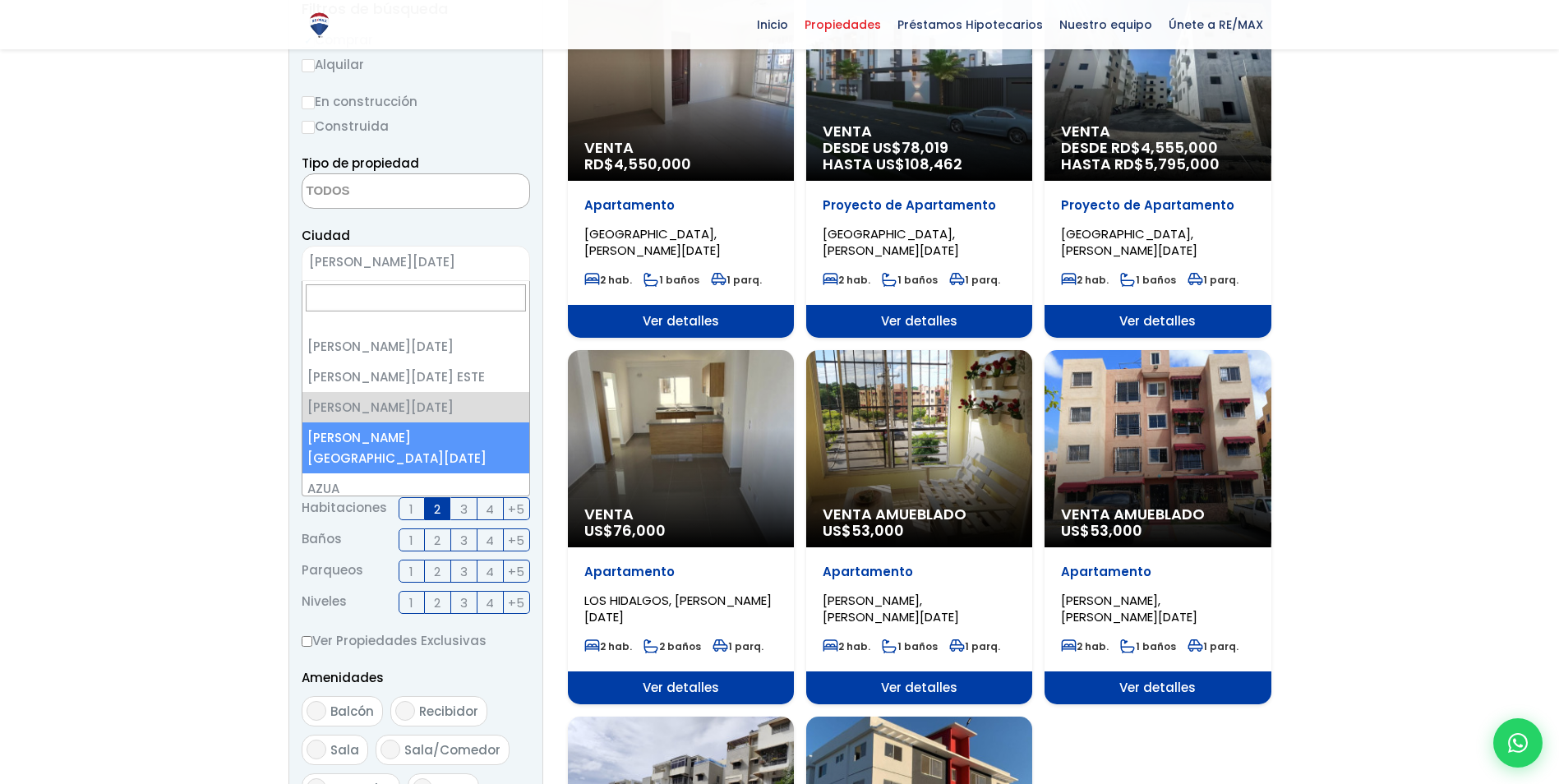
select select "150"
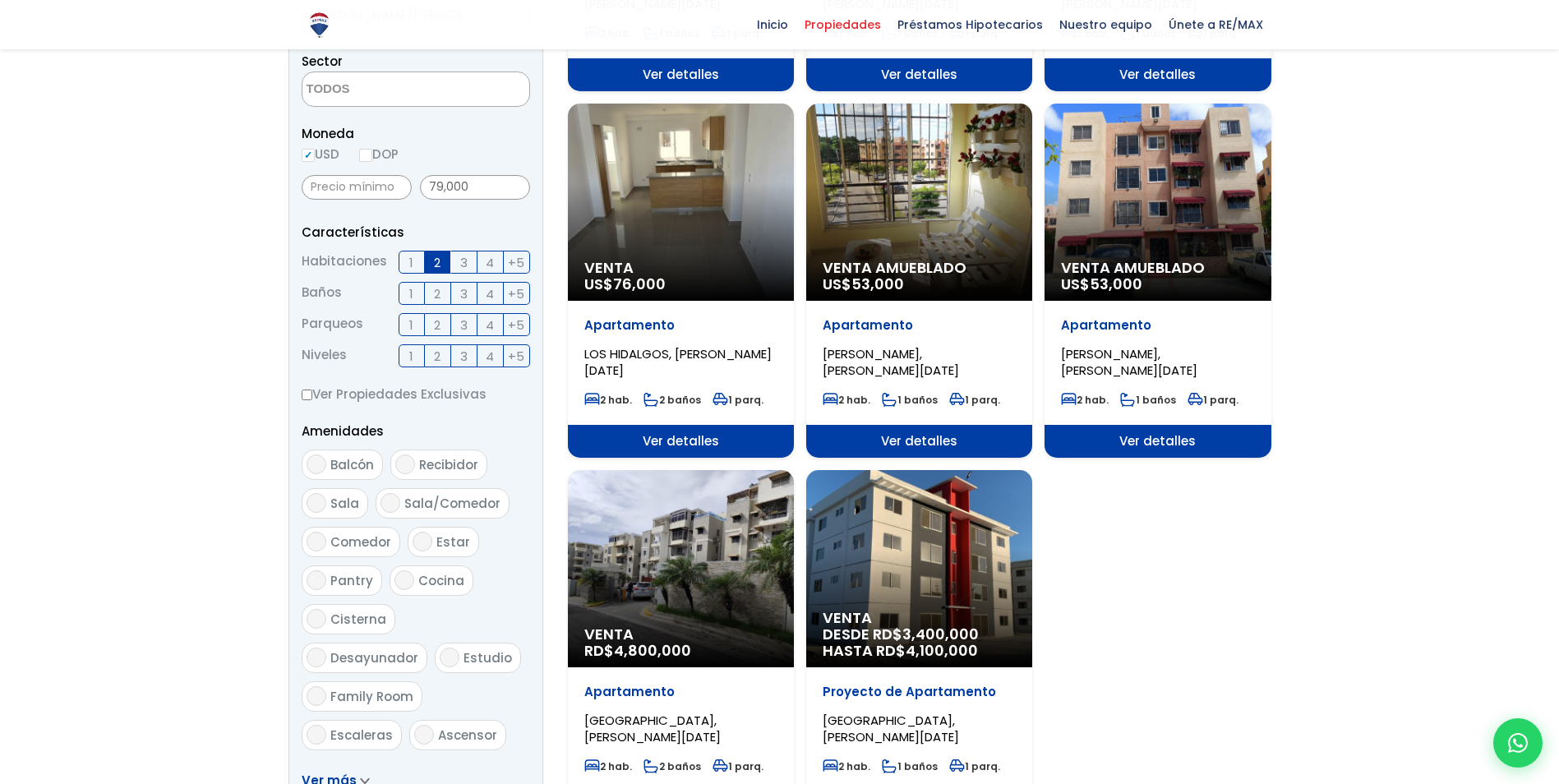
scroll to position [739, 0]
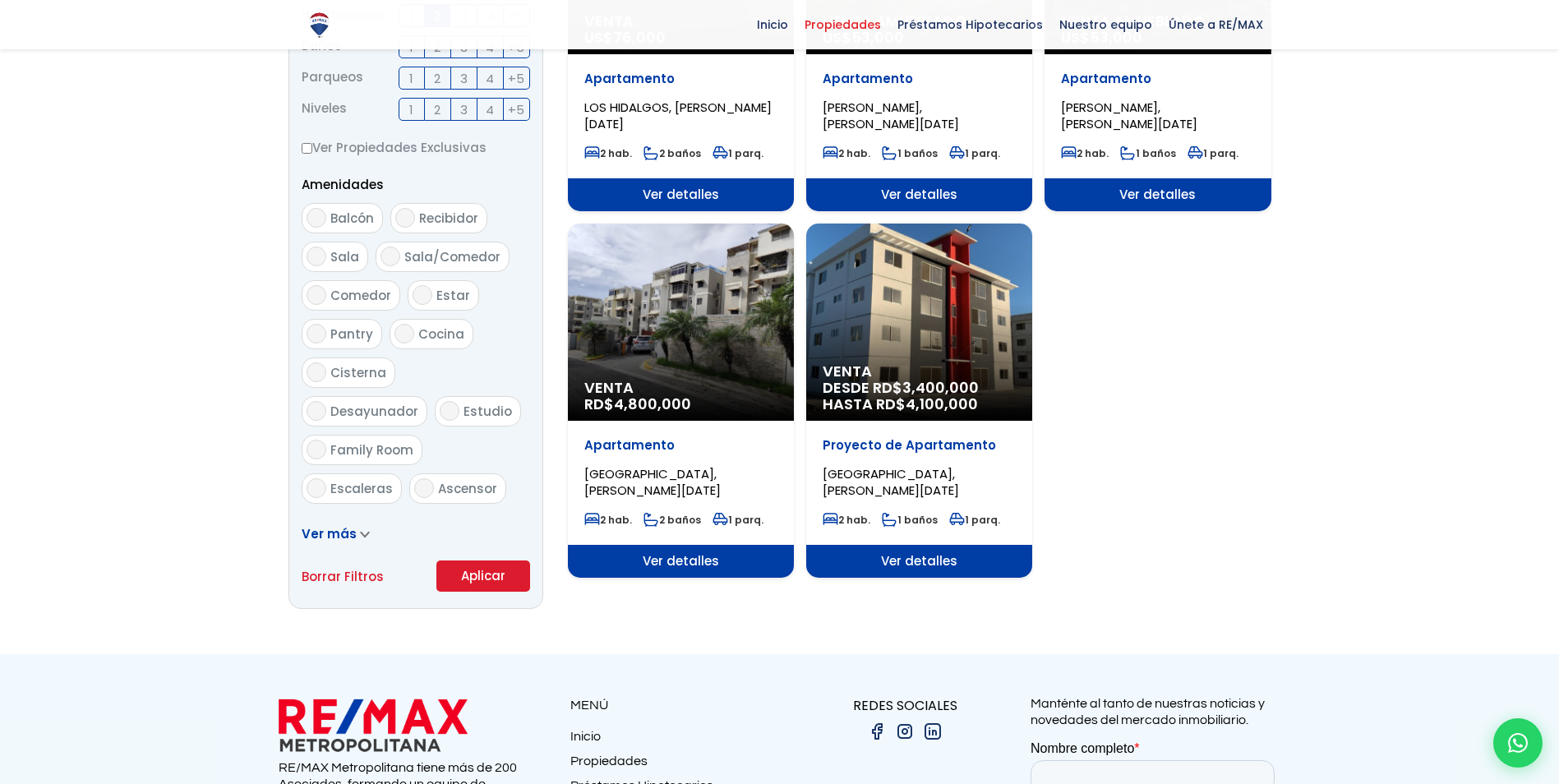
click at [464, 566] on button "Aplicar" at bounding box center [483, 576] width 94 height 32
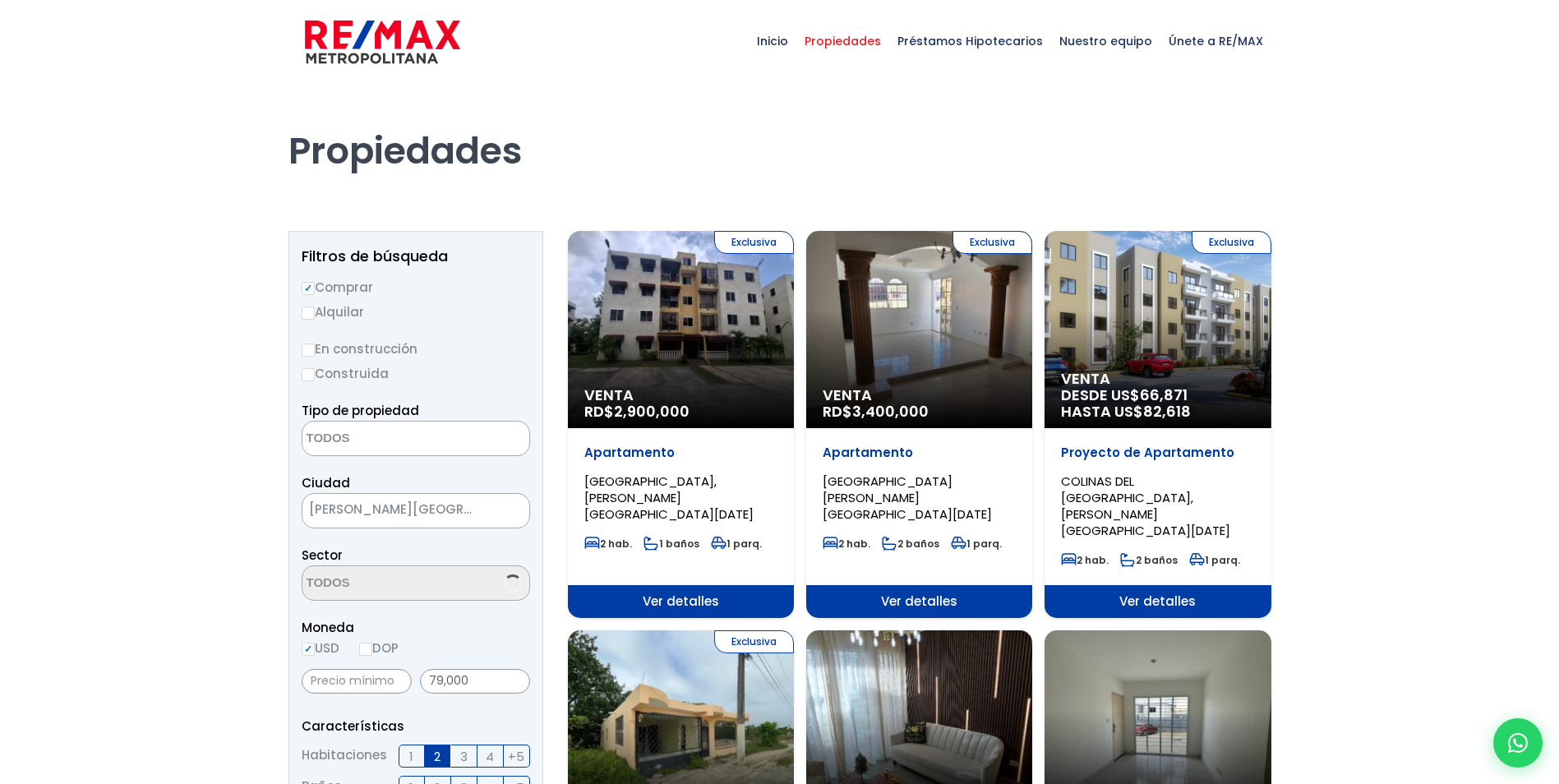
select select
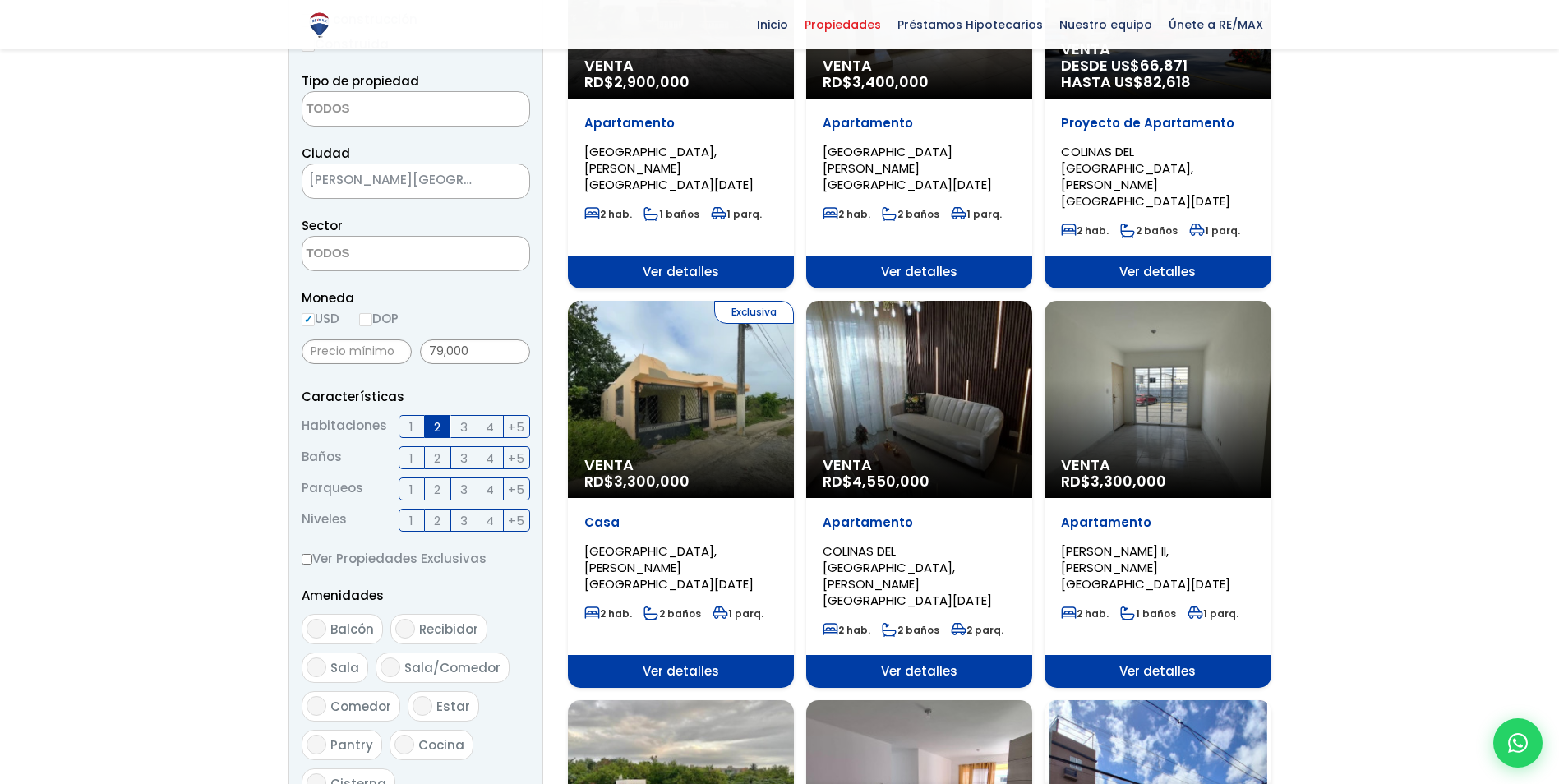
scroll to position [165, 0]
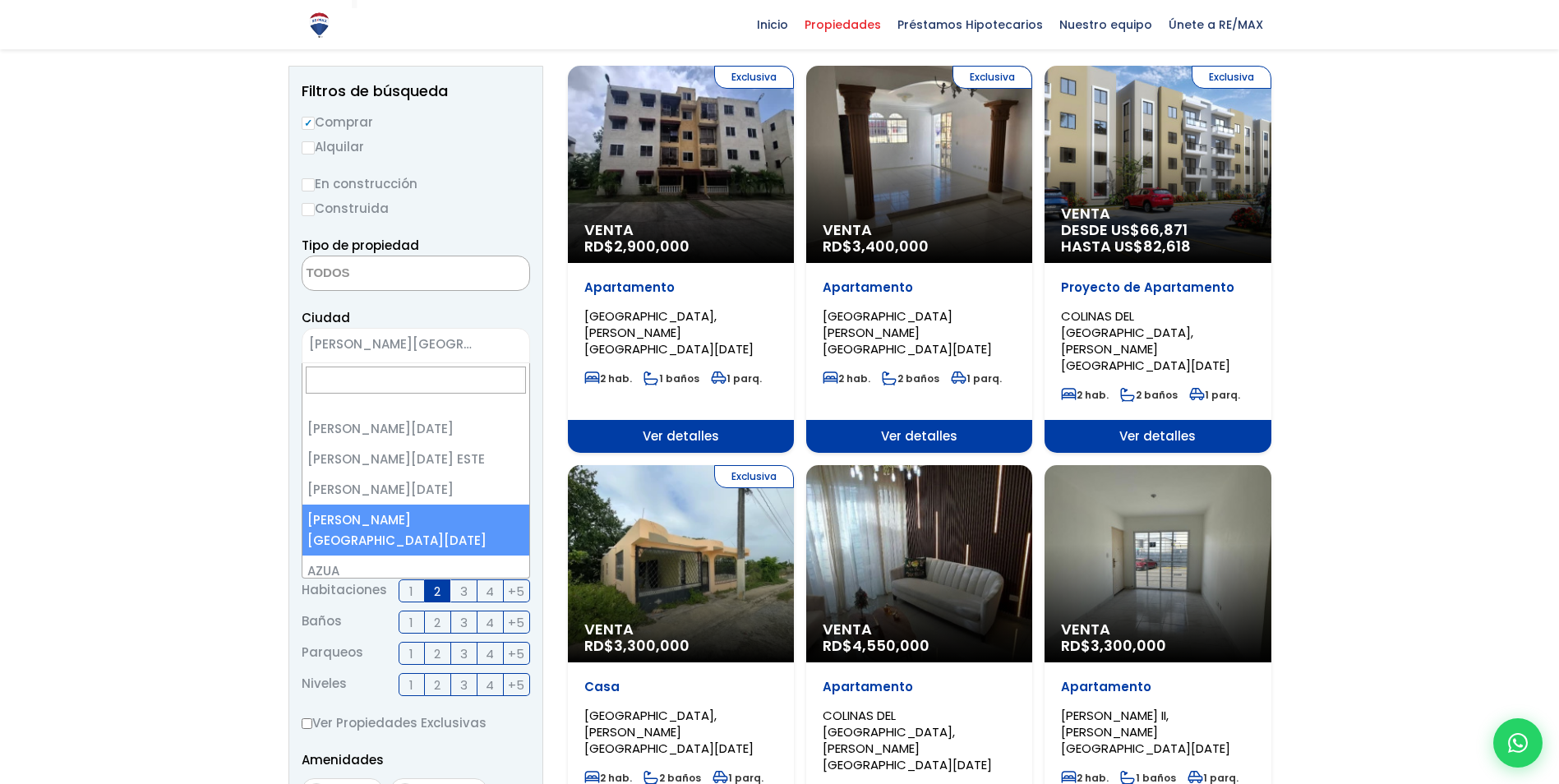
click at [390, 344] on span "[PERSON_NAME][GEOGRAPHIC_DATA][DATE]" at bounding box center [395, 344] width 186 height 23
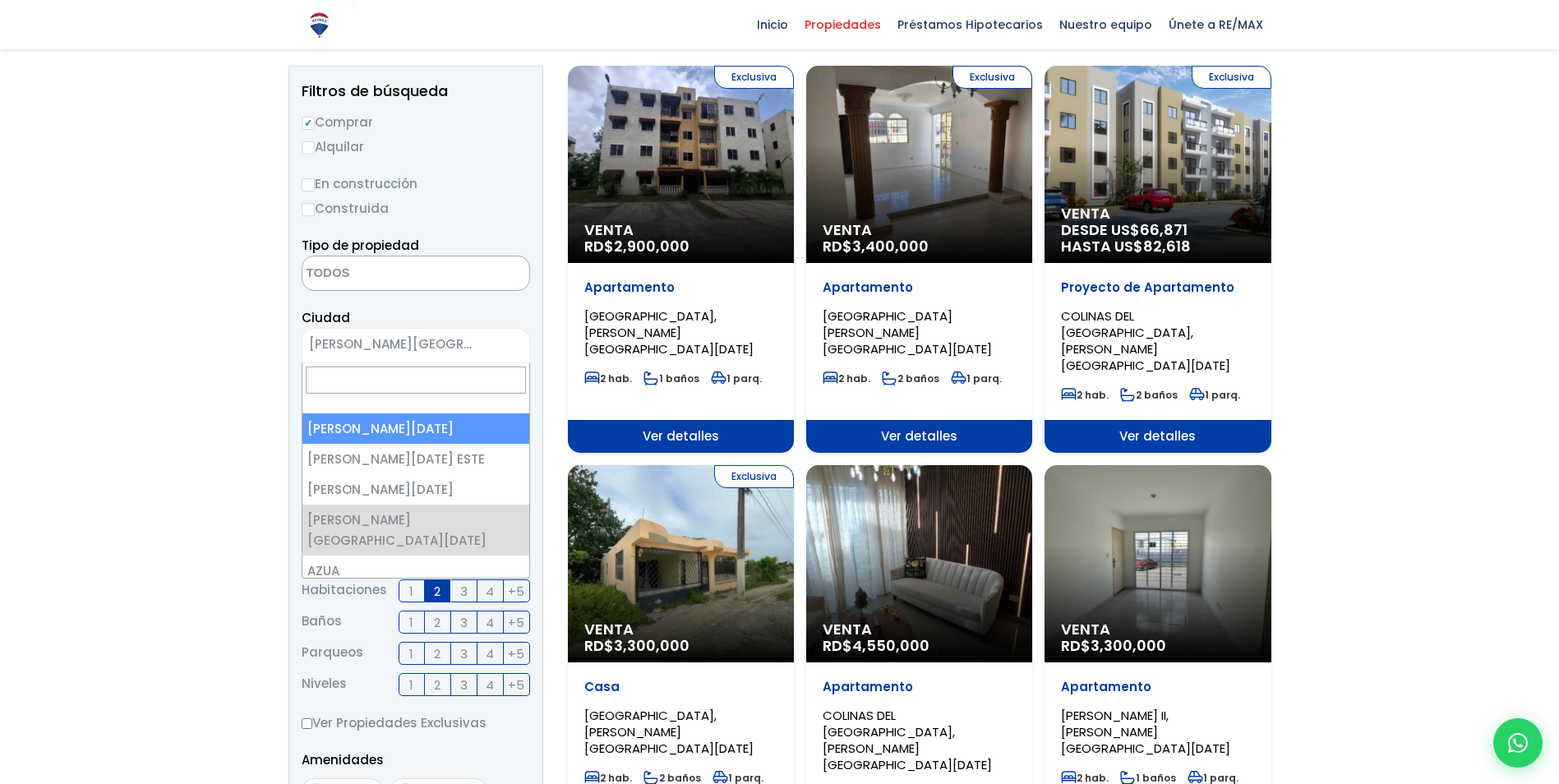
select select "1"
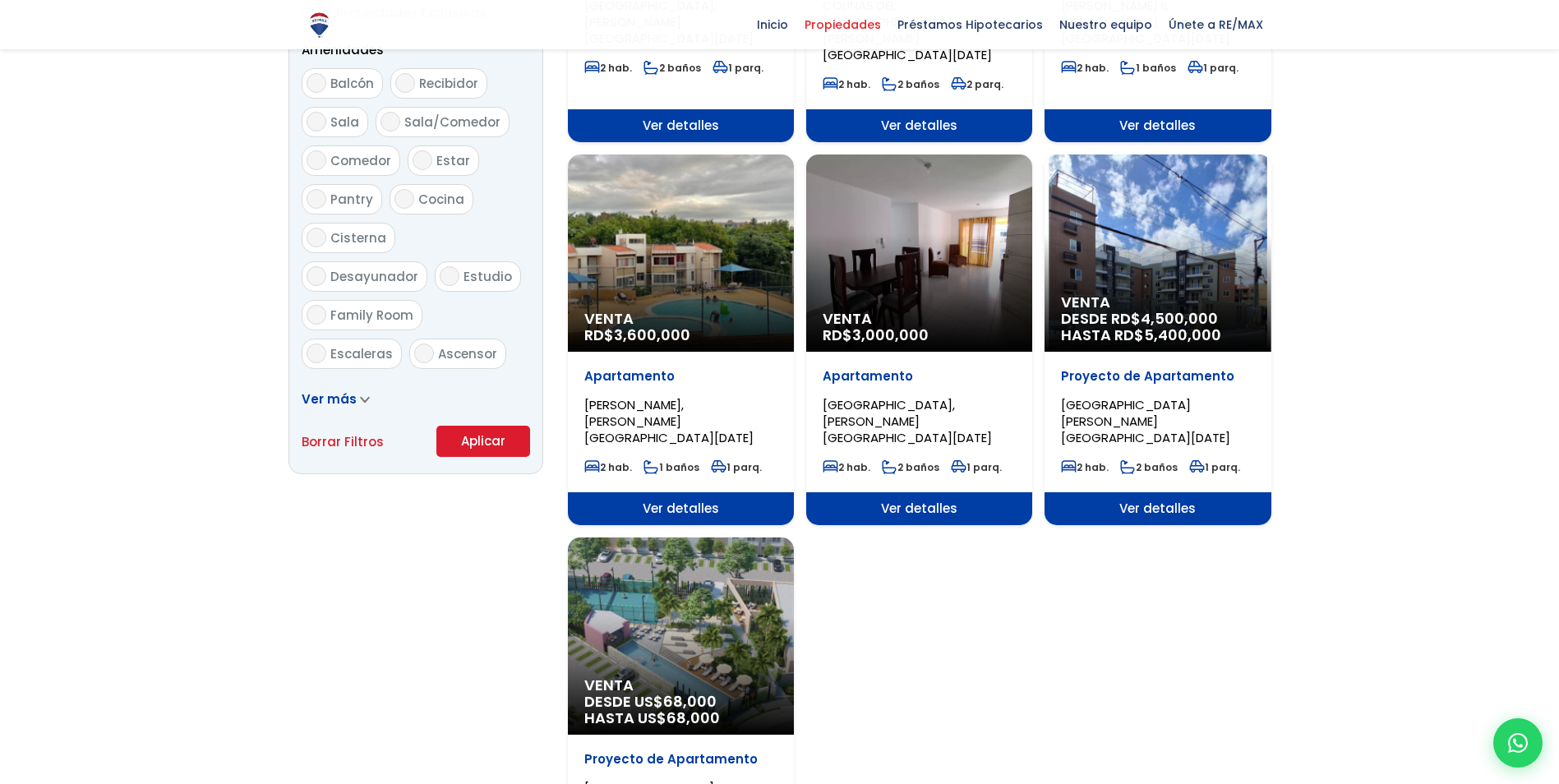
scroll to position [986, 0]
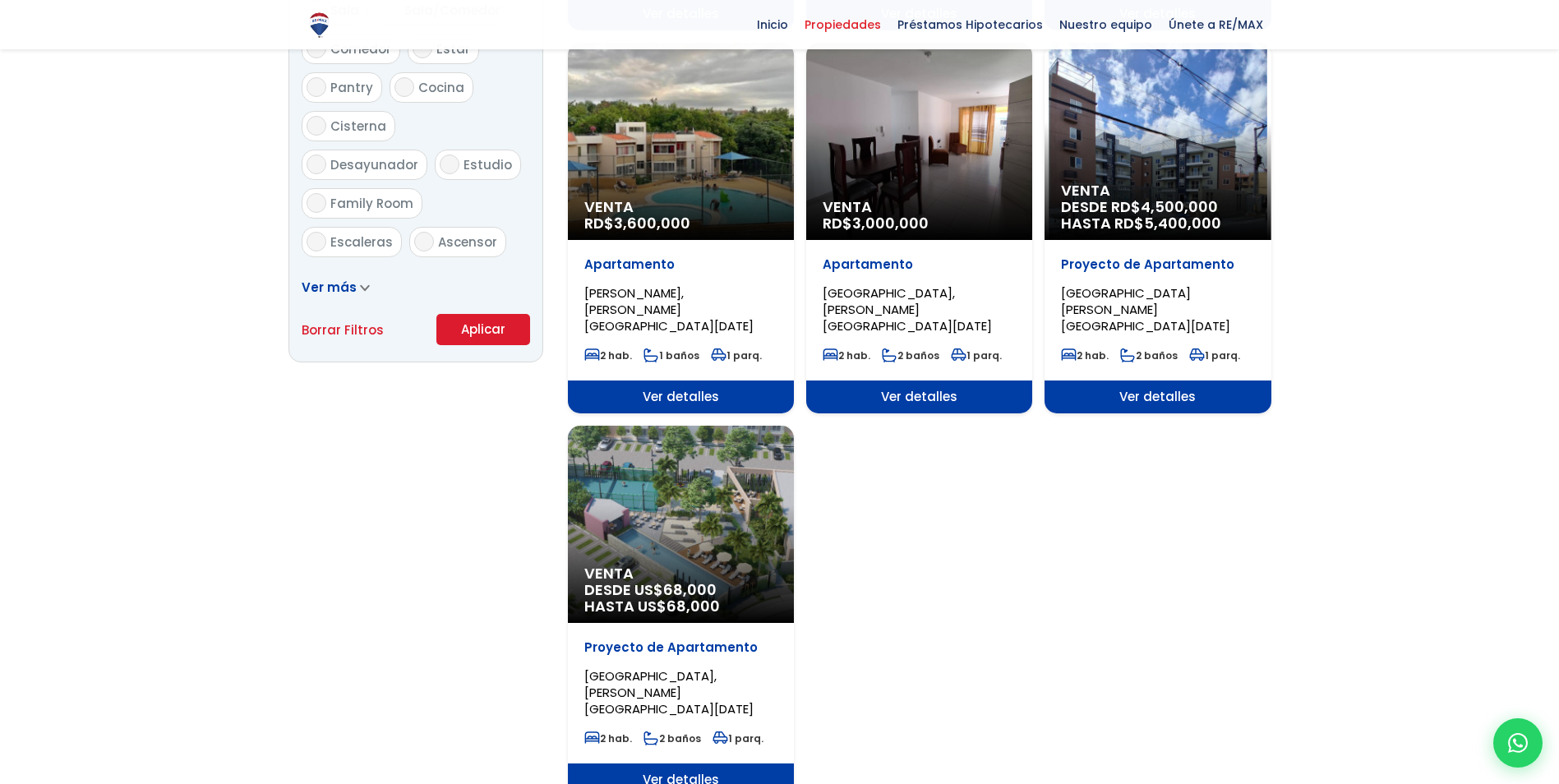
click at [481, 326] on button "Aplicar" at bounding box center [483, 329] width 94 height 32
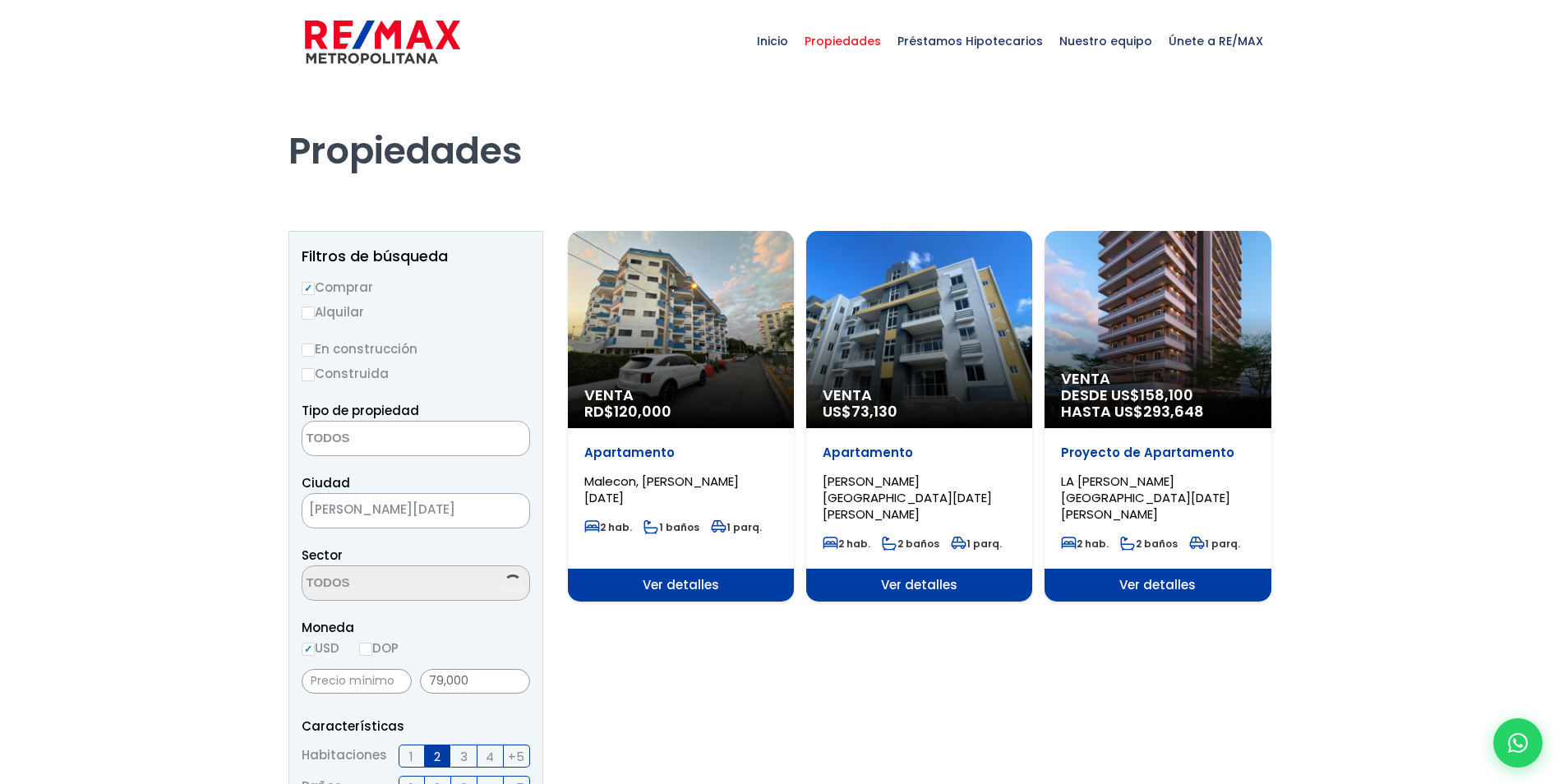
select select
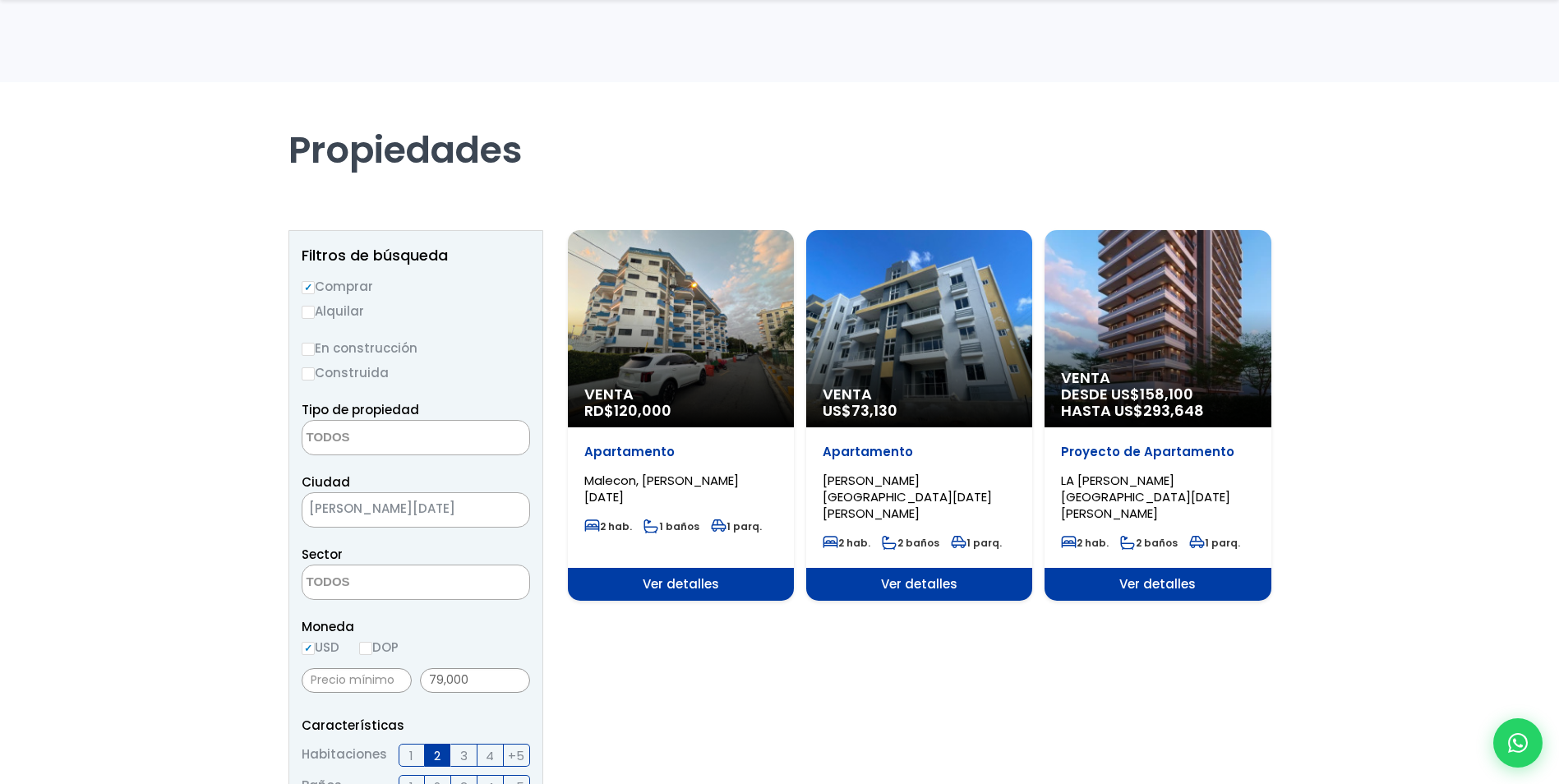
scroll to position [246, 0]
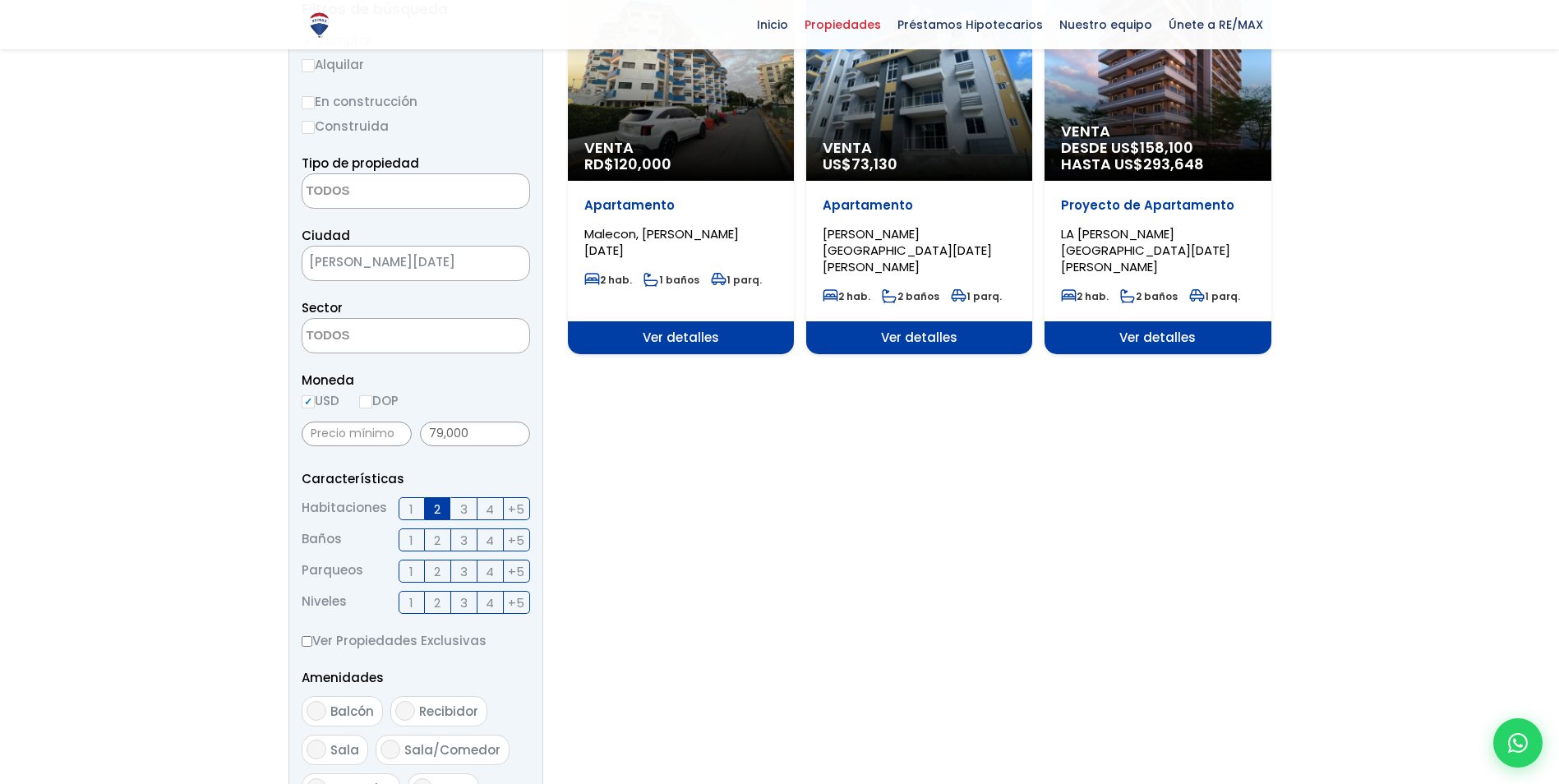
click at [429, 508] on label "2" at bounding box center [438, 508] width 26 height 23
click at [0, 0] on input "2" at bounding box center [0, 0] width 0 height 0
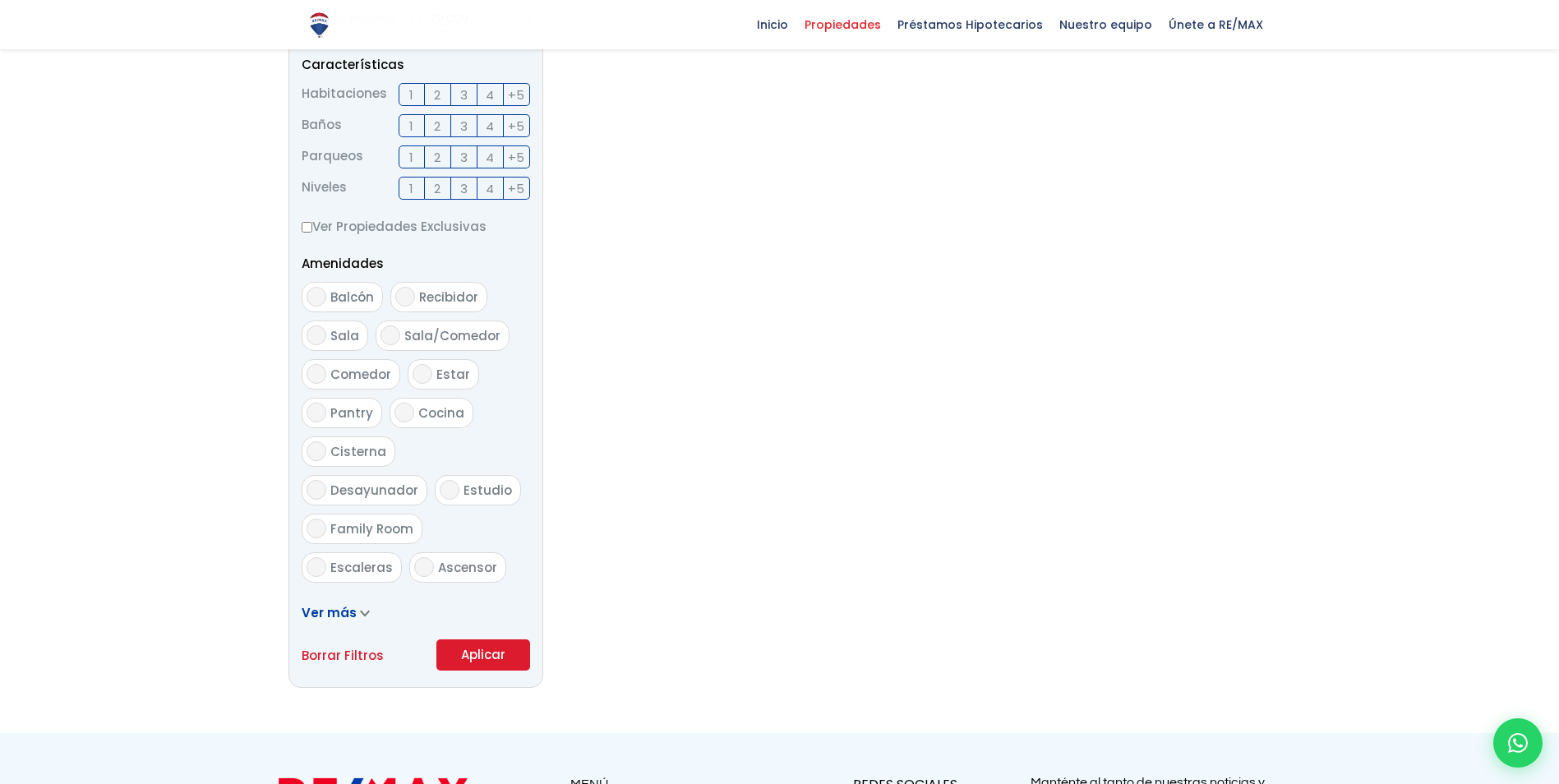
scroll to position [739, 0]
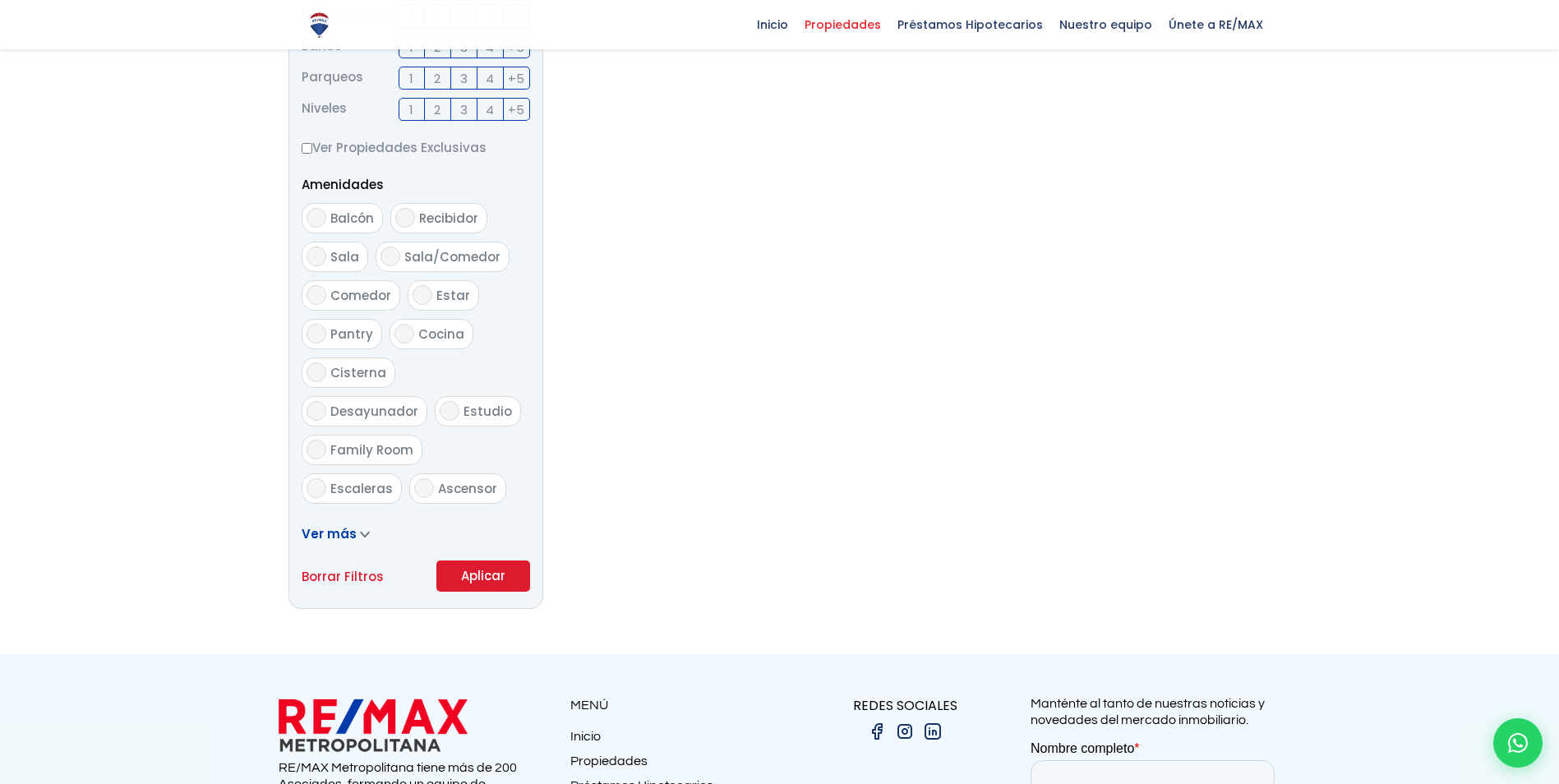
click at [505, 574] on button "Aplicar" at bounding box center [483, 576] width 94 height 32
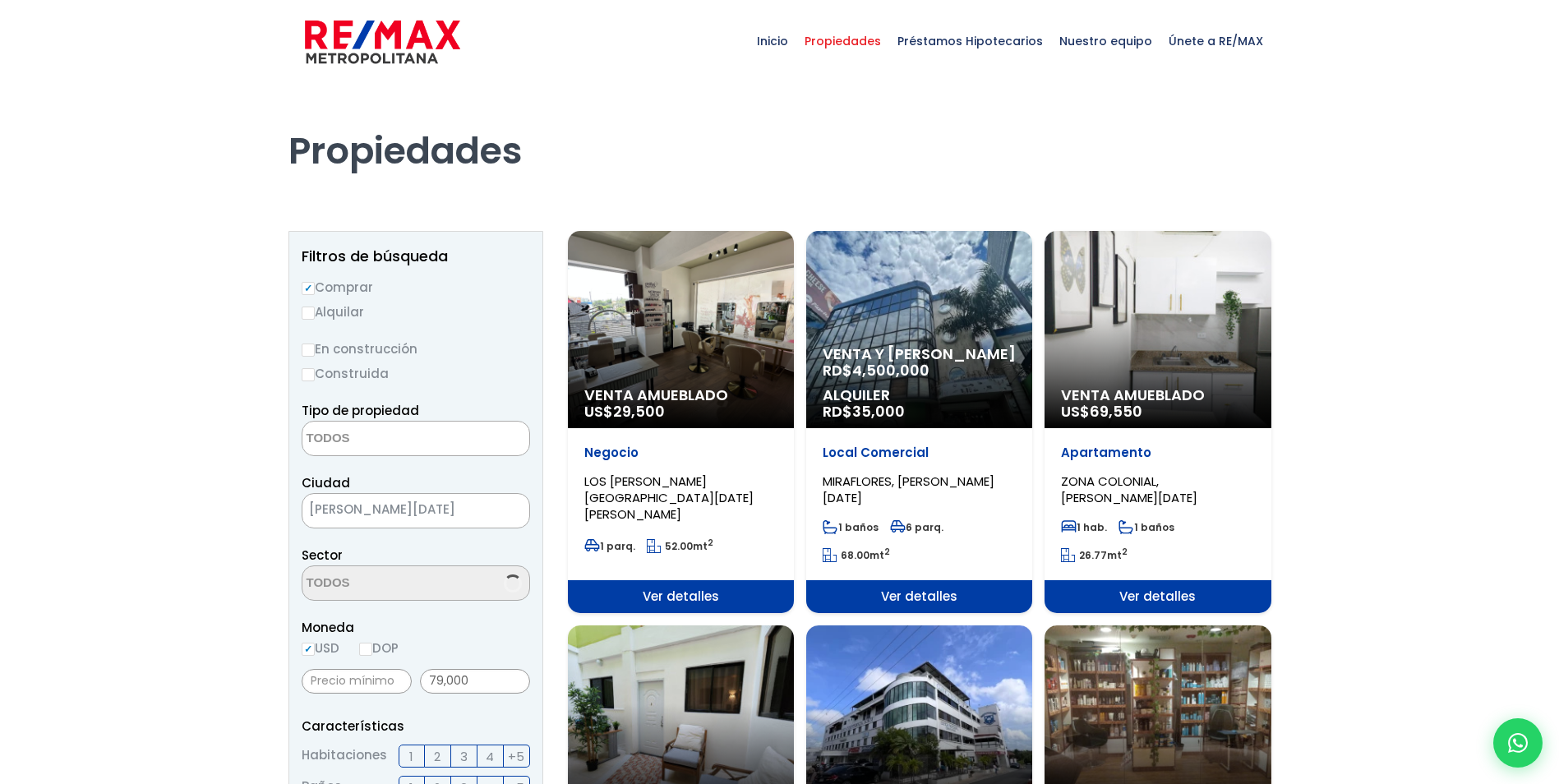
select select
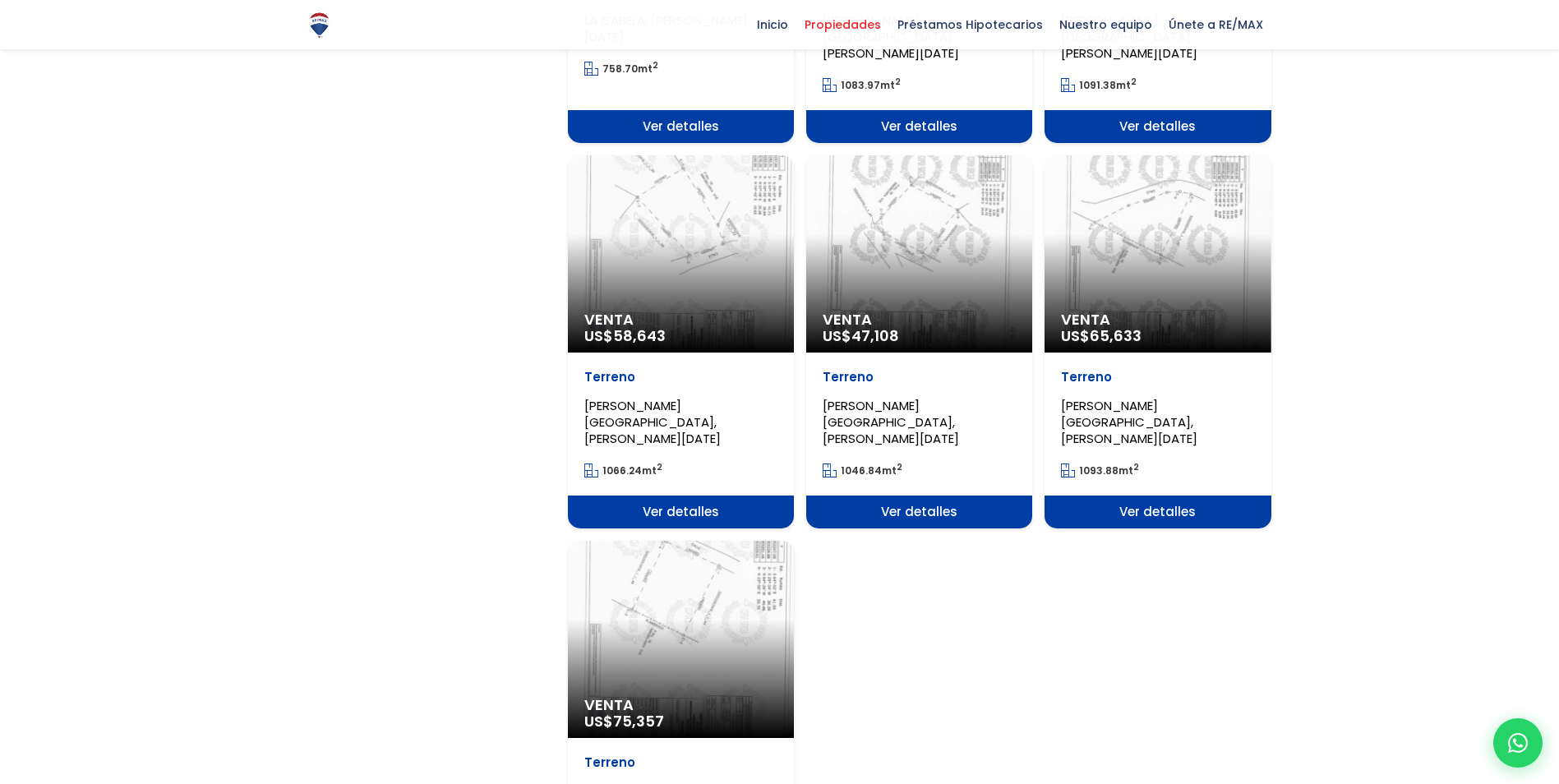
scroll to position [1890, 0]
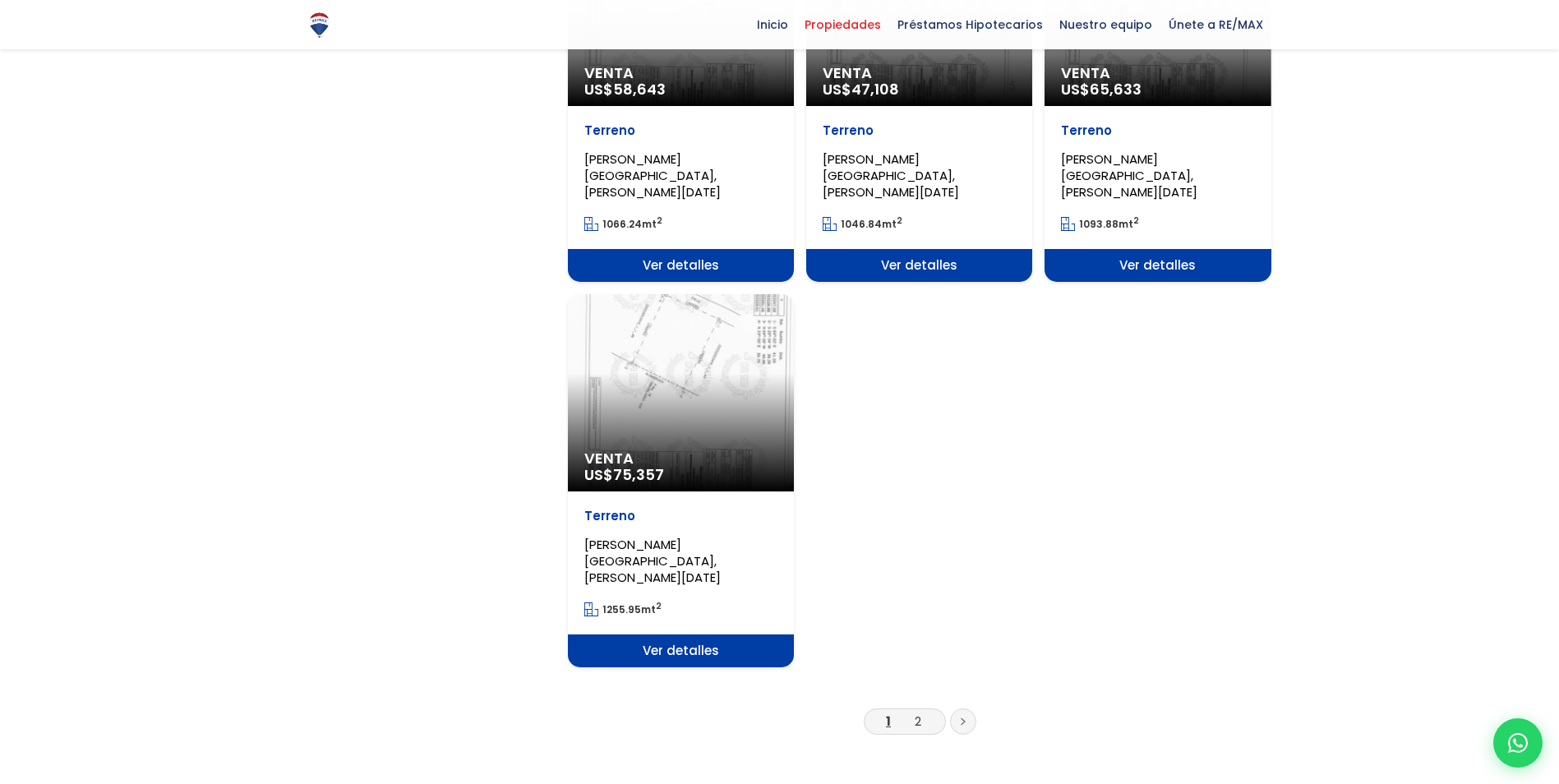
drag, startPoint x: 963, startPoint y: 400, endPoint x: 989, endPoint y: 435, distance: 43.6
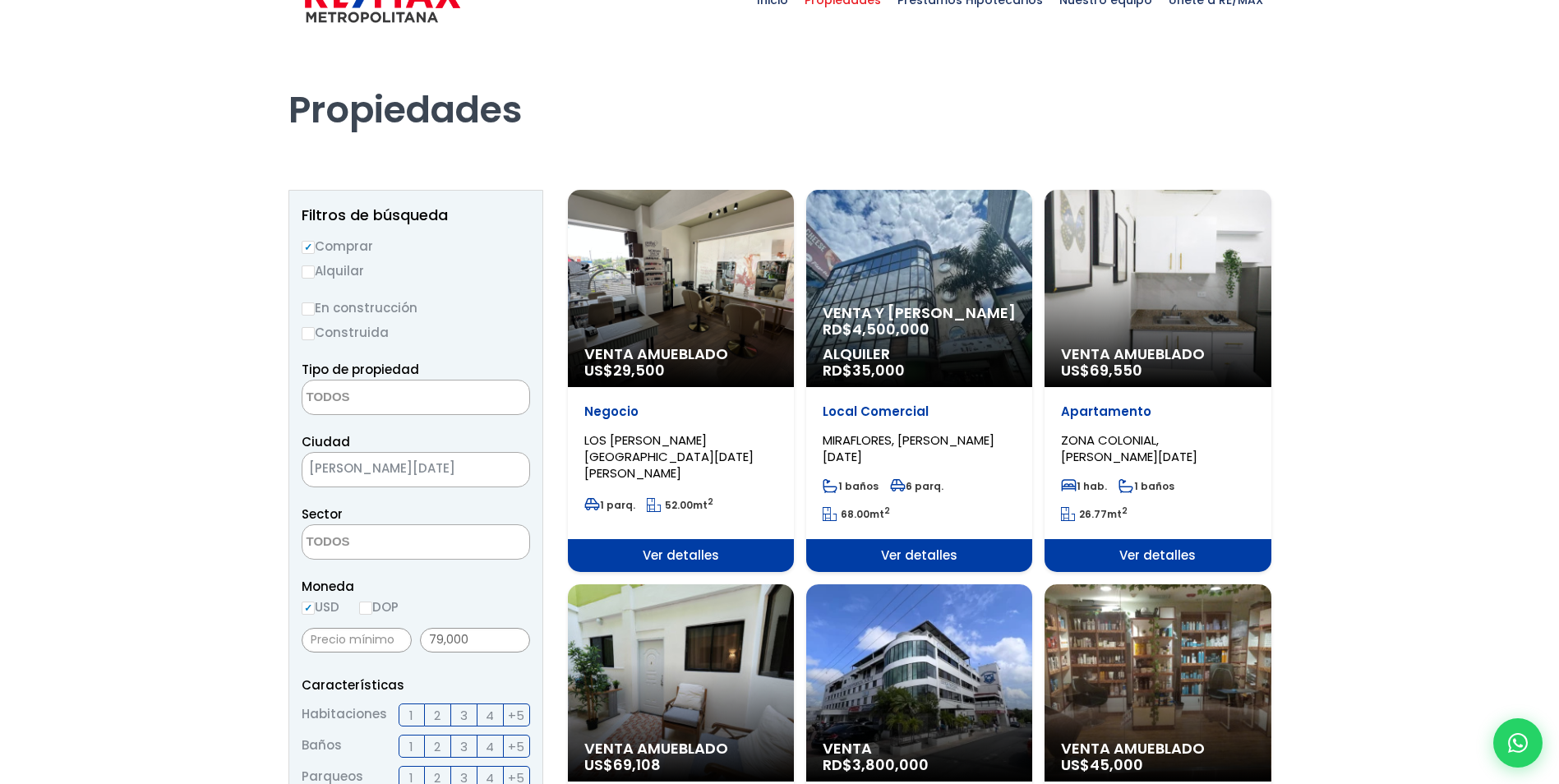
scroll to position [0, 0]
